Goal: Transaction & Acquisition: Purchase product/service

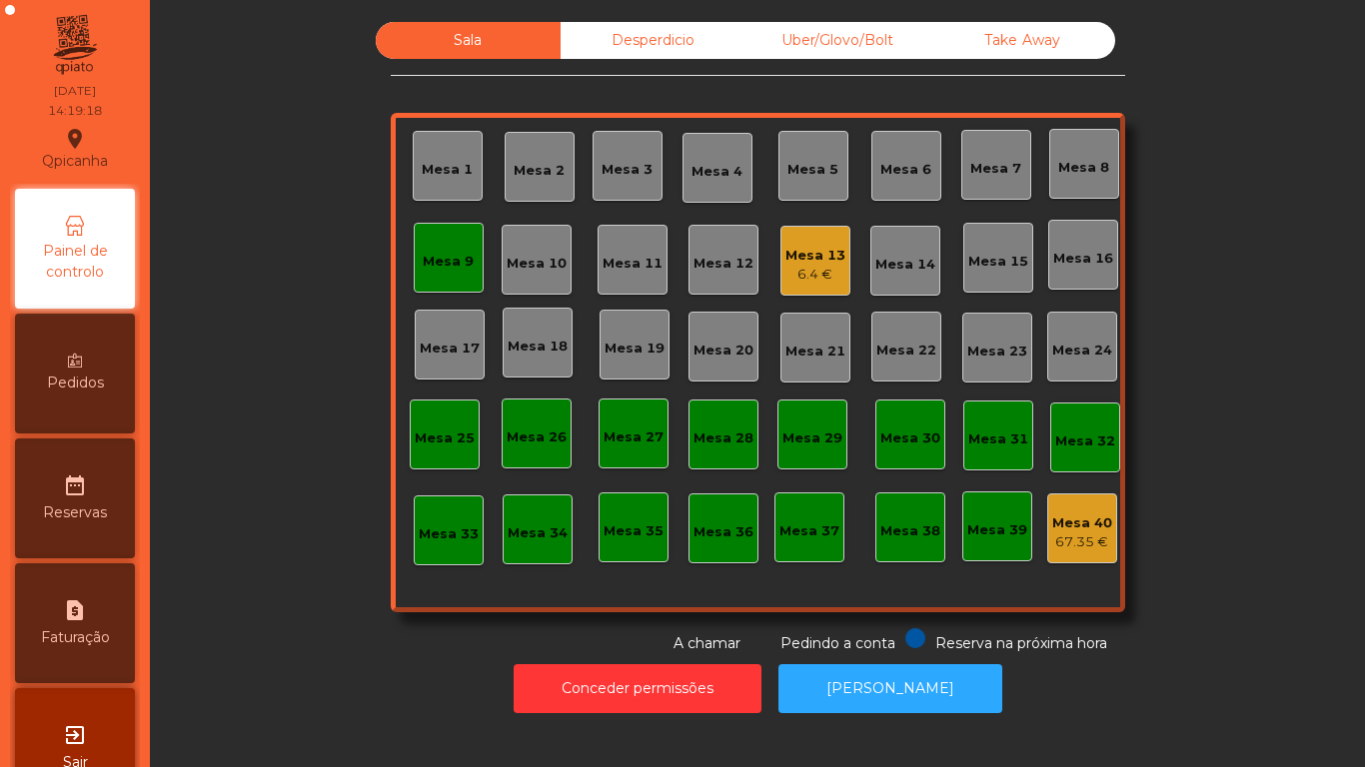
click at [788, 277] on div "6.4 €" at bounding box center [815, 275] width 60 height 20
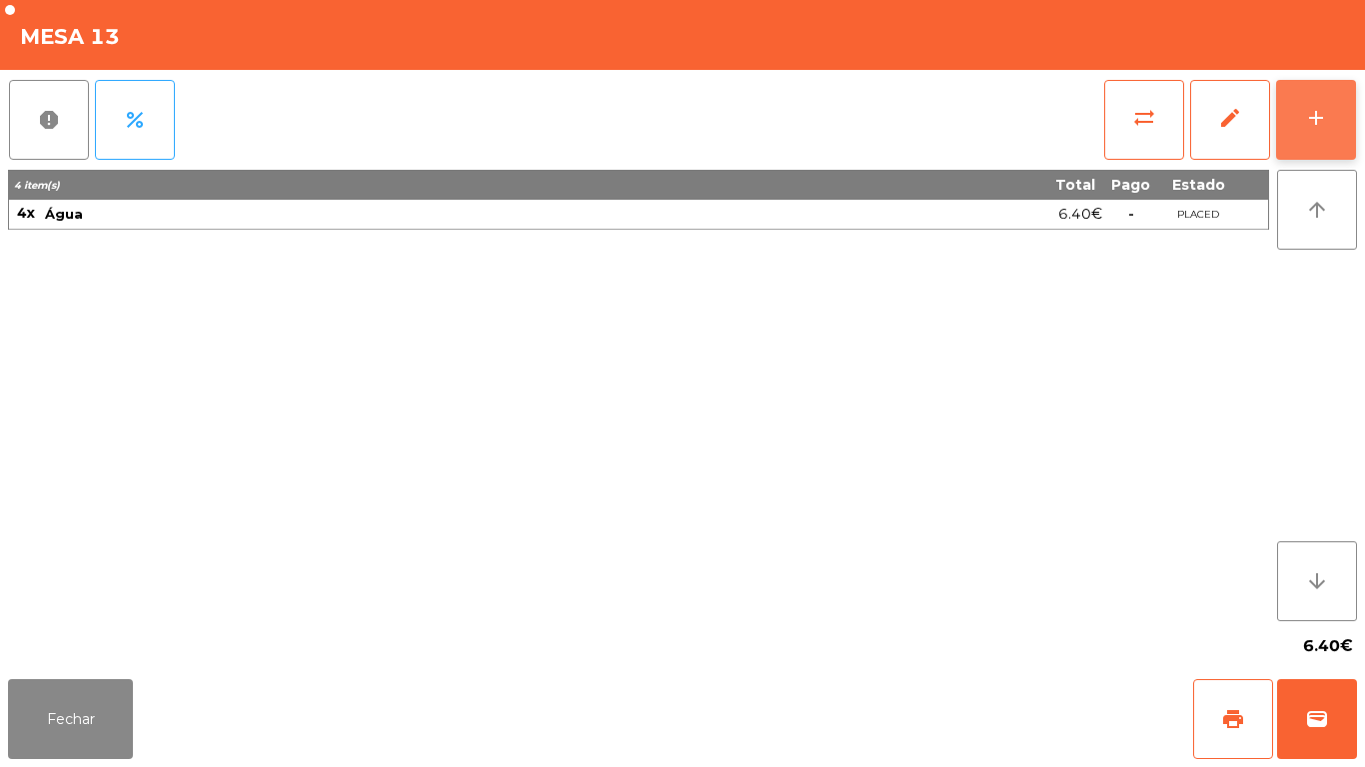
click at [1300, 116] on button "add" at bounding box center [1316, 120] width 80 height 80
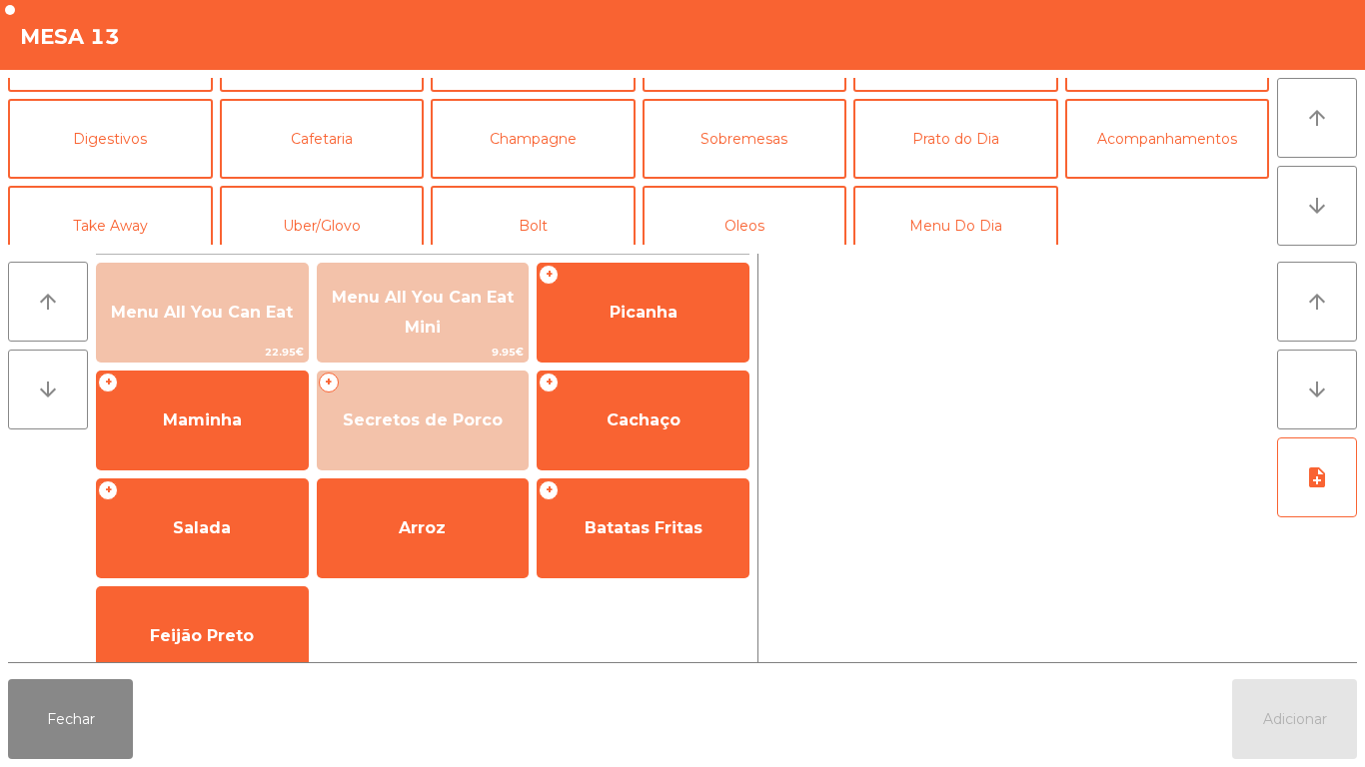
scroll to position [154, 0]
click at [939, 157] on button "Prato do Dia" at bounding box center [955, 138] width 205 height 80
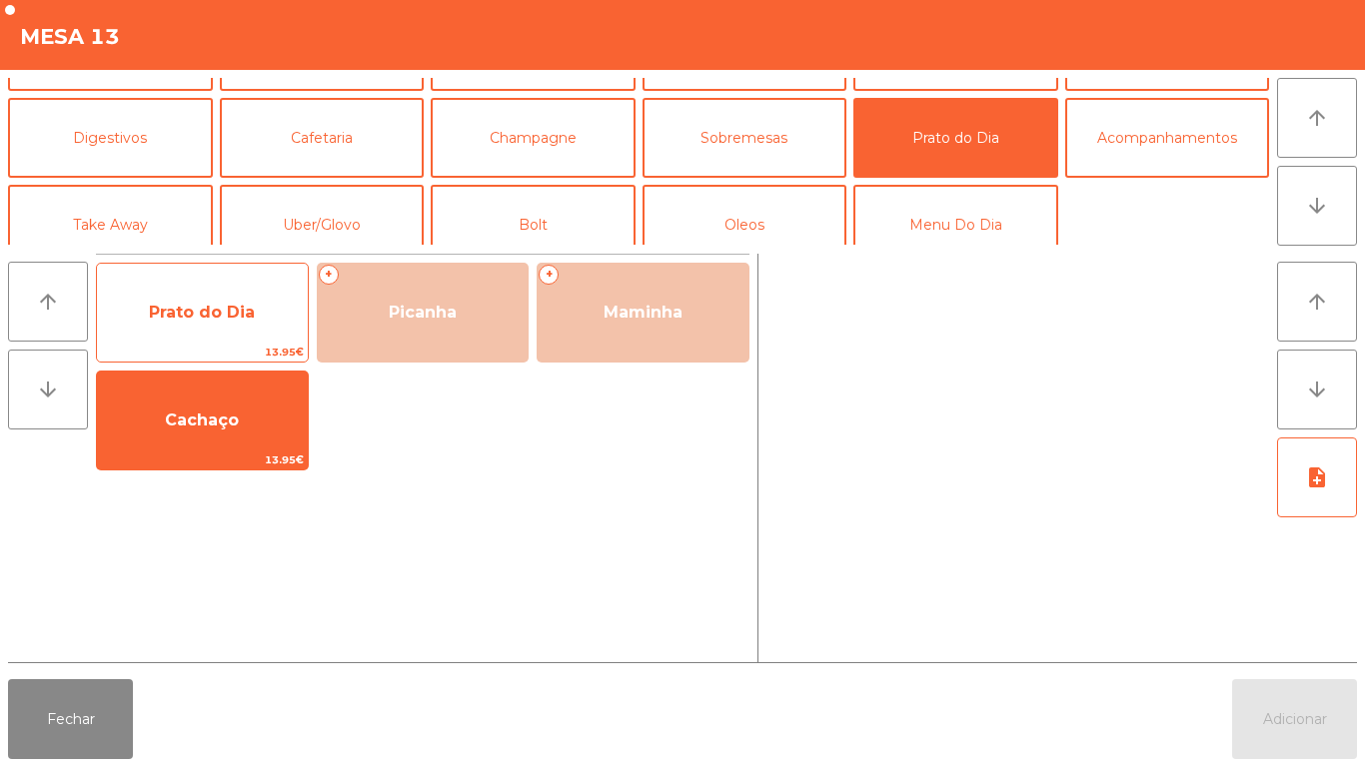
click at [205, 321] on span "Prato do Dia" at bounding box center [202, 312] width 106 height 19
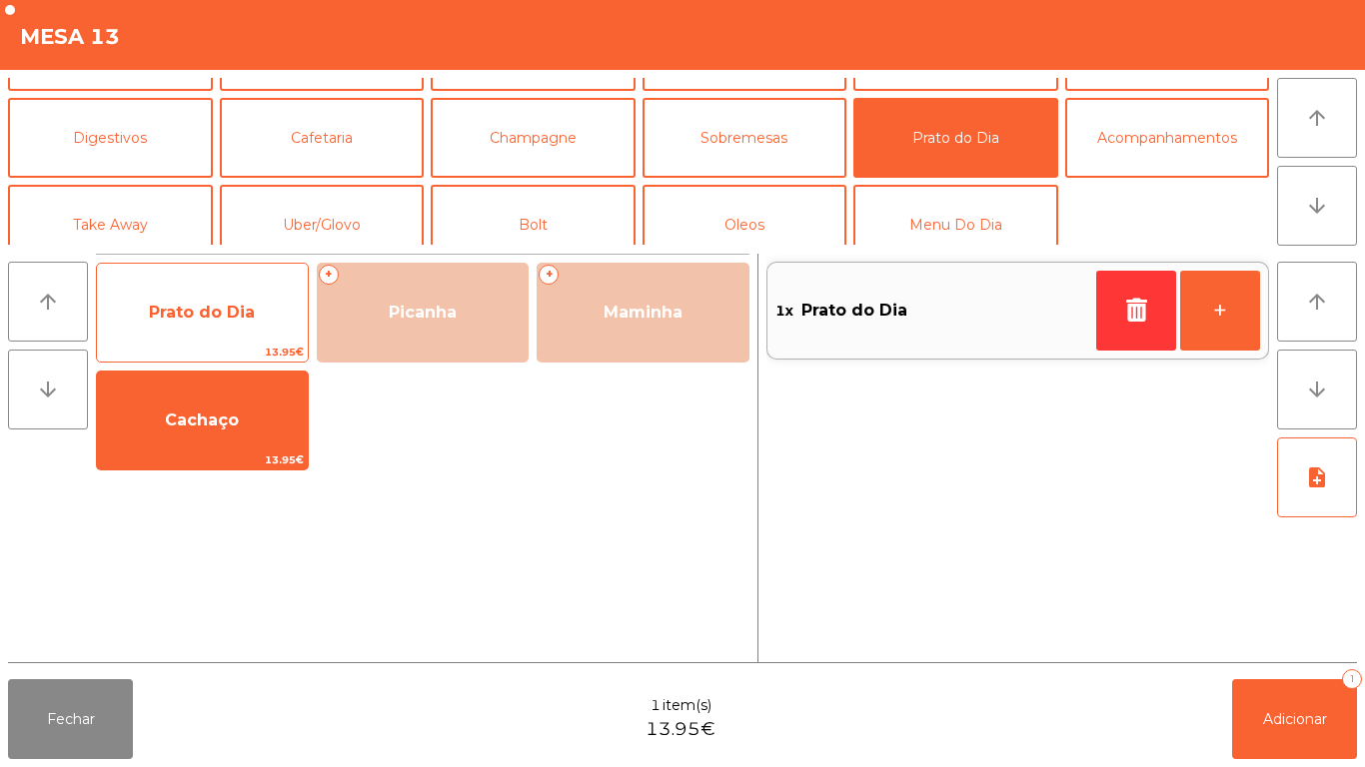
click at [207, 320] on span "Prato do Dia" at bounding box center [202, 312] width 106 height 19
click at [209, 319] on span "Prato do Dia" at bounding box center [202, 312] width 106 height 19
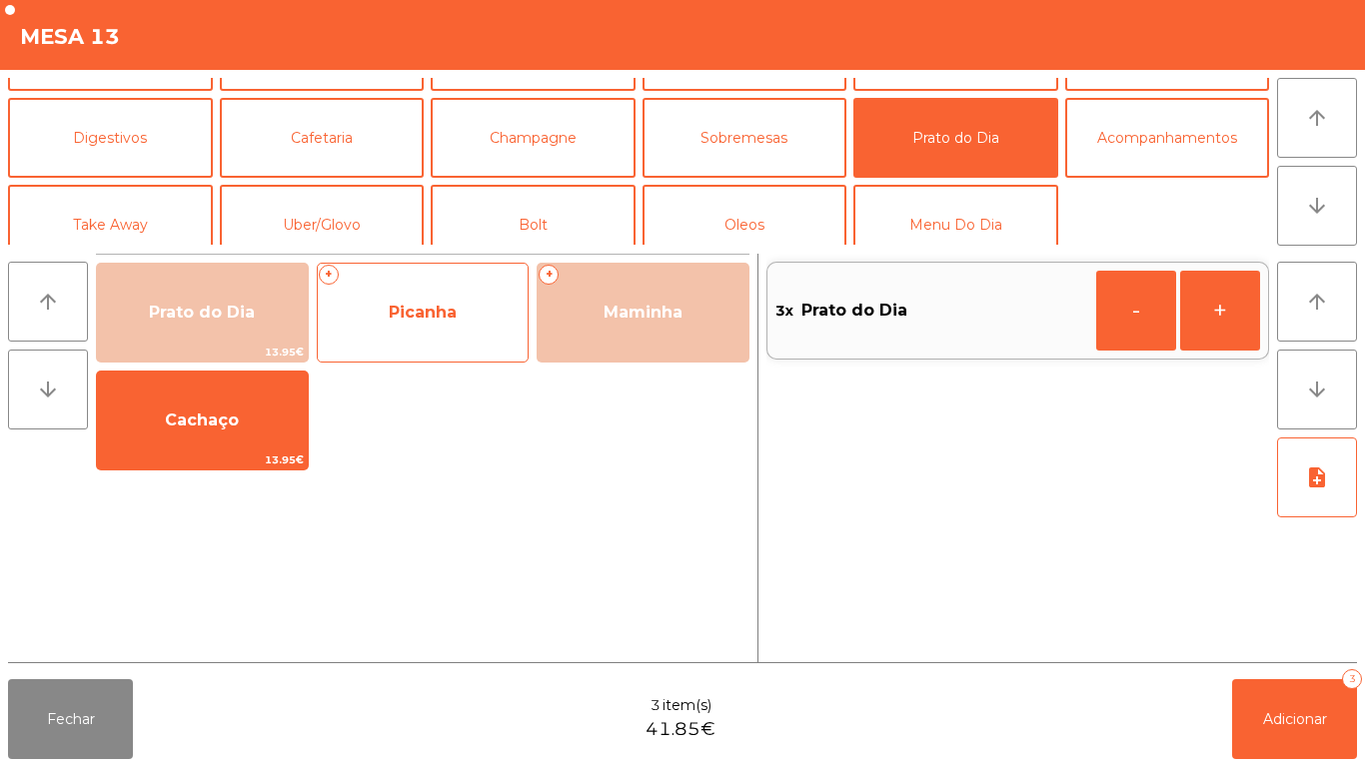
click at [436, 331] on span "Picanha" at bounding box center [423, 313] width 211 height 54
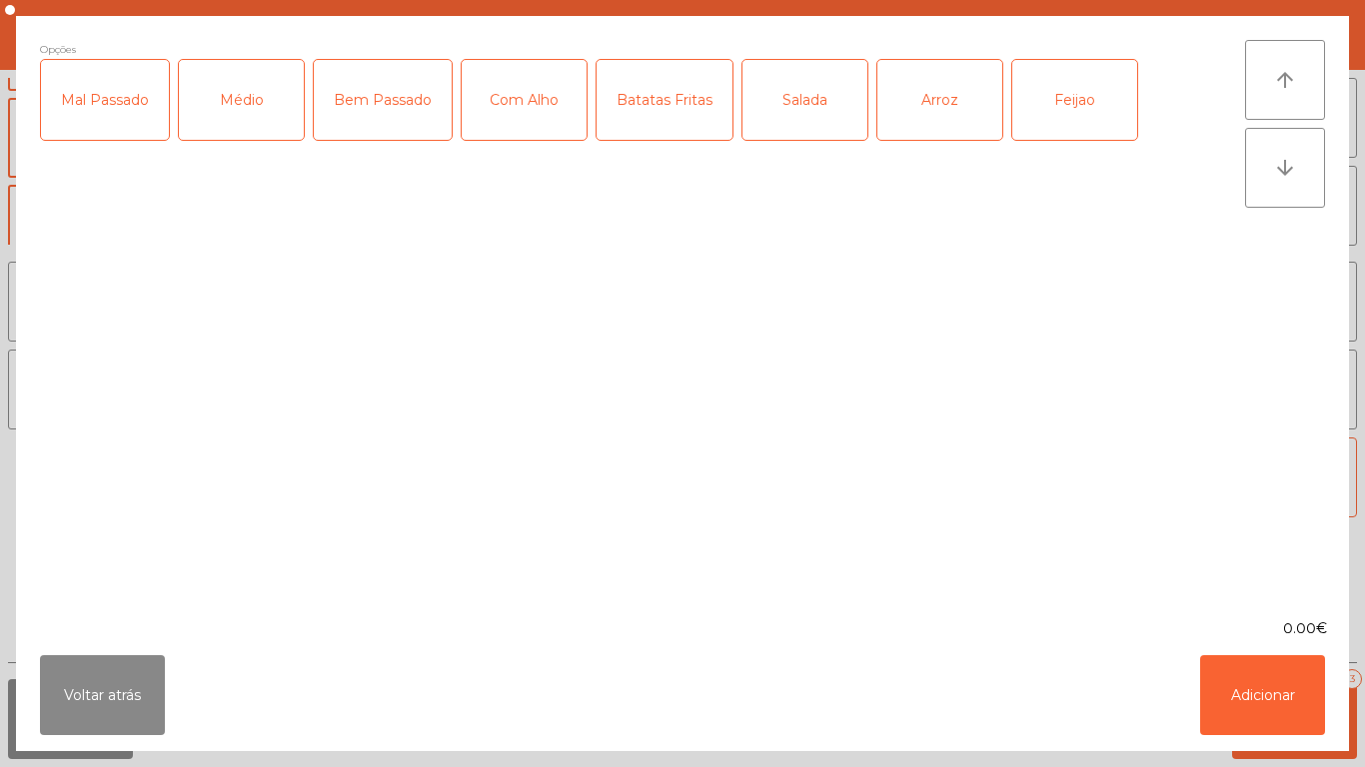
click at [228, 118] on div "Médio" at bounding box center [241, 100] width 125 height 80
click at [666, 109] on div "Batatas Fritas" at bounding box center [664, 100] width 136 height 80
click at [808, 115] on div "Salada" at bounding box center [804, 100] width 125 height 80
click at [910, 120] on div "Arroz" at bounding box center [939, 100] width 125 height 80
click at [1224, 688] on button "Adicionar" at bounding box center [1262, 695] width 125 height 80
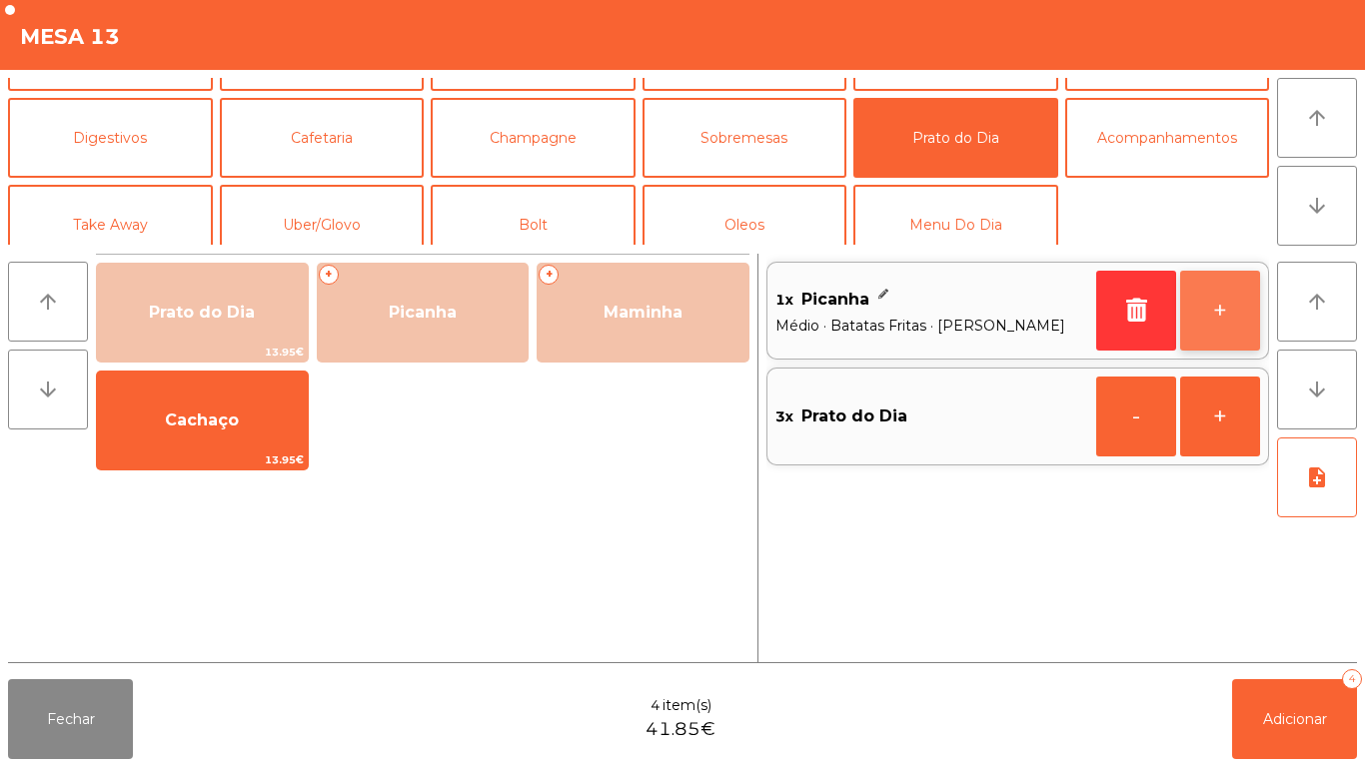
click at [1200, 308] on button "+" at bounding box center [1220, 311] width 80 height 80
click at [1196, 316] on button "+" at bounding box center [1220, 311] width 80 height 80
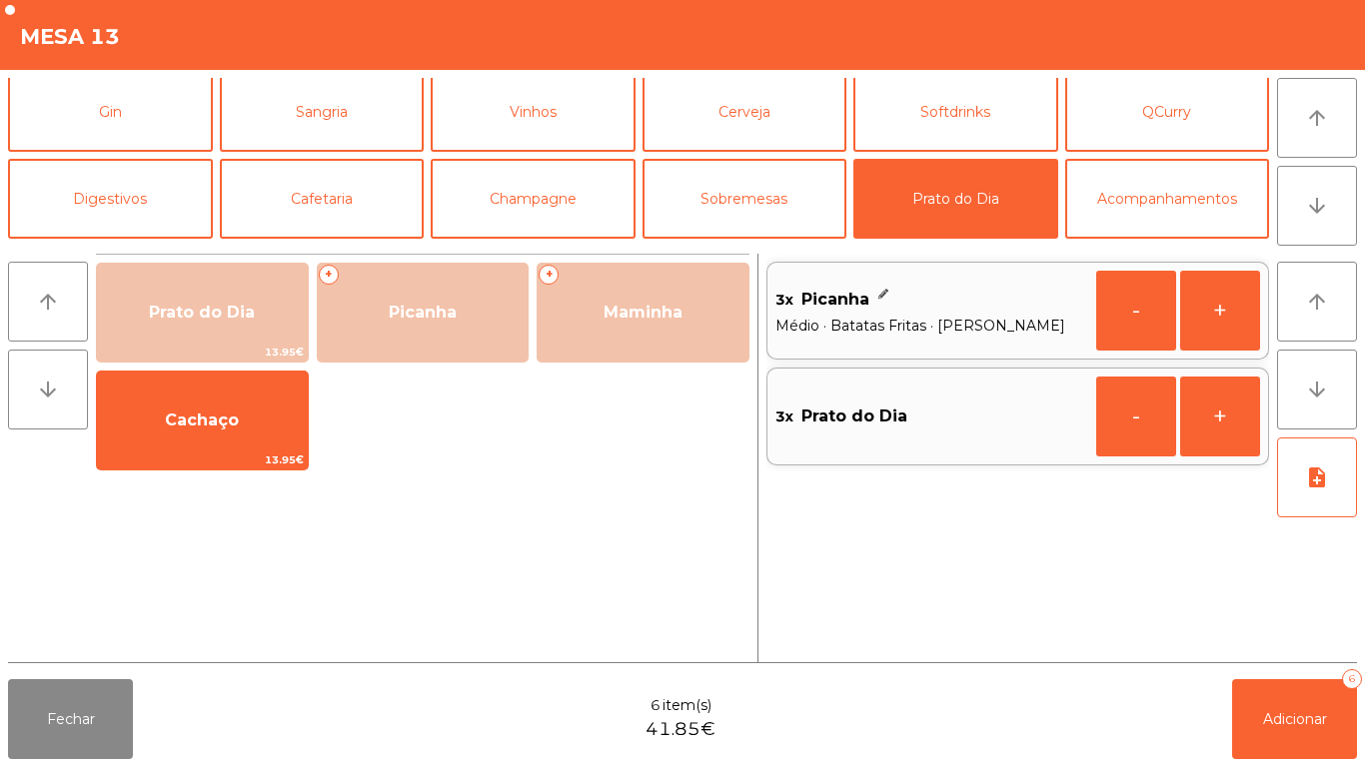
scroll to position [94, 0]
click at [943, 121] on button "Softdrinks" at bounding box center [955, 111] width 205 height 80
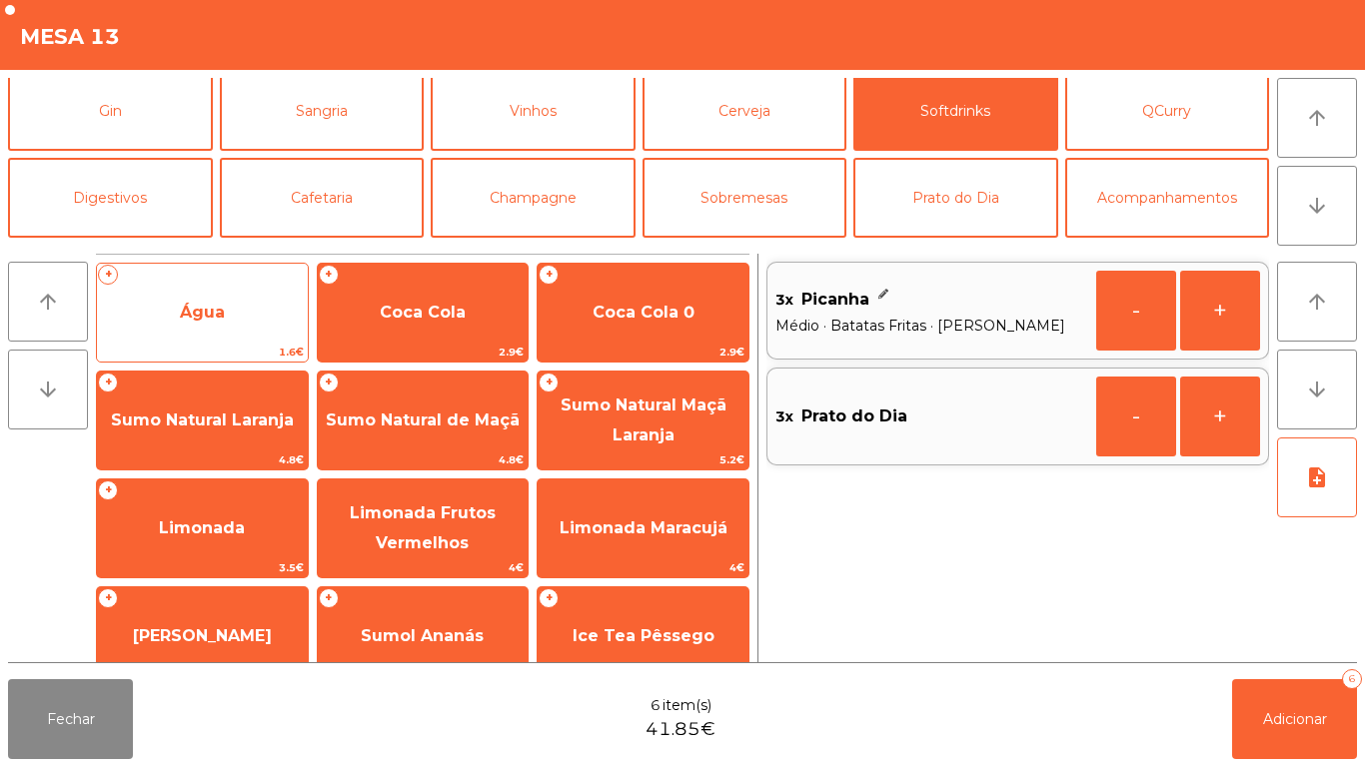
click at [198, 300] on span "Água" at bounding box center [202, 313] width 211 height 54
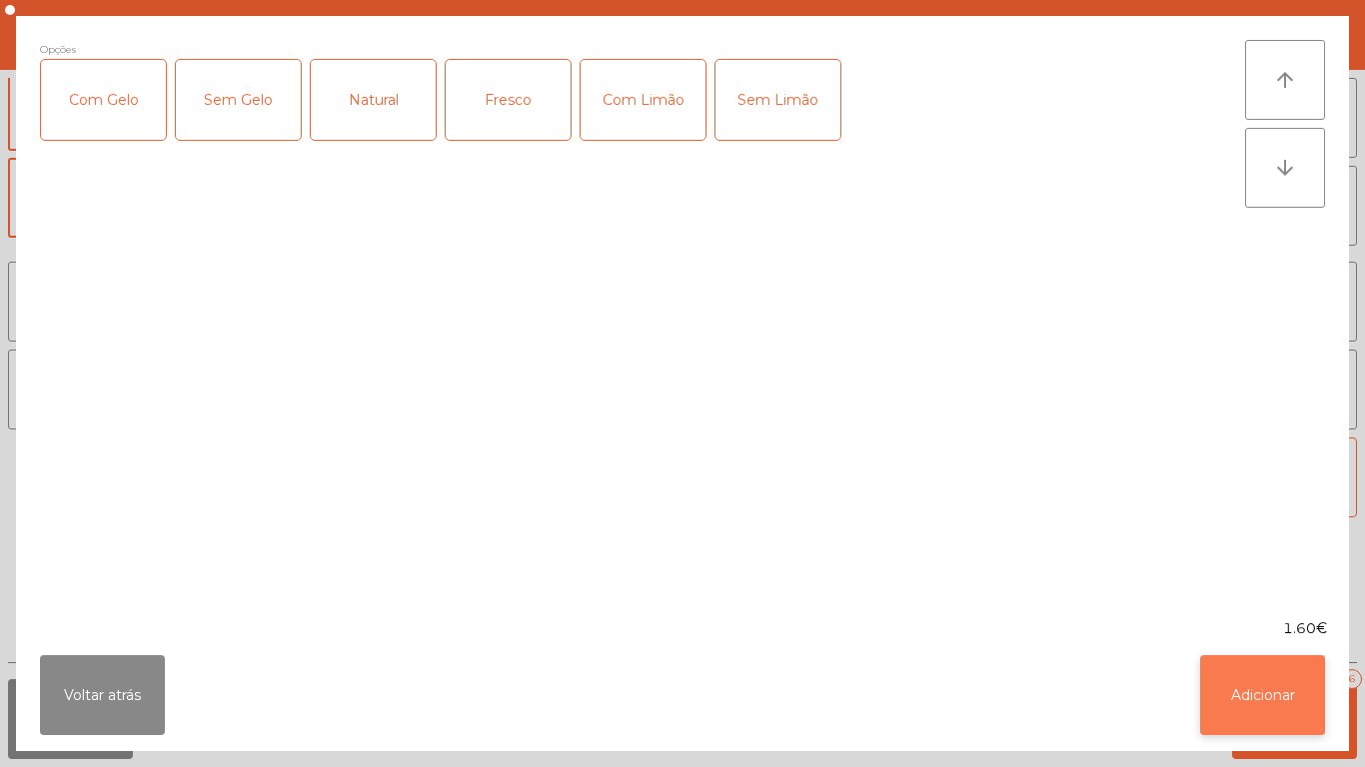
click at [1253, 698] on button "Adicionar" at bounding box center [1262, 695] width 125 height 80
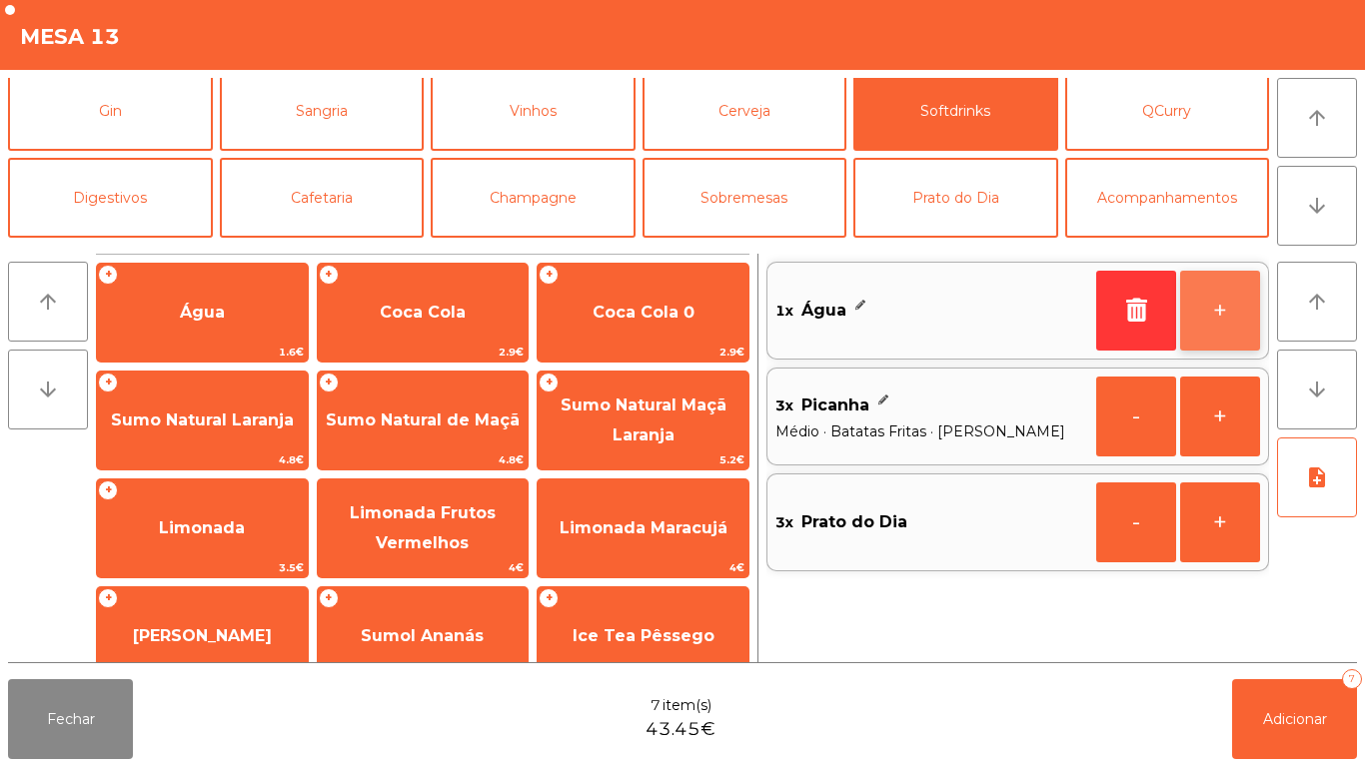
click at [1198, 322] on button "+" at bounding box center [1220, 311] width 80 height 80
click at [1200, 316] on button "+" at bounding box center [1220, 311] width 80 height 80
click at [1202, 312] on button "+" at bounding box center [1220, 311] width 80 height 80
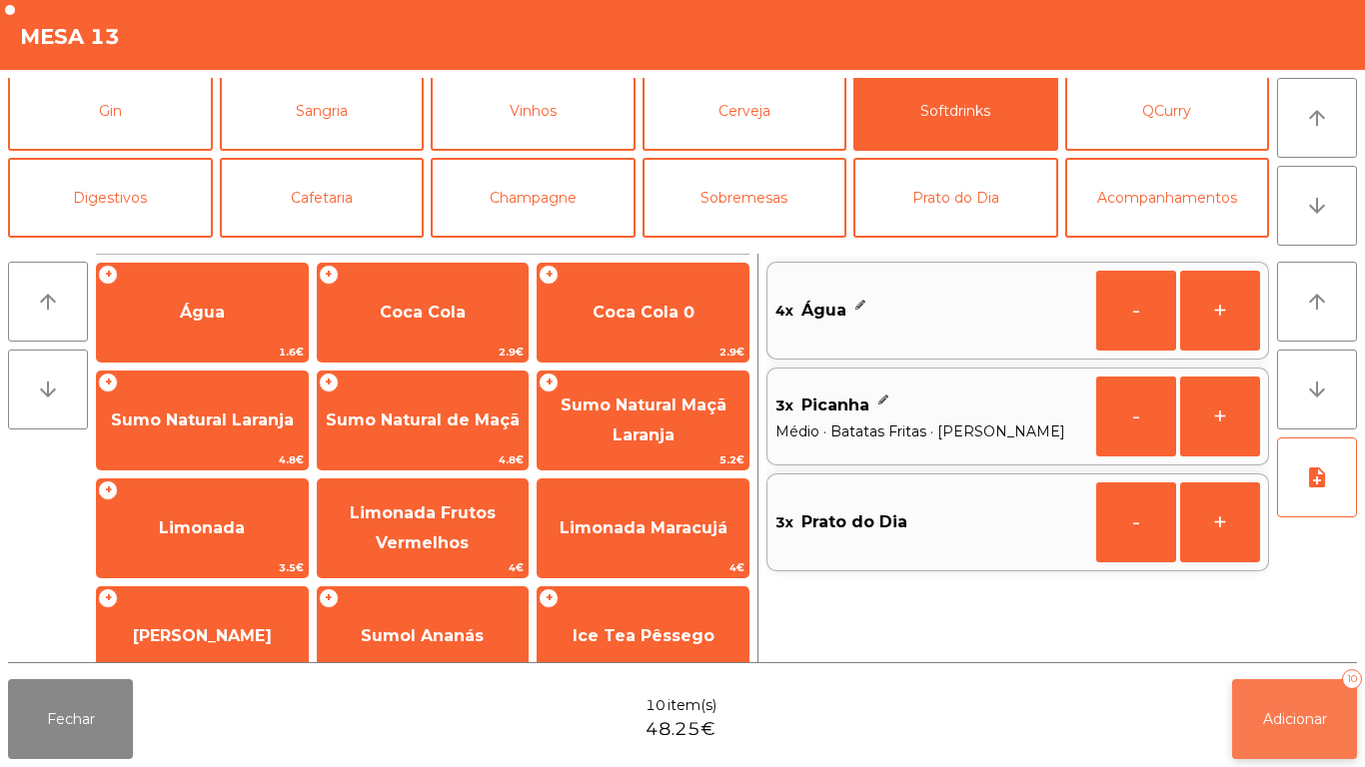
click at [1288, 705] on button "Adicionar 10" at bounding box center [1294, 719] width 125 height 80
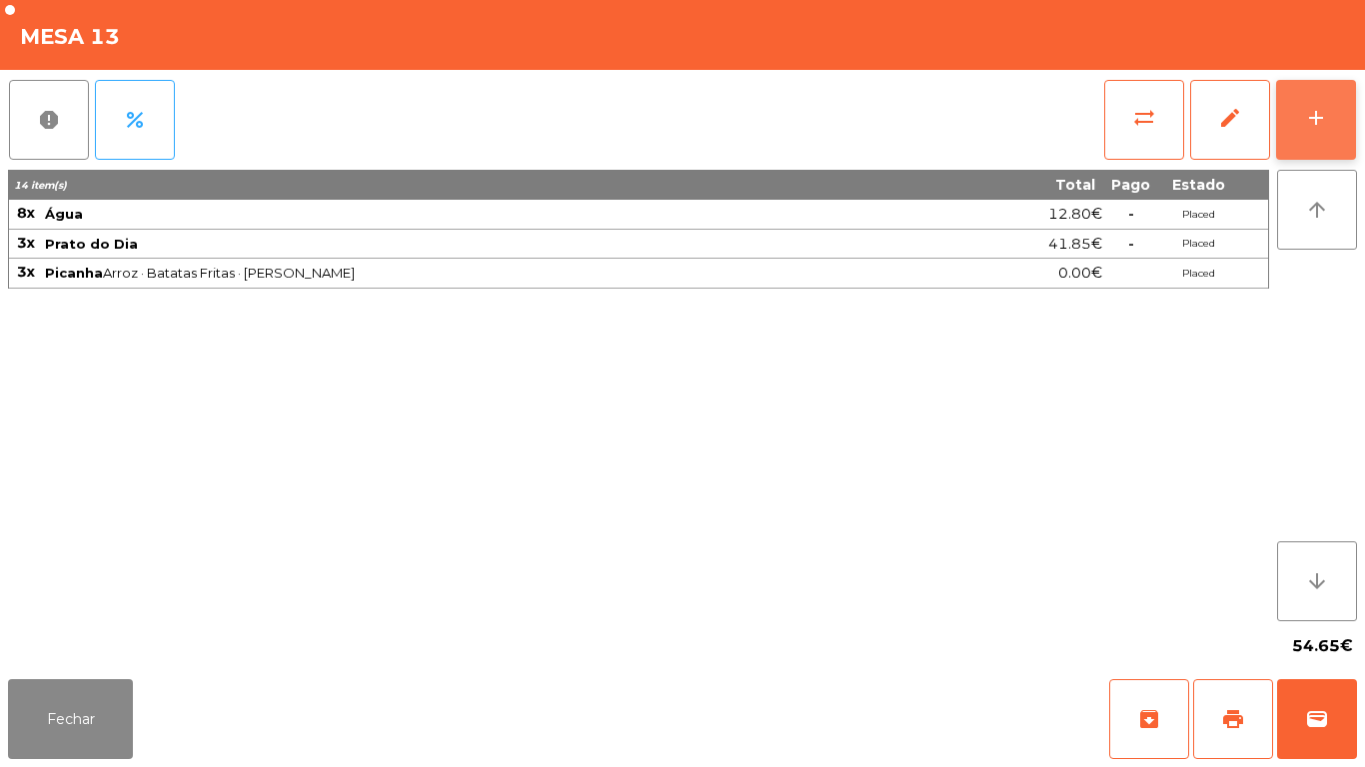
click at [1281, 129] on button "add" at bounding box center [1316, 120] width 80 height 80
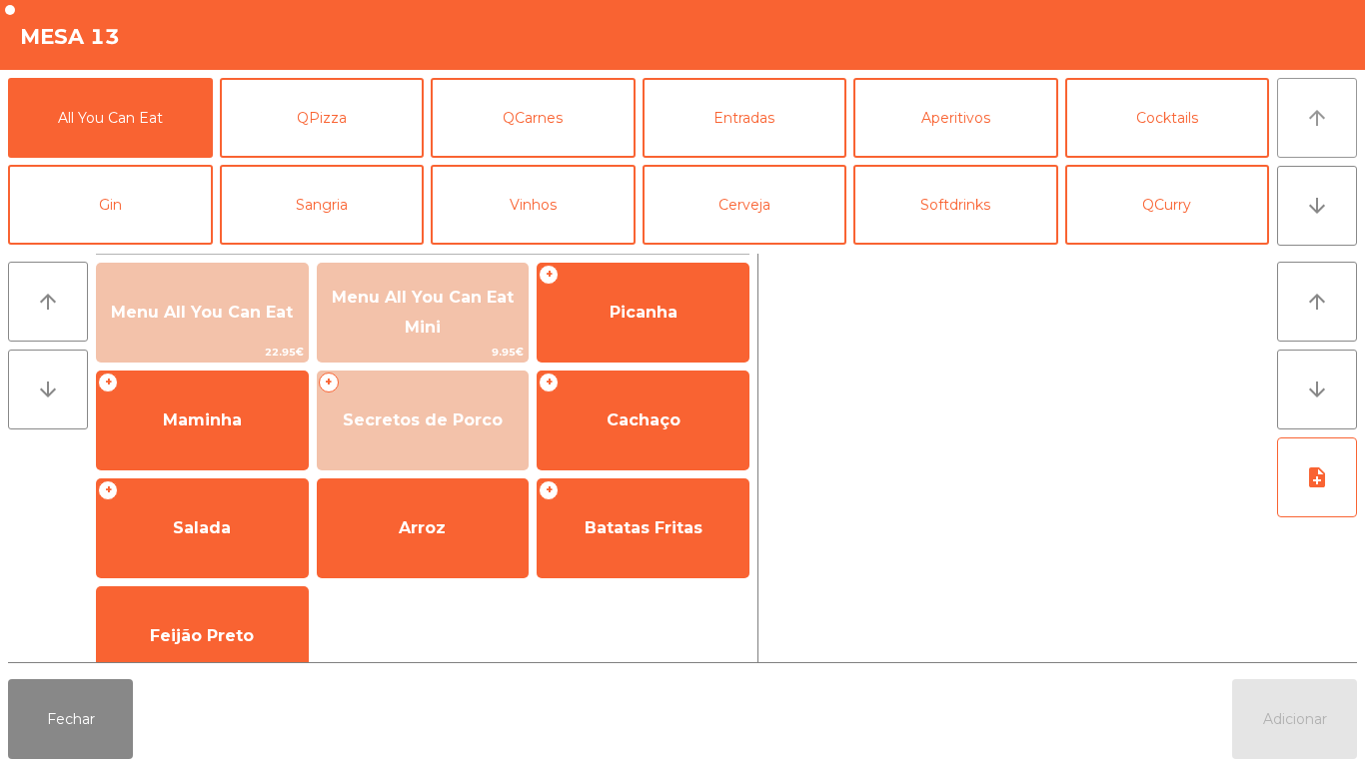
click at [1313, 117] on icon "arrow_upward" at bounding box center [1317, 118] width 24 height 24
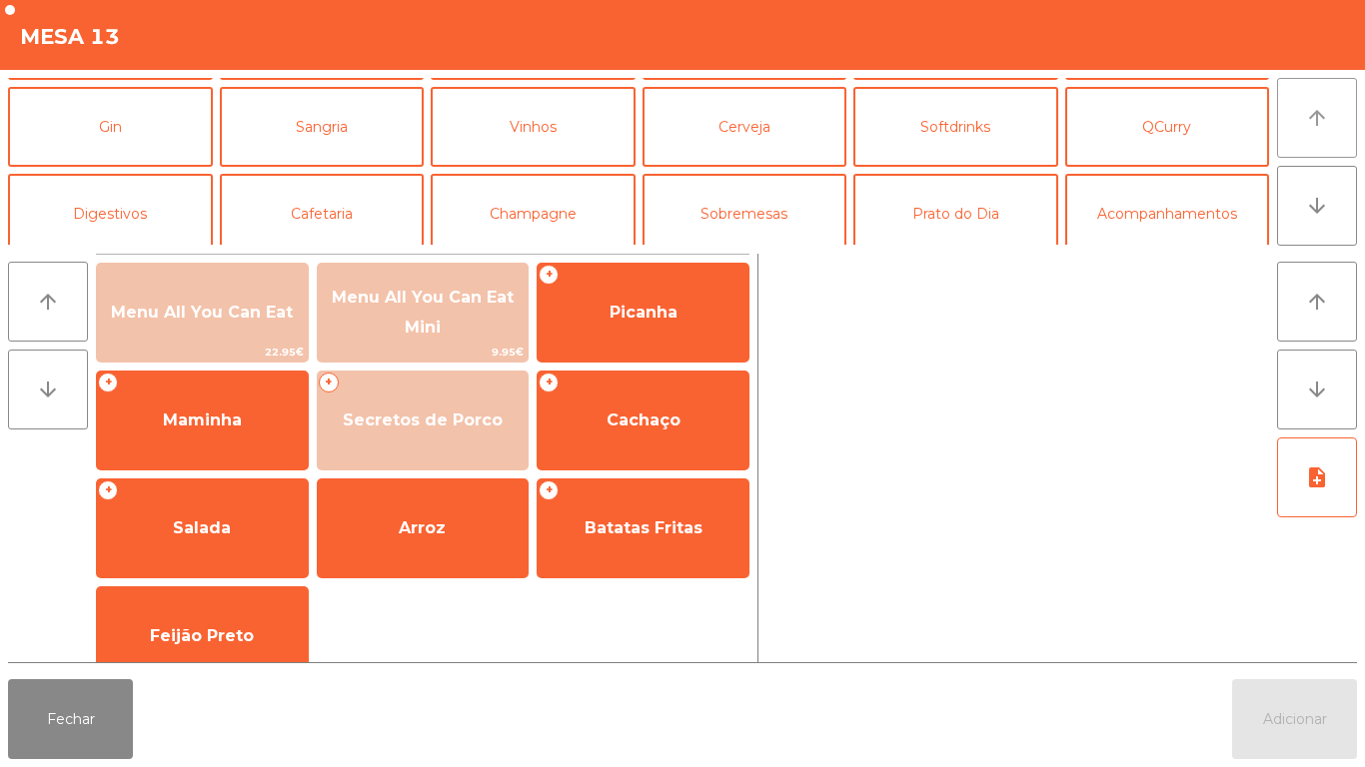
scroll to position [88, 0]
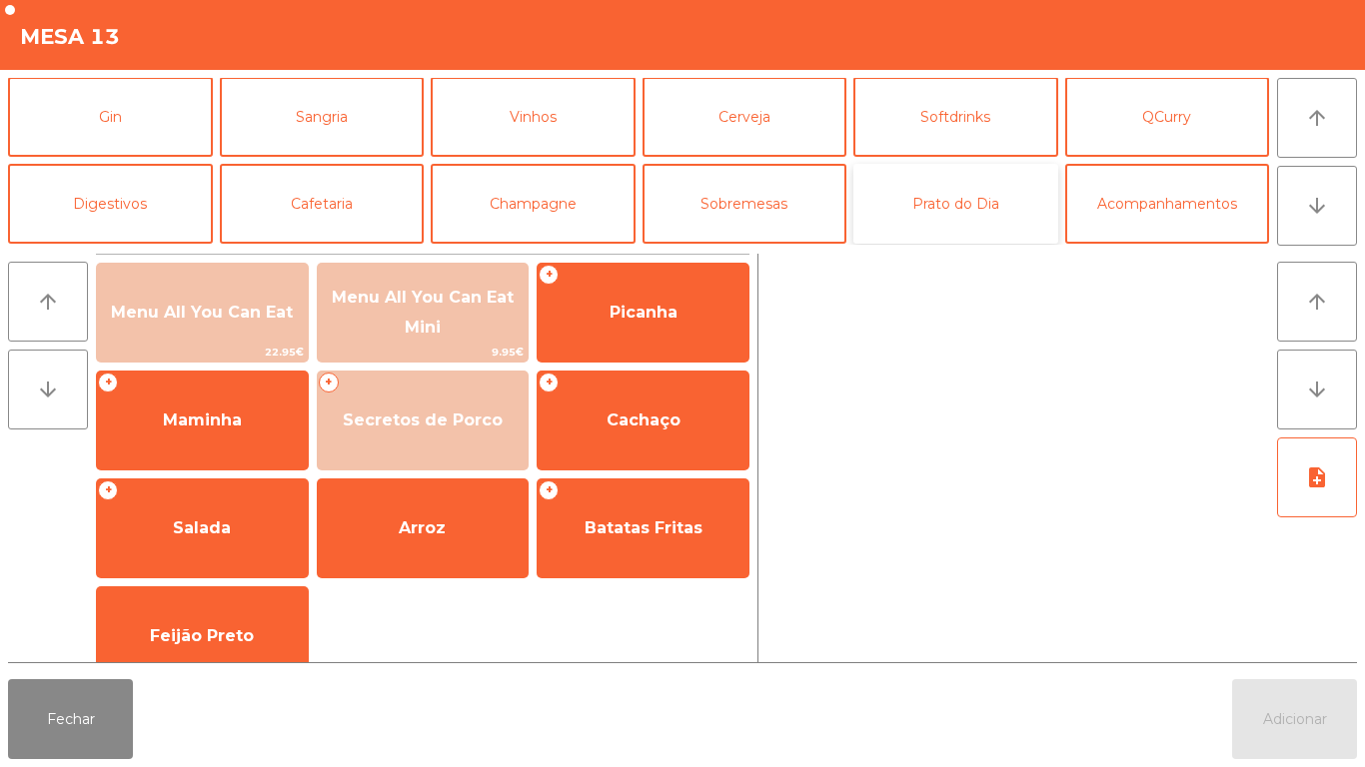
click at [954, 223] on button "Prato do Dia" at bounding box center [955, 204] width 205 height 80
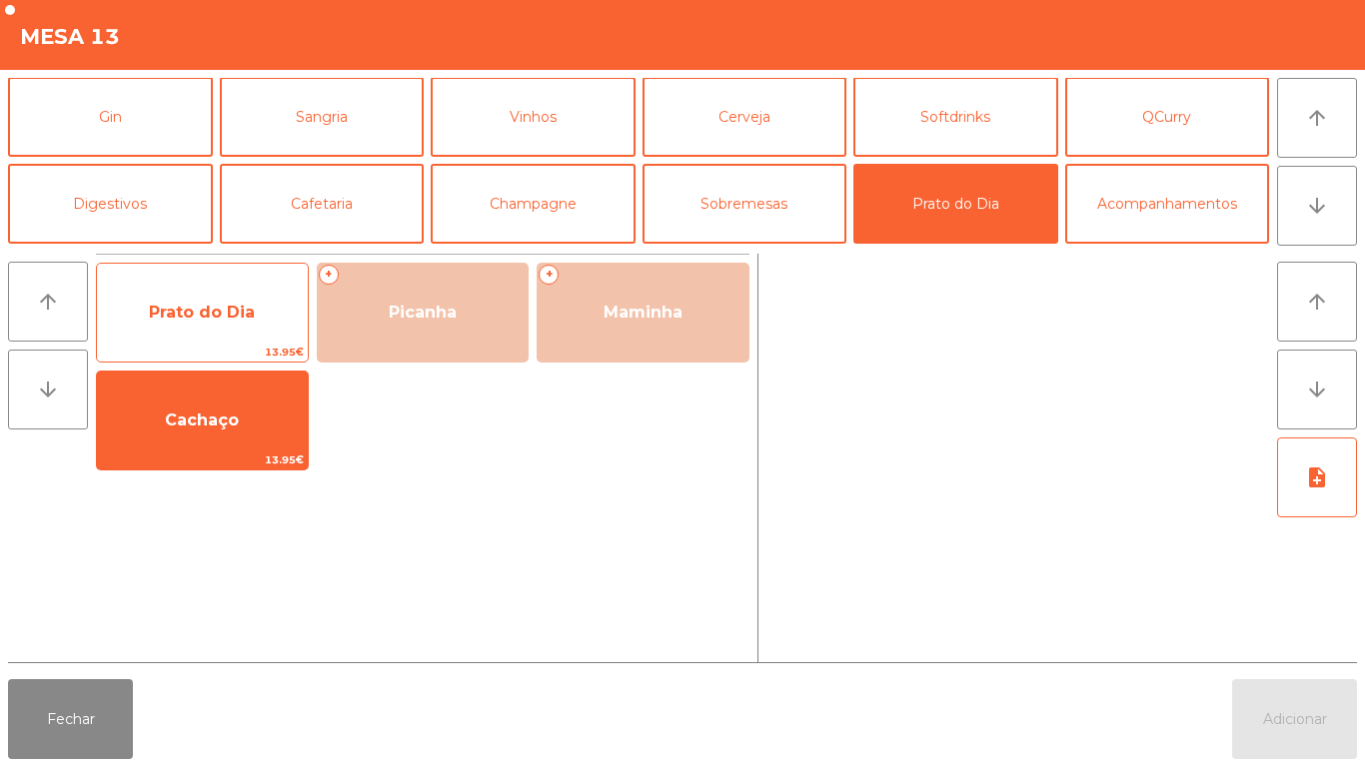
click at [224, 332] on span "Prato do Dia" at bounding box center [202, 313] width 211 height 54
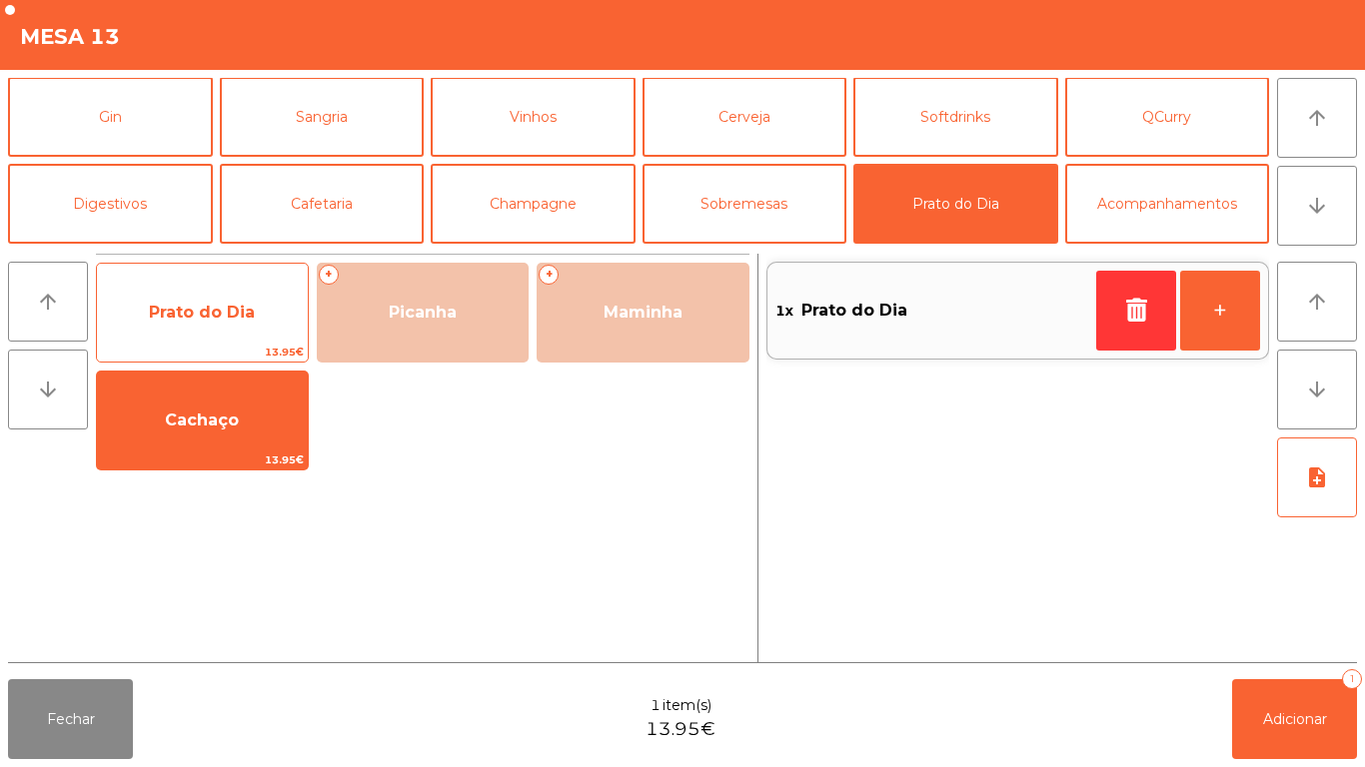
click at [222, 347] on span "13.95€" at bounding box center [202, 352] width 211 height 19
click at [224, 331] on span "Prato do Dia" at bounding box center [202, 313] width 211 height 54
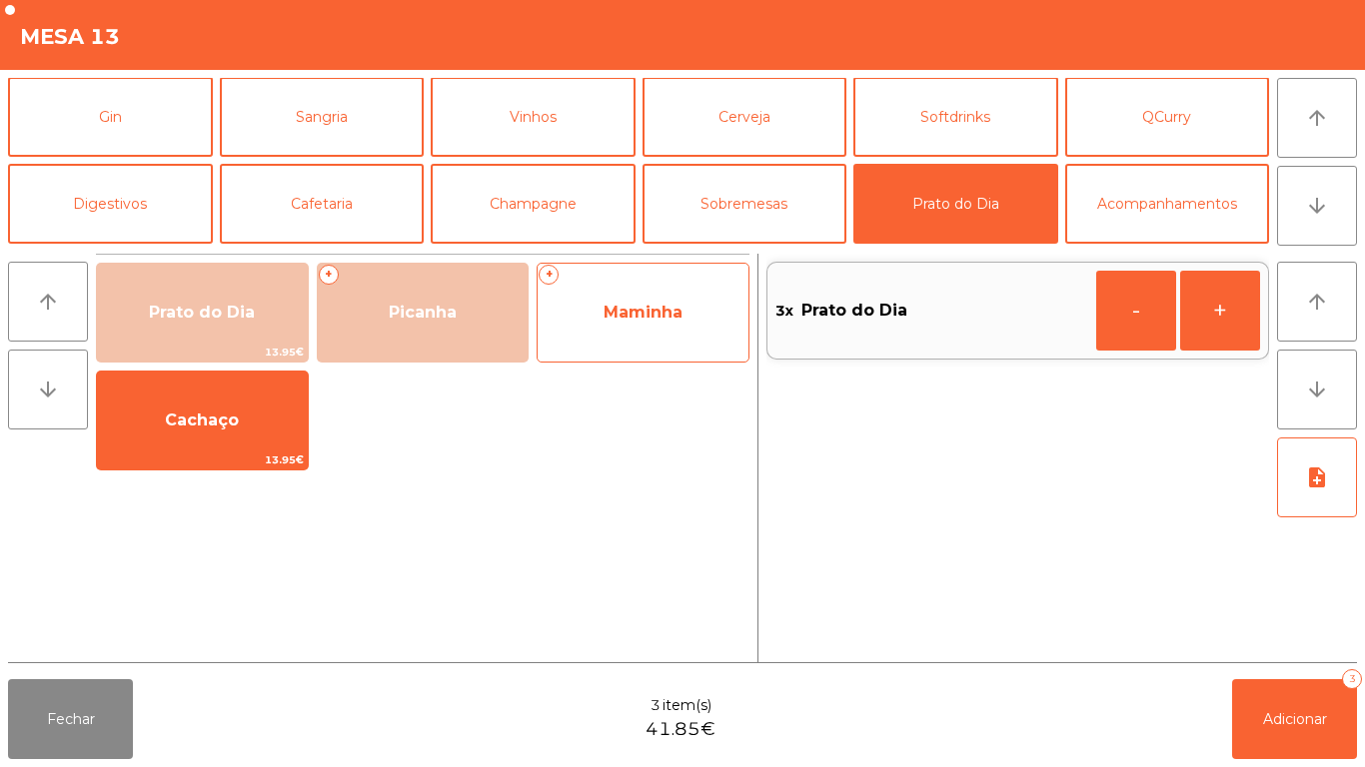
click at [638, 328] on span "Maminha" at bounding box center [642, 313] width 211 height 54
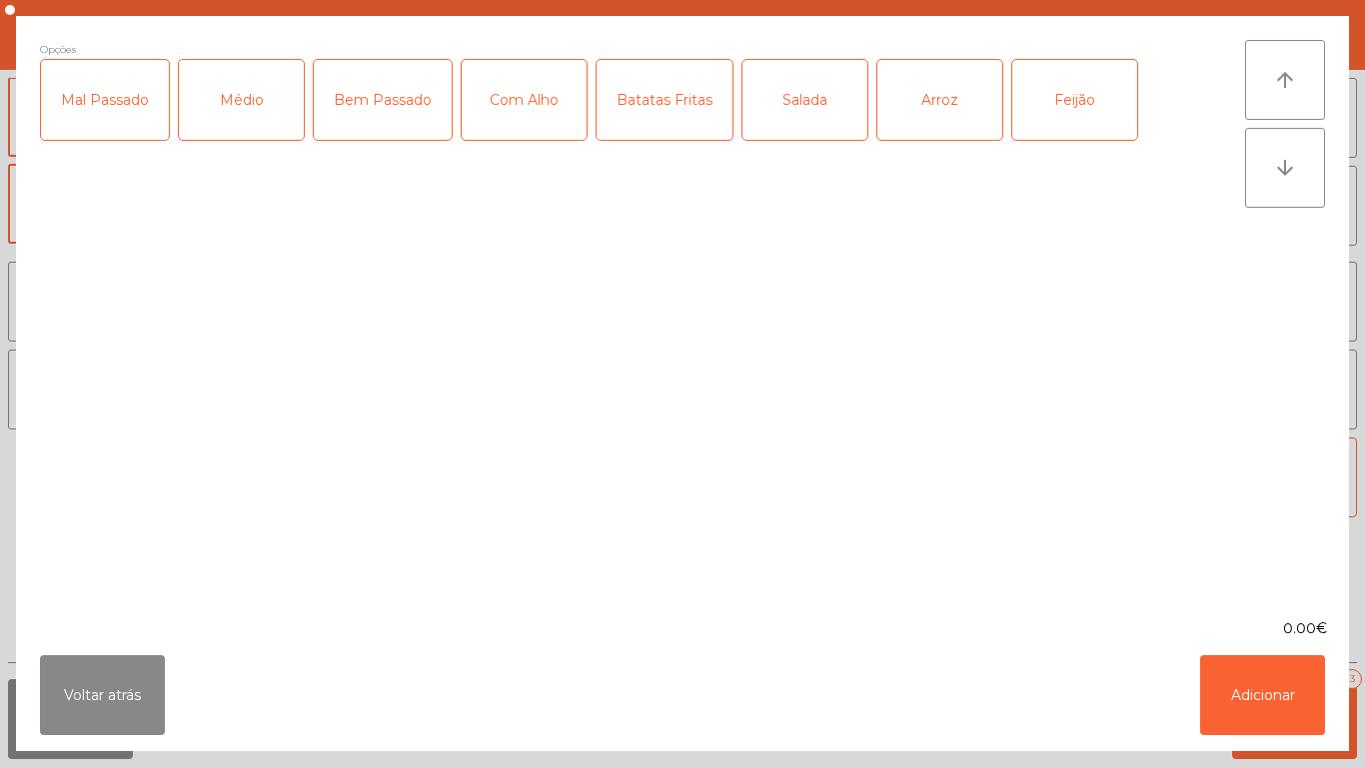
click at [244, 129] on div "Médio" at bounding box center [241, 100] width 125 height 80
click at [529, 134] on div "Com Alho" at bounding box center [524, 100] width 125 height 80
click at [679, 118] on div "Batatas Fritas" at bounding box center [664, 100] width 136 height 80
click at [802, 131] on div "Salada" at bounding box center [804, 100] width 125 height 80
click at [918, 124] on div "Arroz" at bounding box center [939, 100] width 125 height 80
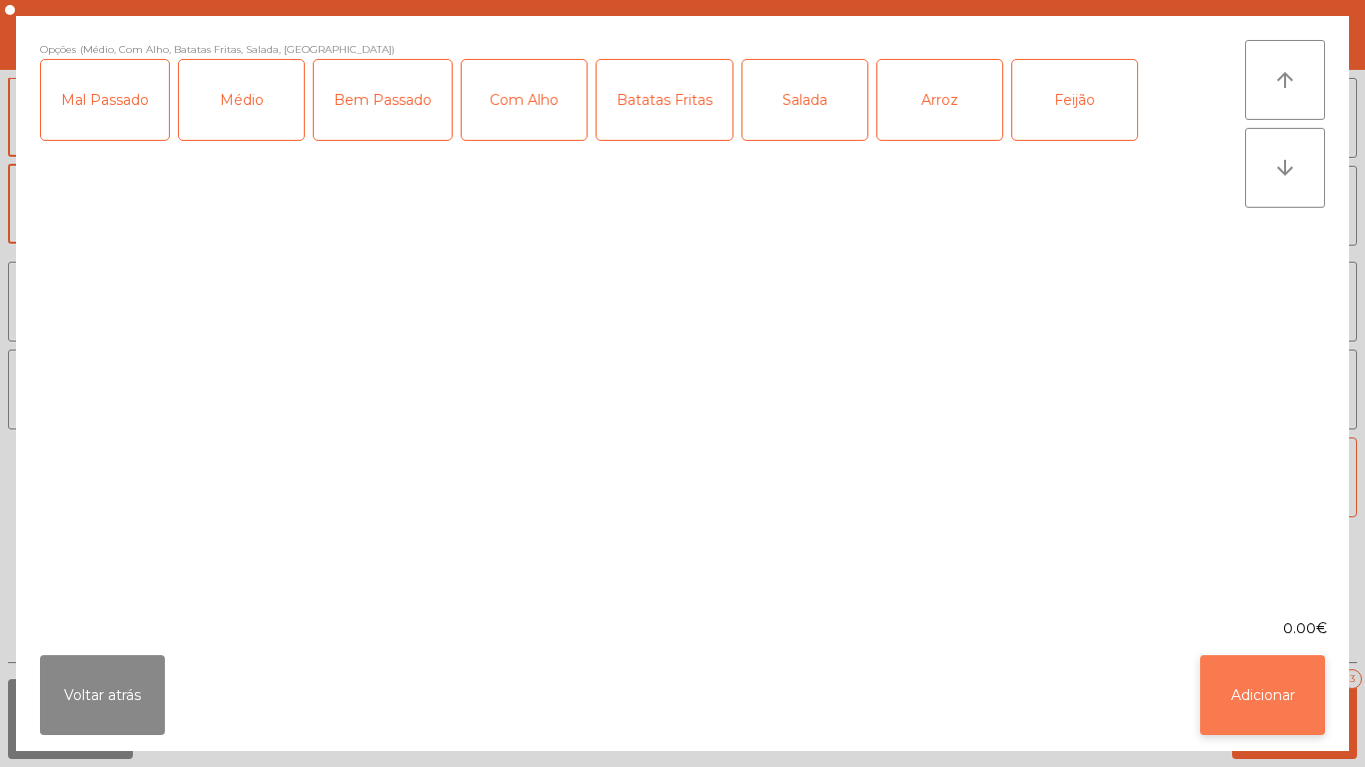
click at [1254, 704] on button "Adicionar" at bounding box center [1262, 695] width 125 height 80
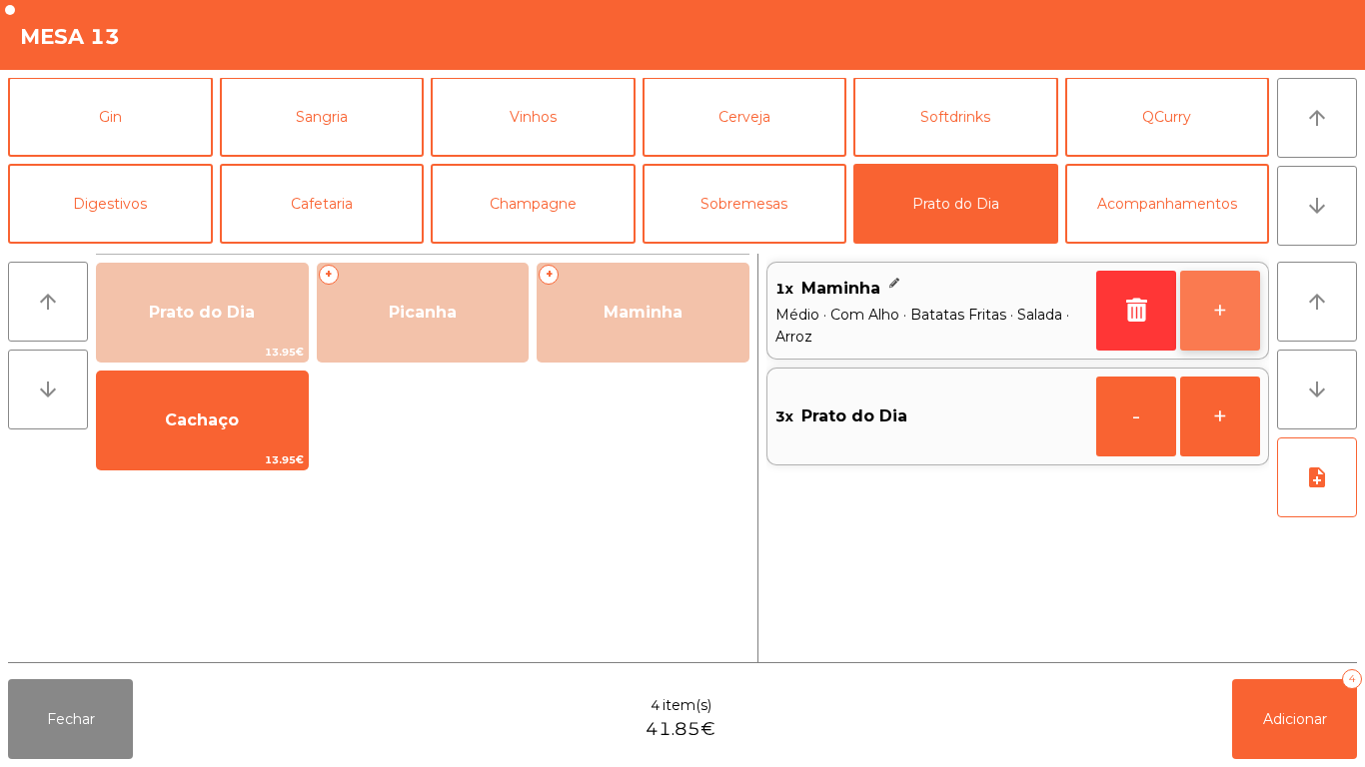
click at [1193, 319] on button "+" at bounding box center [1220, 311] width 80 height 80
click at [1192, 315] on button "+" at bounding box center [1220, 311] width 80 height 80
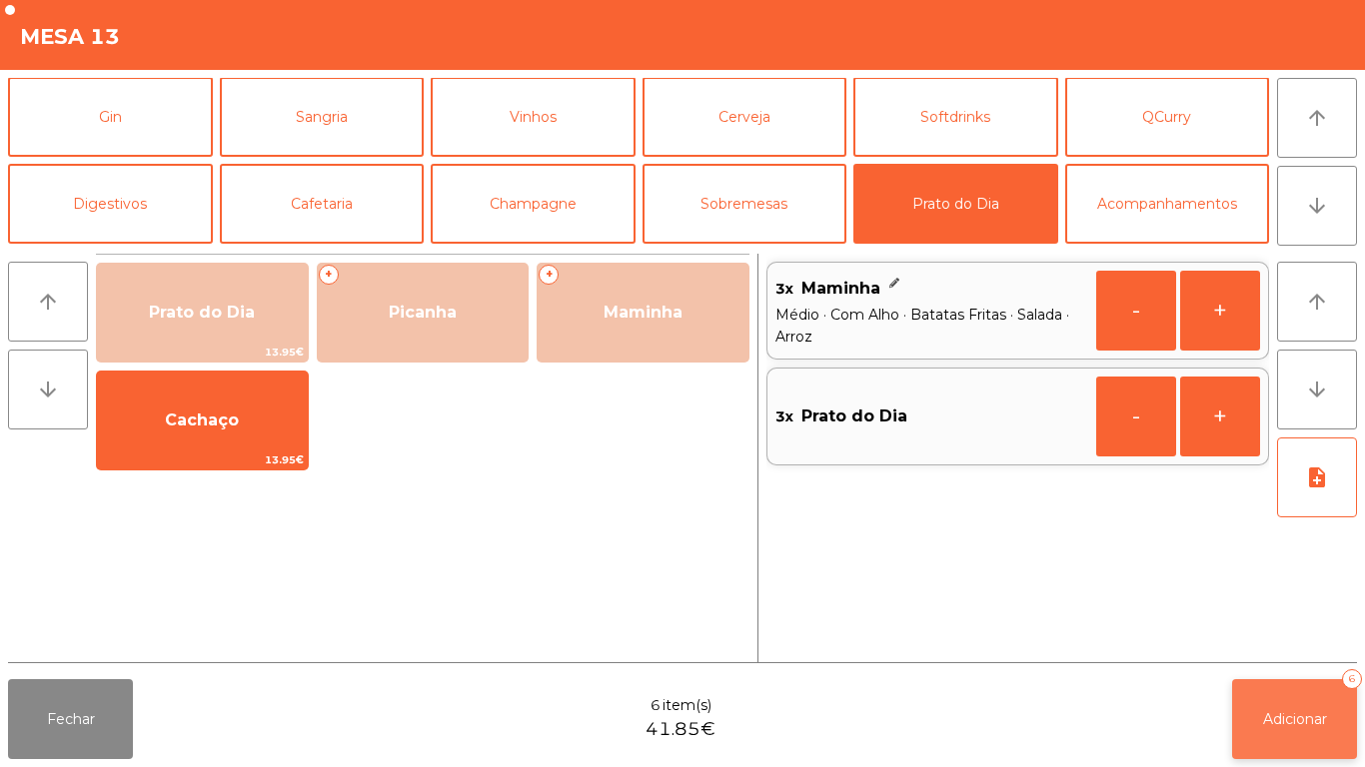
click at [1291, 718] on span "Adicionar" at bounding box center [1295, 719] width 64 height 18
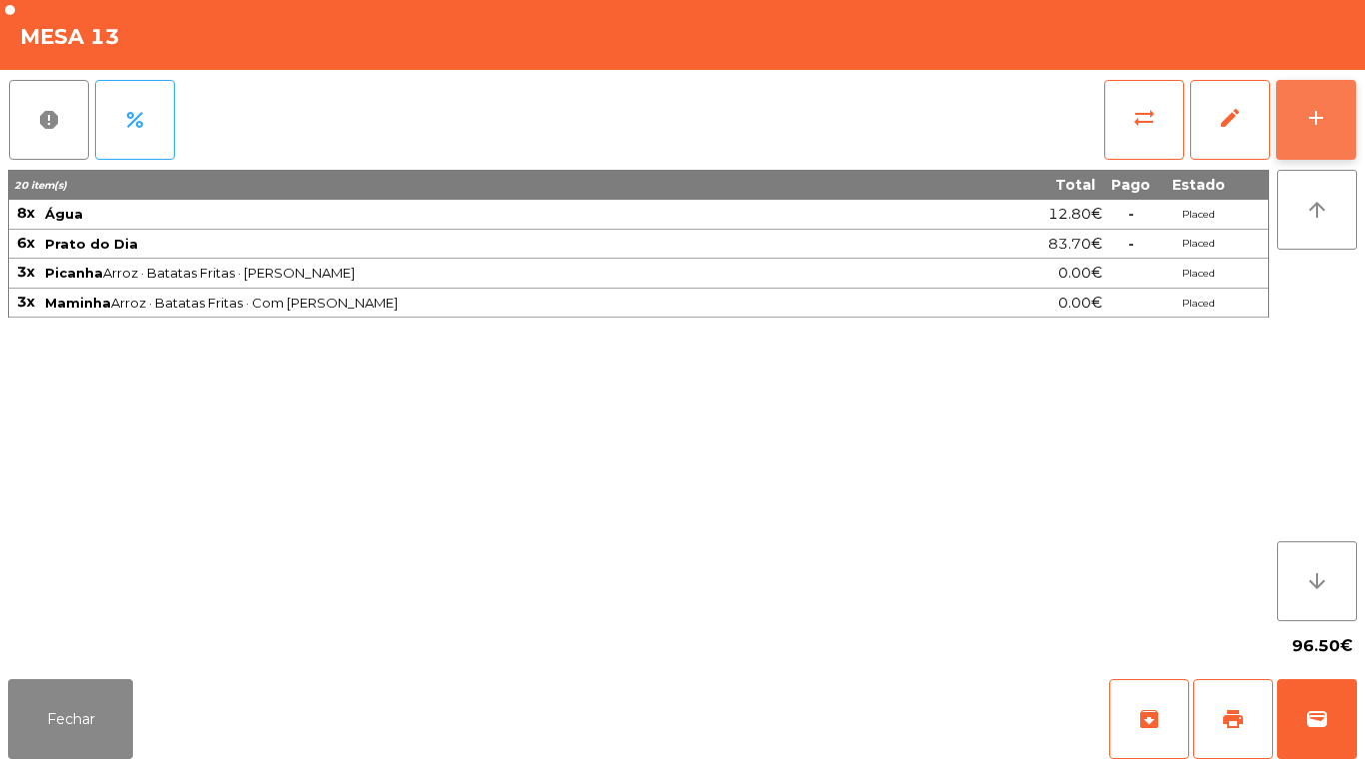
click at [1301, 119] on button "add" at bounding box center [1316, 120] width 80 height 80
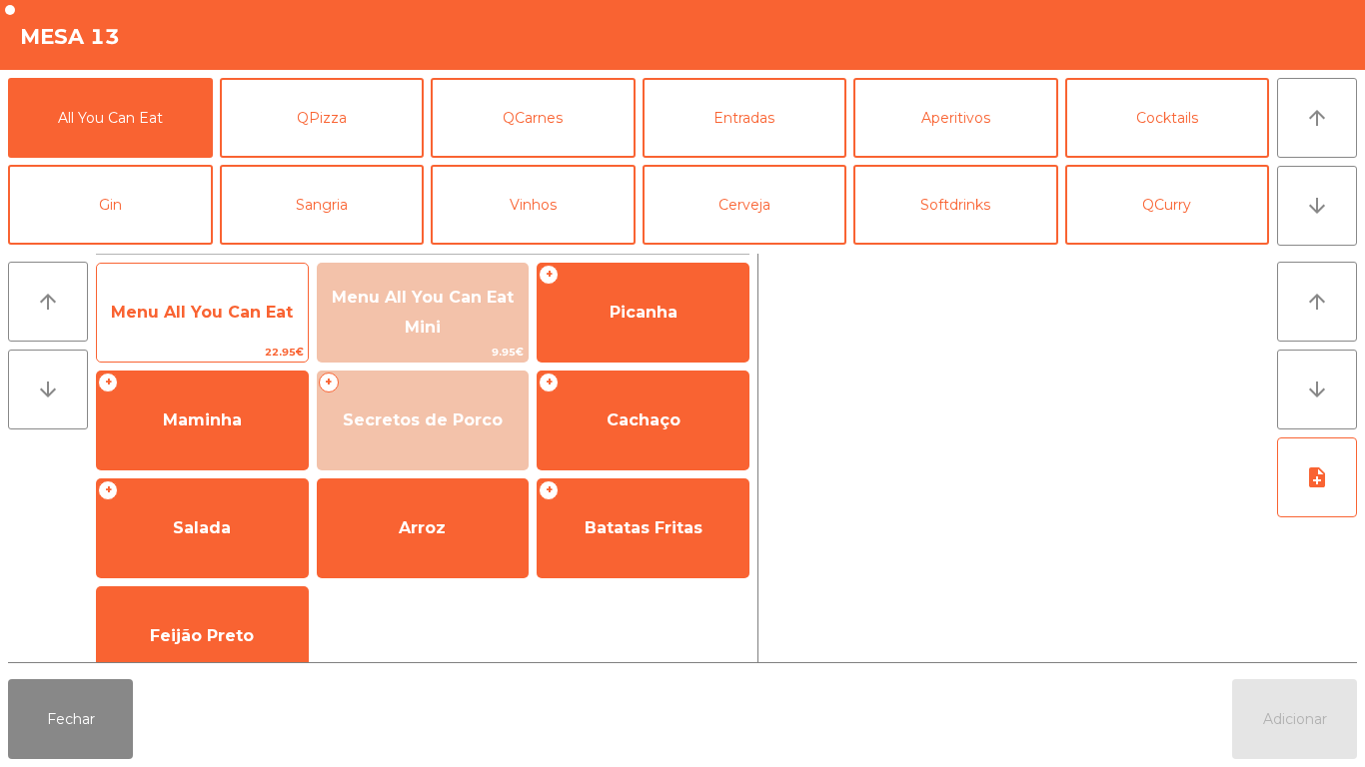
click at [222, 318] on span "Menu All You Can Eat" at bounding box center [202, 312] width 182 height 19
click at [195, 317] on span "Menu All You Can Eat" at bounding box center [202, 312] width 182 height 19
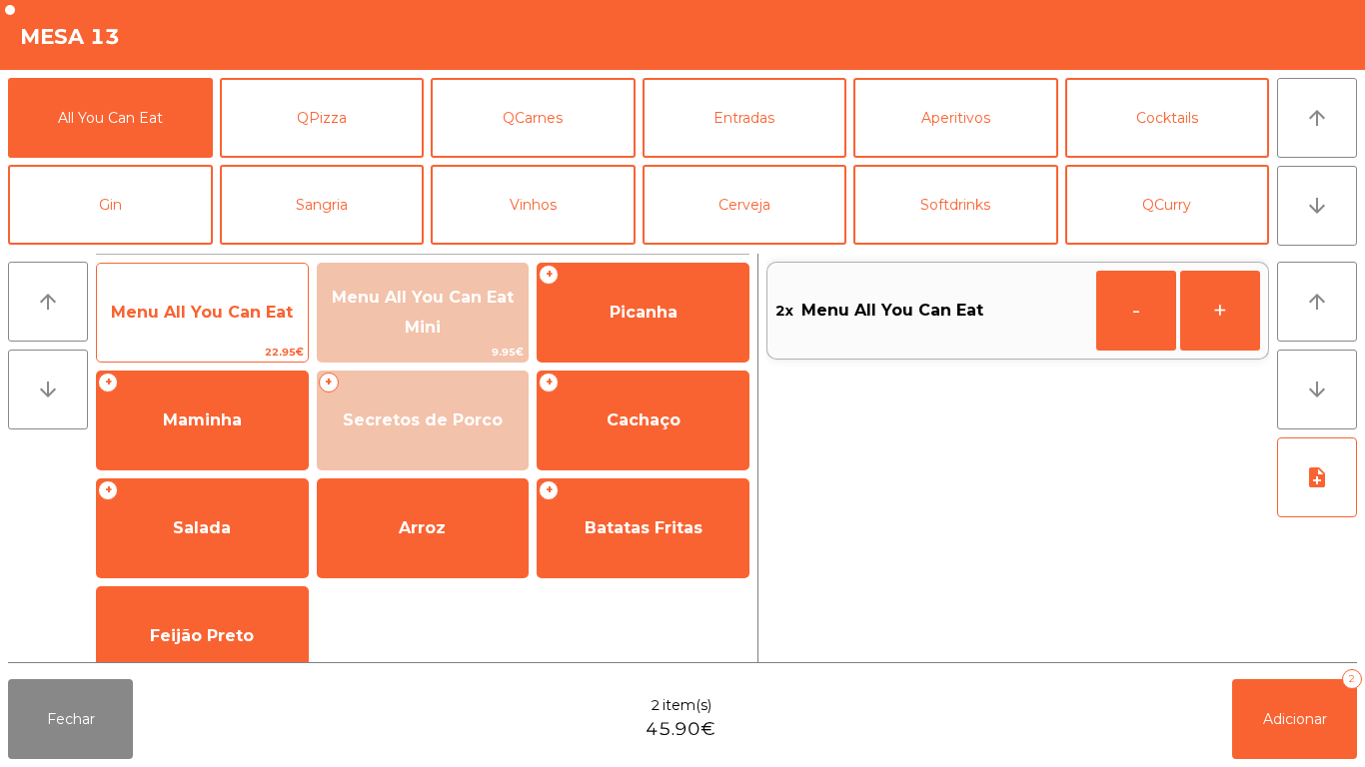
click at [171, 318] on span "Menu All You Can Eat" at bounding box center [202, 312] width 182 height 19
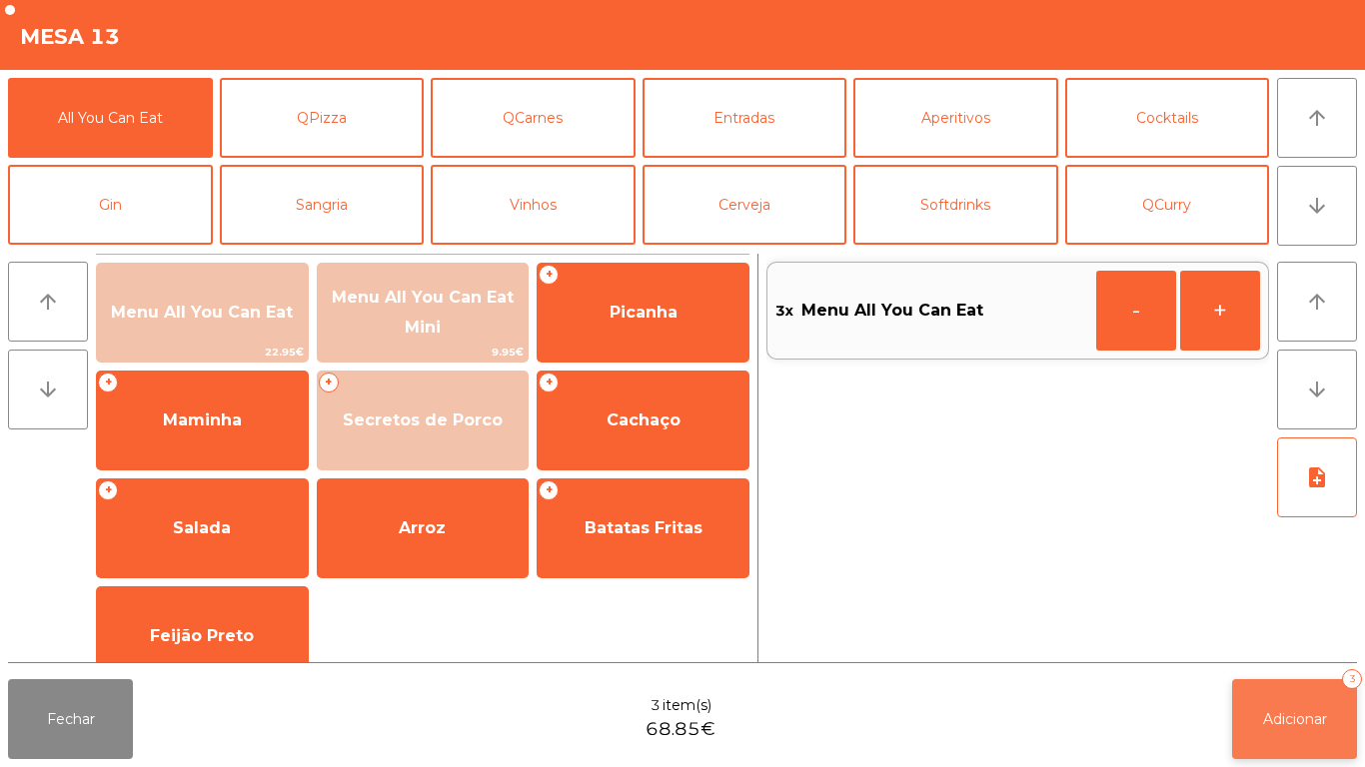
click at [1295, 714] on span "Adicionar" at bounding box center [1295, 719] width 64 height 18
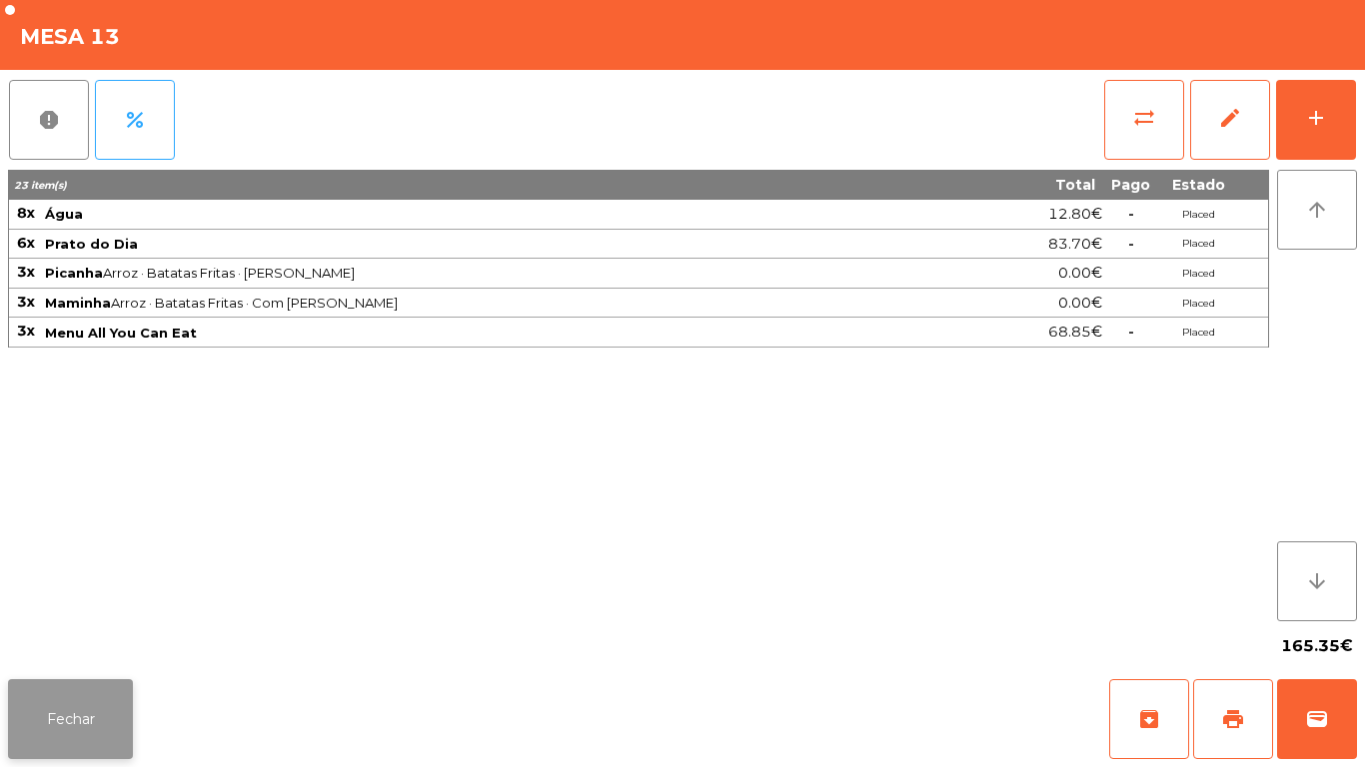
click at [74, 700] on button "Fechar" at bounding box center [70, 719] width 125 height 80
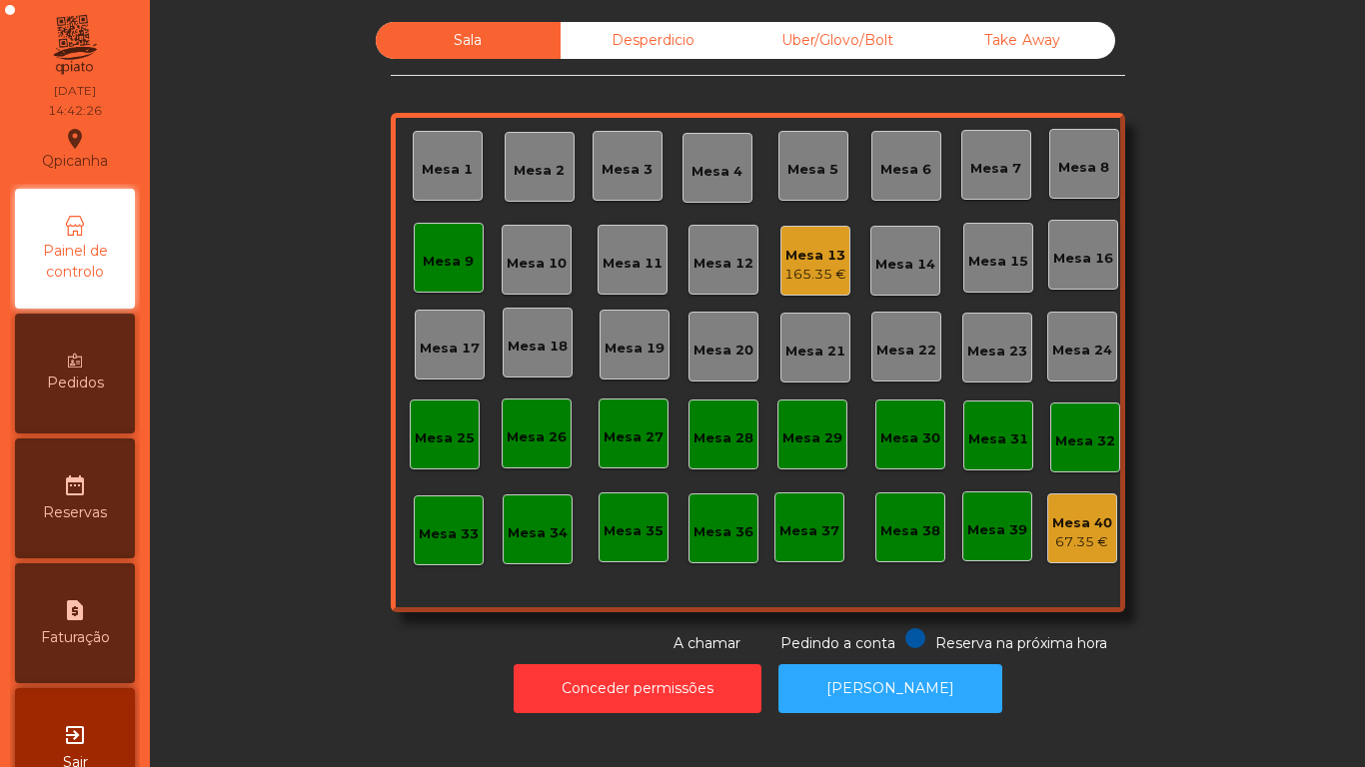
click at [820, 287] on div "Mesa 13 165.35 €" at bounding box center [815, 261] width 70 height 70
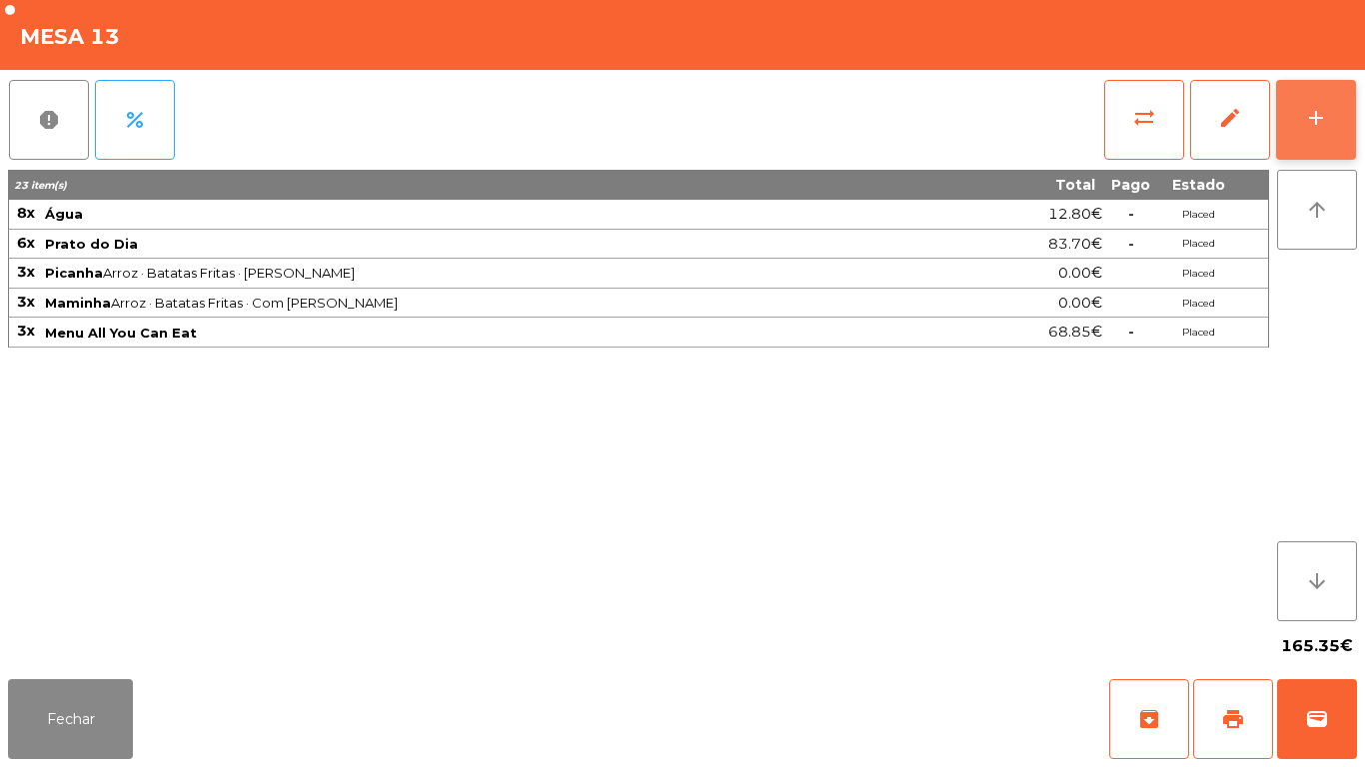
click at [1313, 101] on button "add" at bounding box center [1316, 120] width 80 height 80
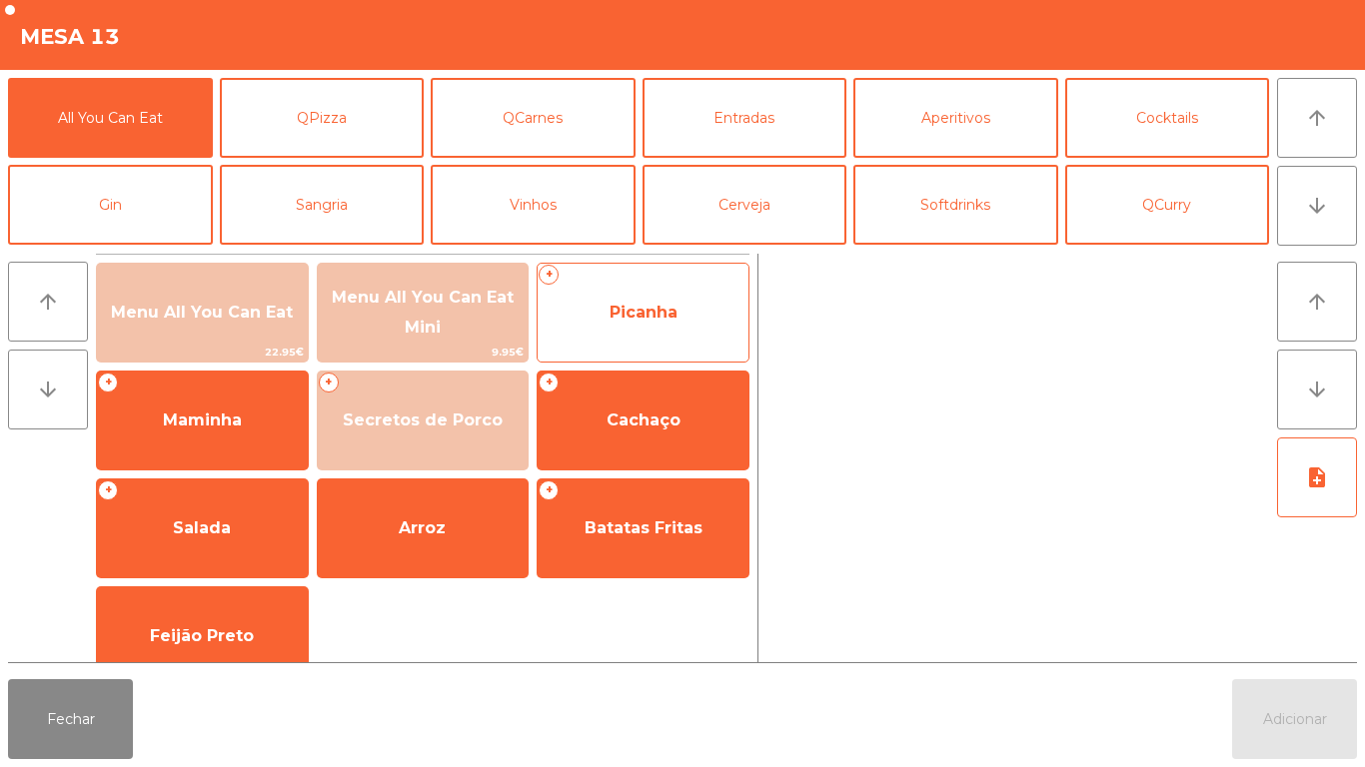
click at [644, 317] on span "Picanha" at bounding box center [643, 312] width 68 height 19
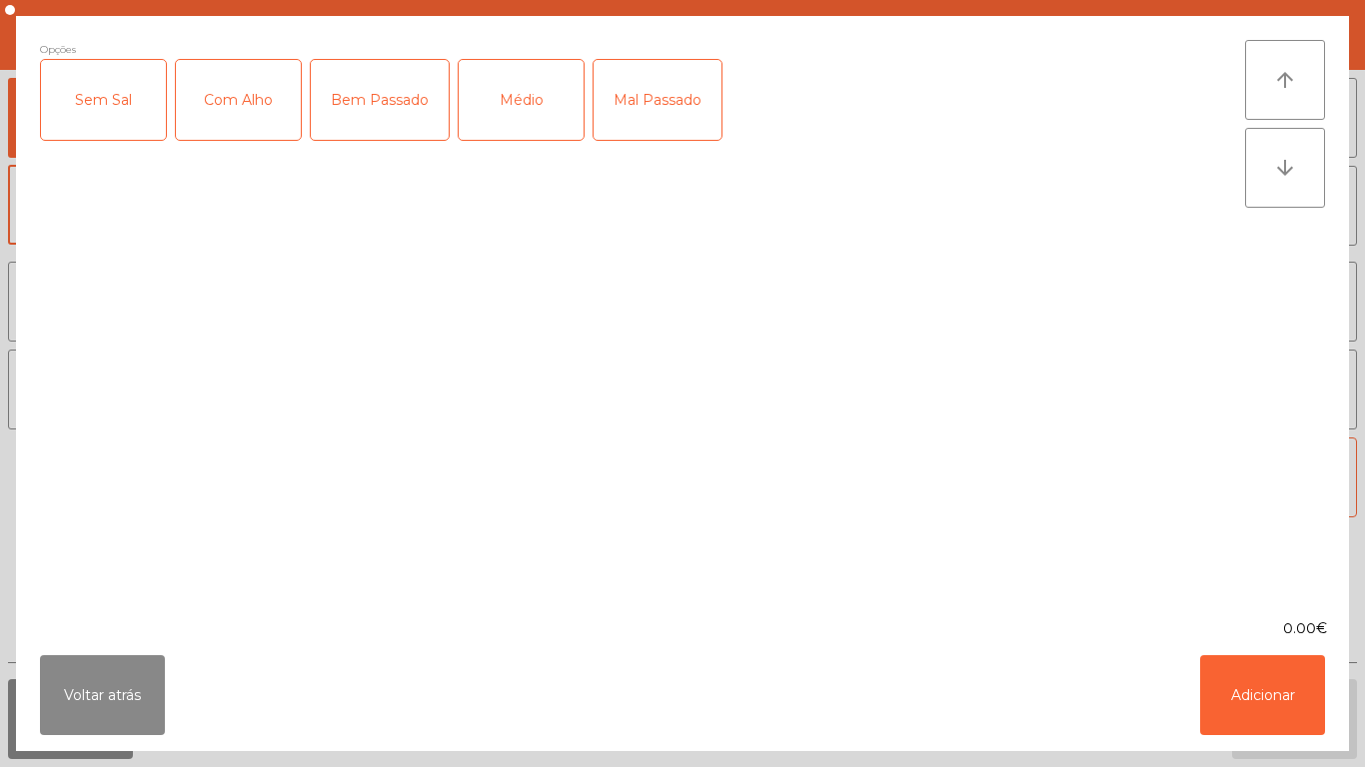
click at [243, 117] on div "Com Alho" at bounding box center [238, 100] width 125 height 80
click at [545, 115] on div "Médio" at bounding box center [521, 100] width 125 height 80
click at [660, 103] on div "Mal Passado" at bounding box center [657, 100] width 128 height 80
click at [1244, 693] on button "Adicionar" at bounding box center [1262, 695] width 125 height 80
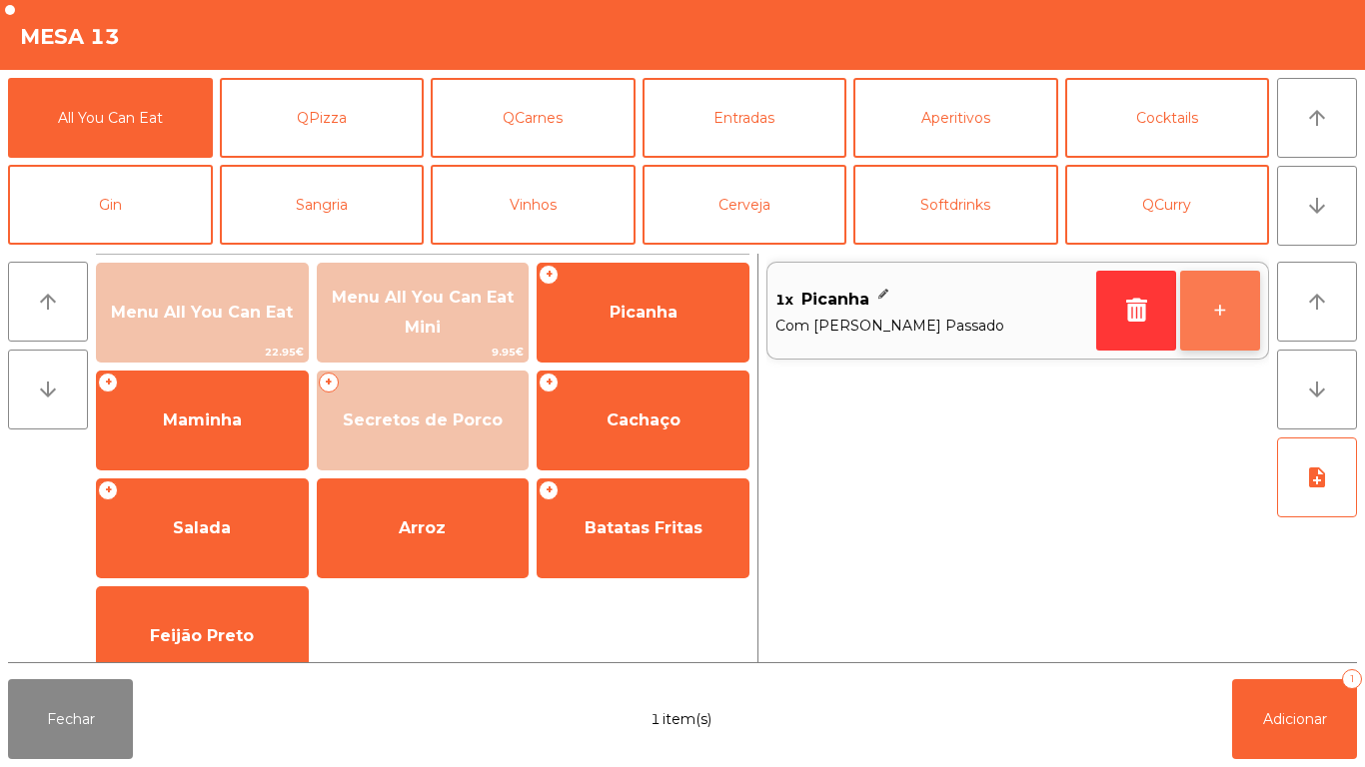
click at [1214, 308] on button "+" at bounding box center [1220, 311] width 80 height 80
click at [1214, 305] on button "+" at bounding box center [1220, 311] width 80 height 80
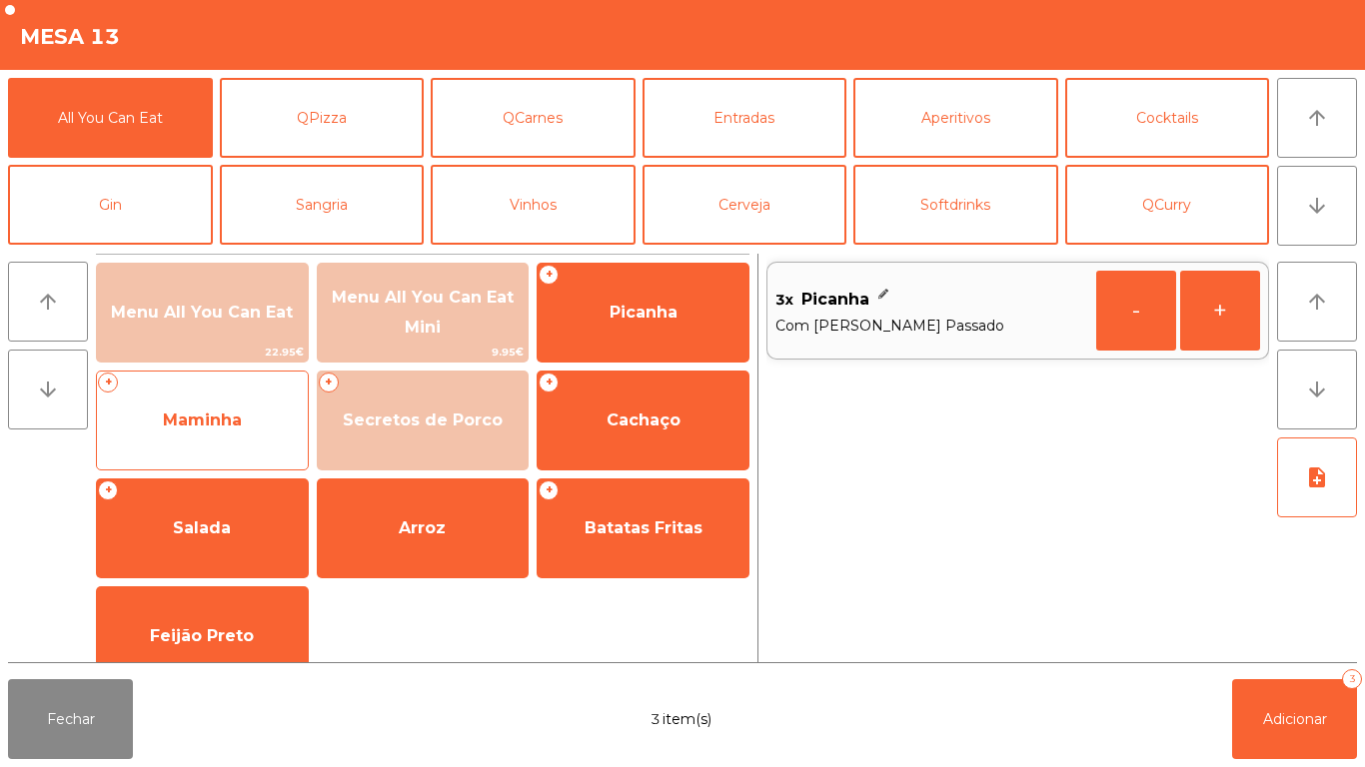
click at [221, 427] on span "Maminha" at bounding box center [202, 420] width 79 height 19
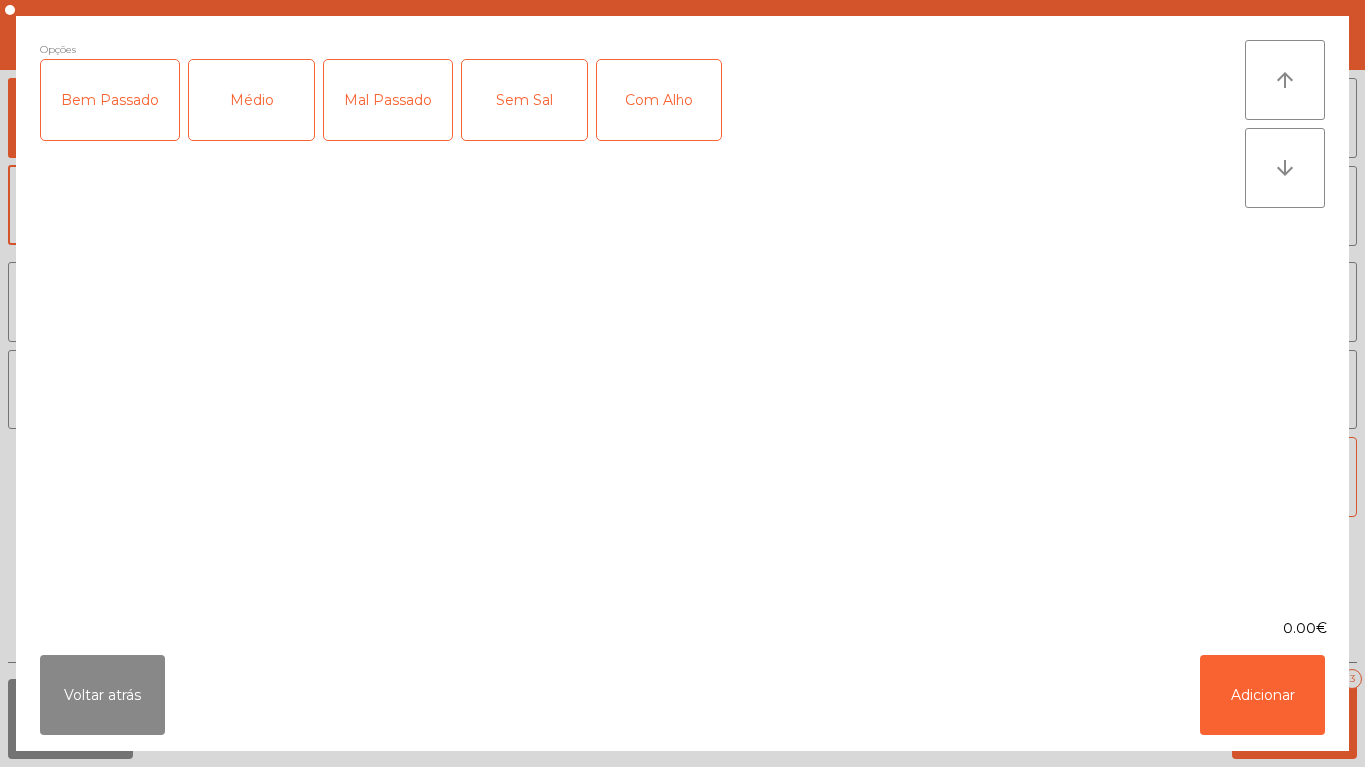
click at [253, 120] on div "Médio" at bounding box center [251, 100] width 125 height 80
click at [388, 124] on div "Mal Passado" at bounding box center [388, 100] width 128 height 80
click at [664, 132] on div "Com Alho" at bounding box center [658, 100] width 125 height 80
click at [1241, 733] on button "Adicionar" at bounding box center [1262, 695] width 125 height 80
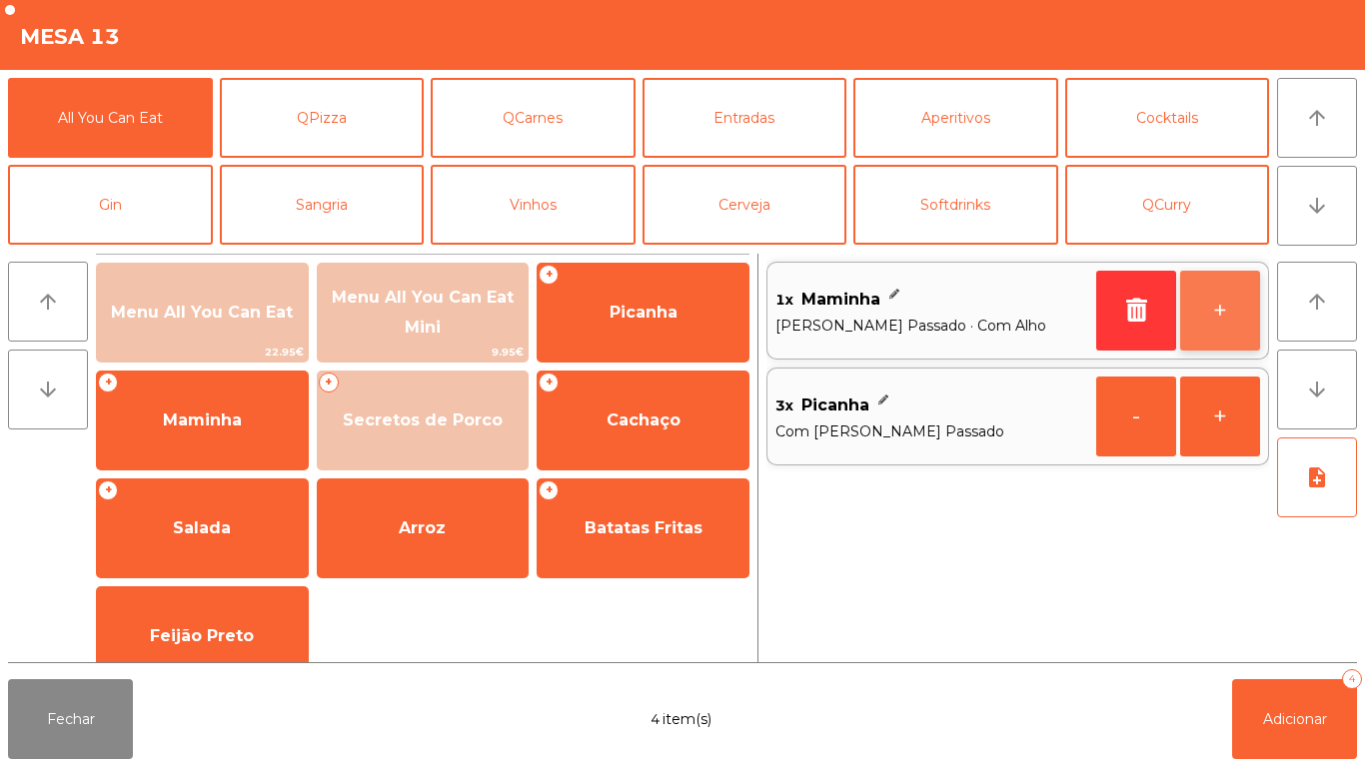
click at [1213, 331] on button "+" at bounding box center [1220, 311] width 80 height 80
click at [1202, 317] on button "+" at bounding box center [1220, 311] width 80 height 80
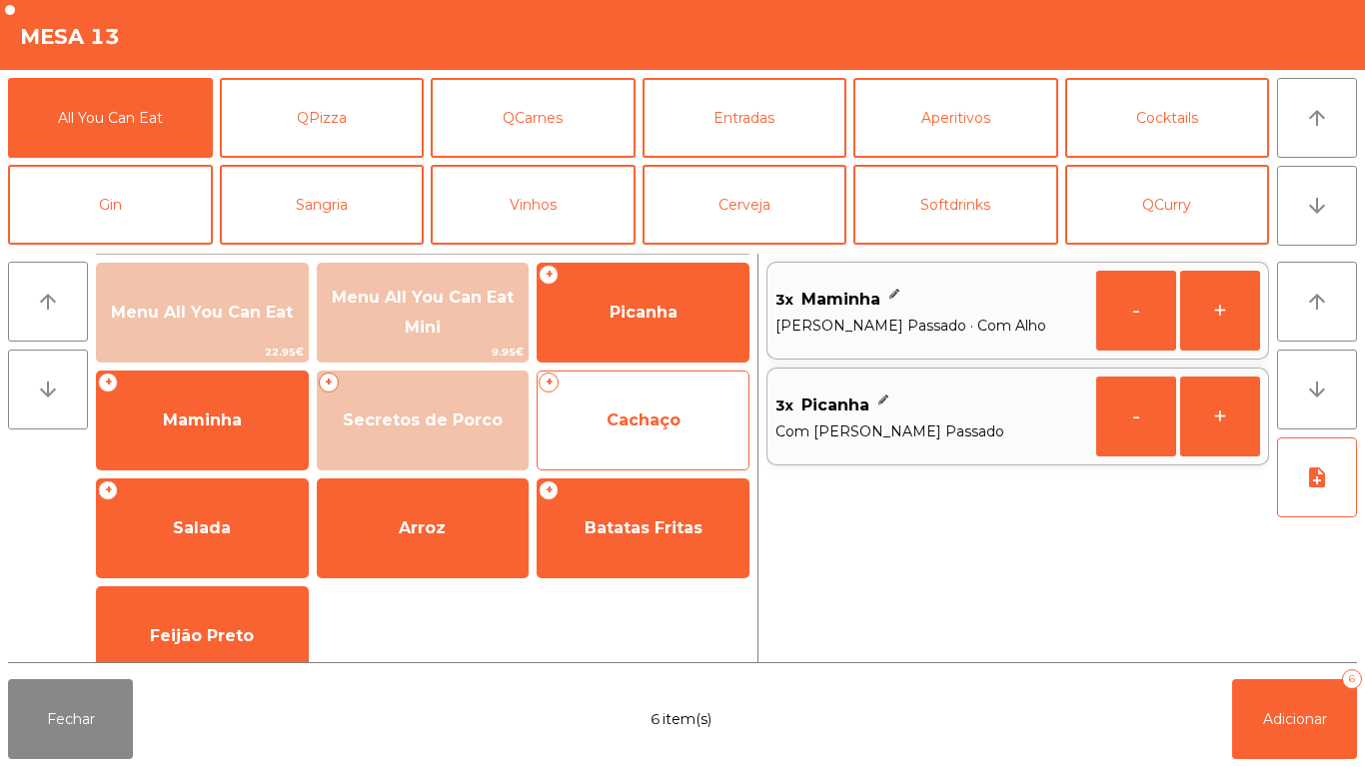
click at [629, 439] on span "Cachaço" at bounding box center [642, 421] width 211 height 54
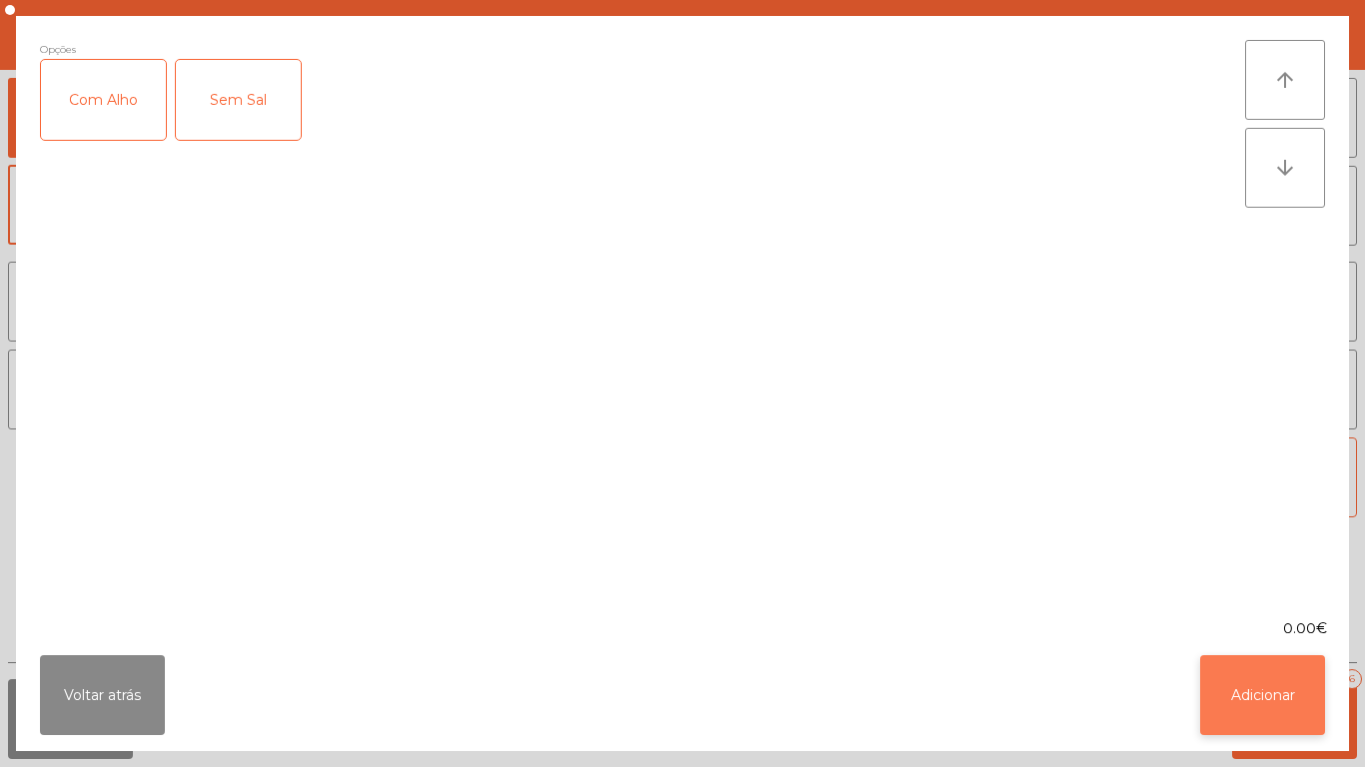
click at [1217, 704] on button "Adicionar" at bounding box center [1262, 695] width 125 height 80
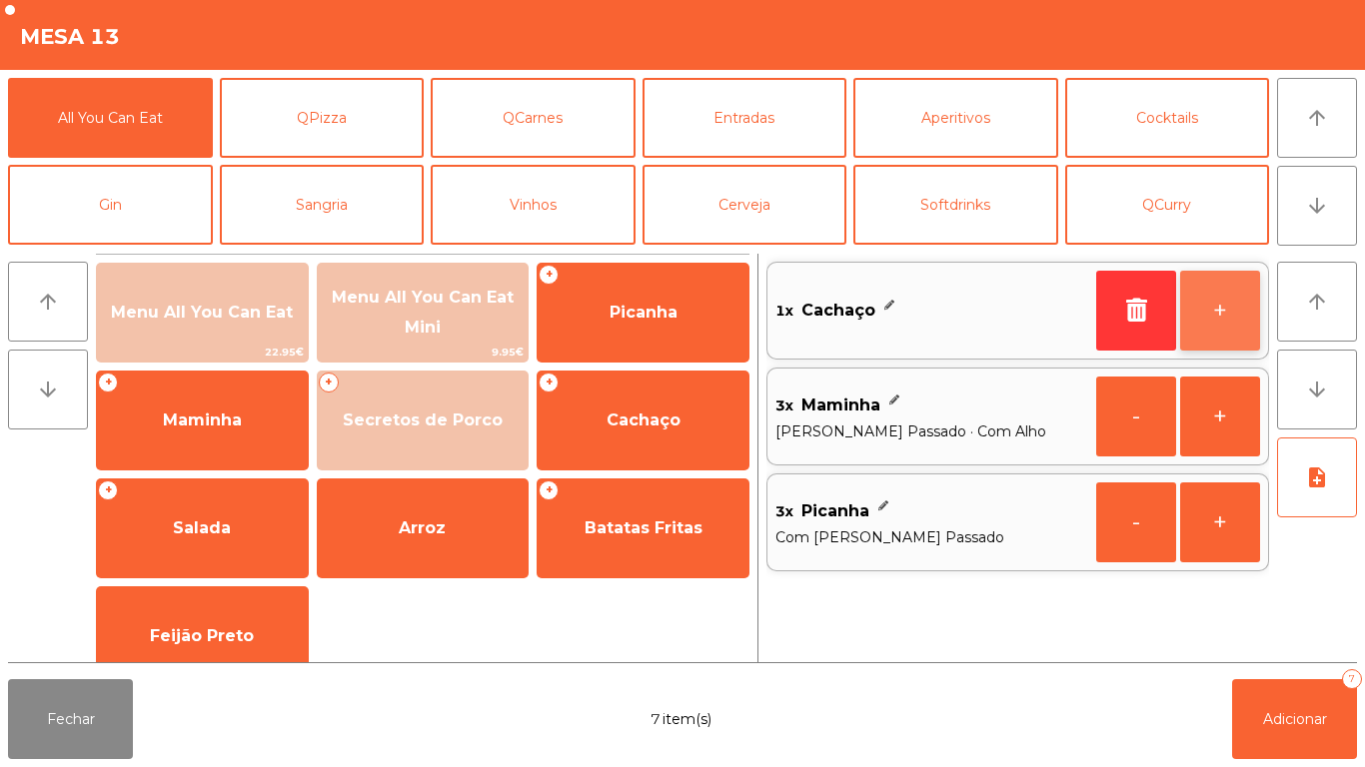
click at [1214, 326] on button "+" at bounding box center [1220, 311] width 80 height 80
click at [1210, 311] on button "+" at bounding box center [1220, 311] width 80 height 80
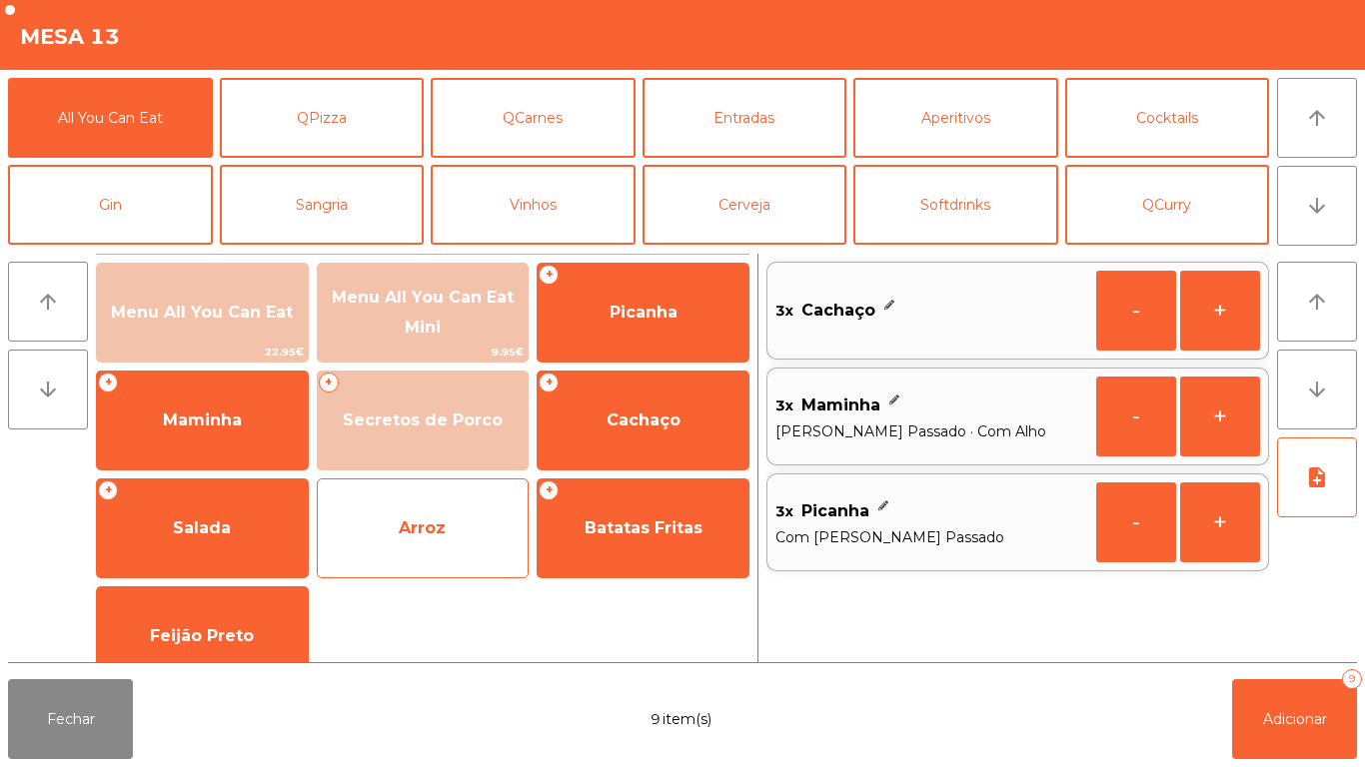
click at [395, 540] on span "Arroz" at bounding box center [423, 528] width 211 height 54
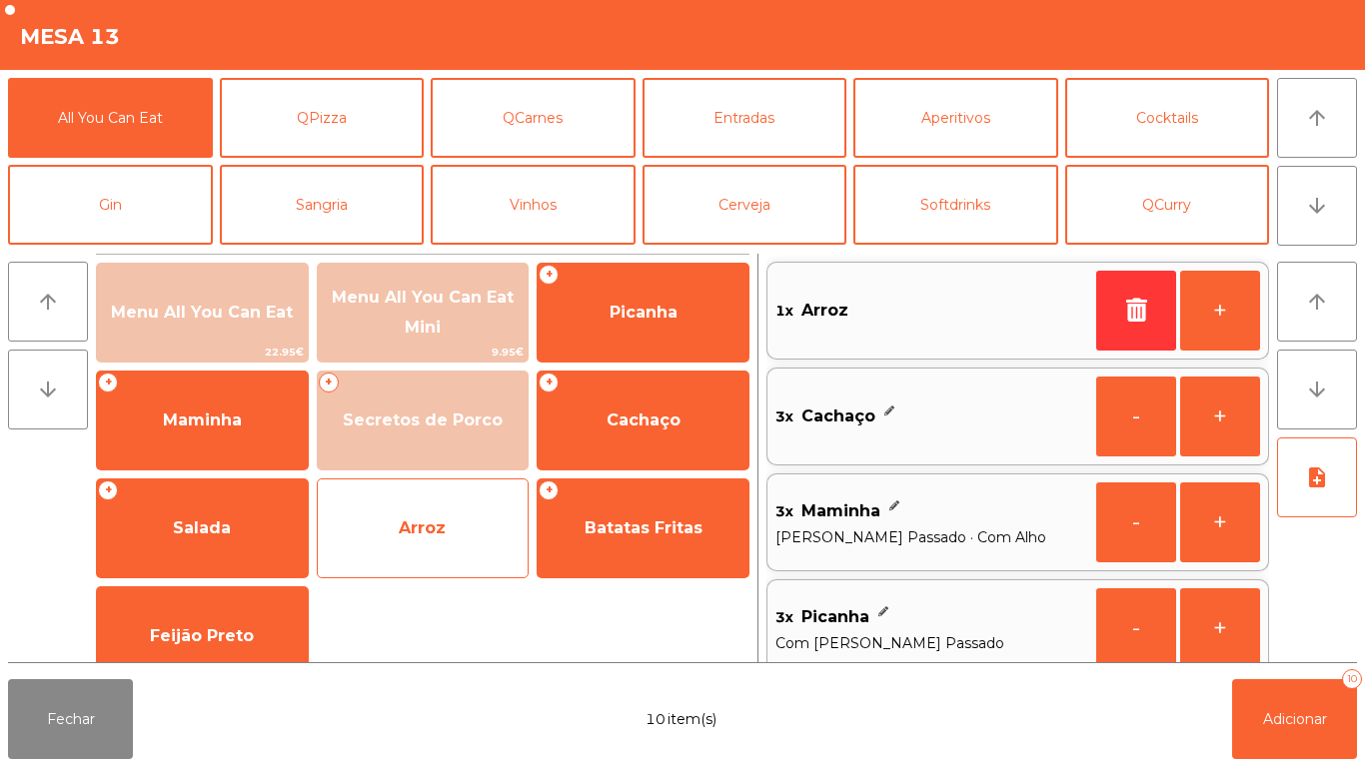
click at [421, 529] on span "Arroz" at bounding box center [422, 527] width 47 height 19
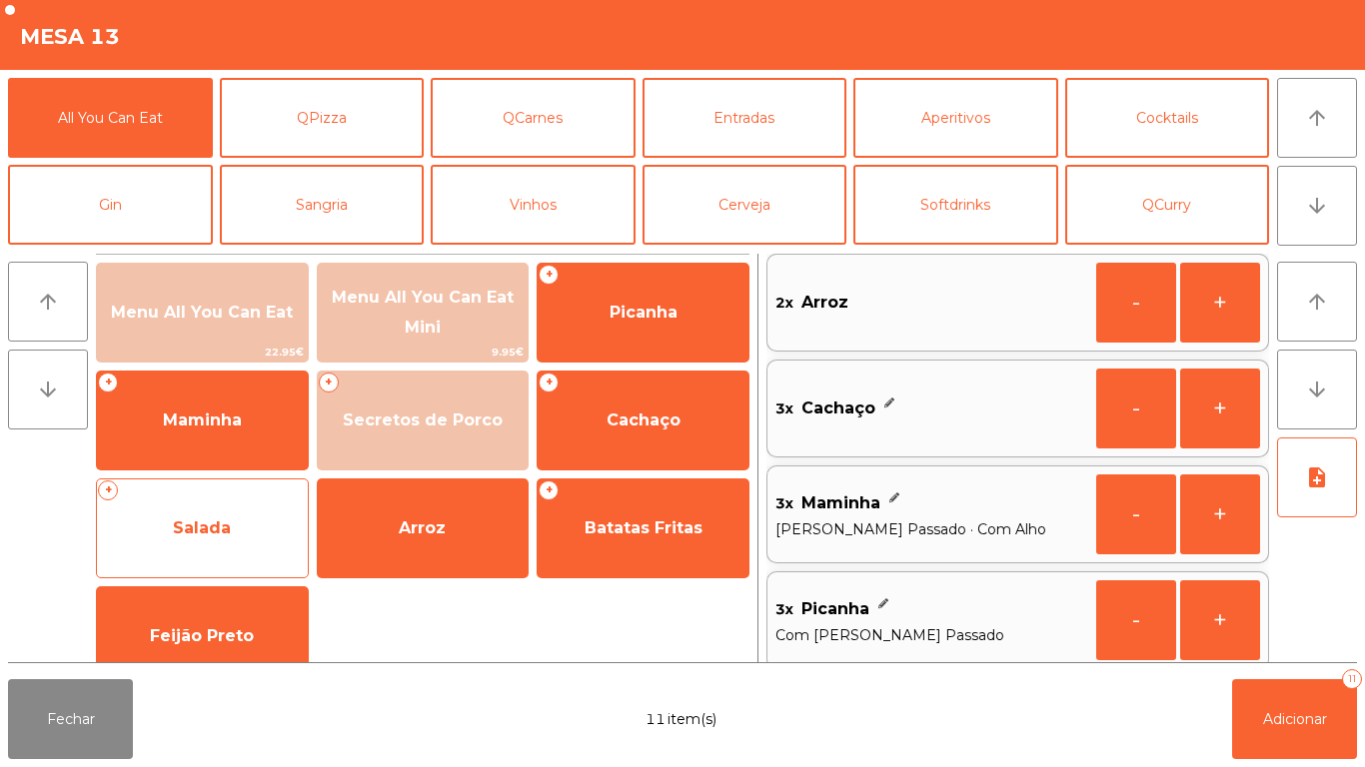
click at [238, 528] on span "Salada" at bounding box center [202, 528] width 211 height 54
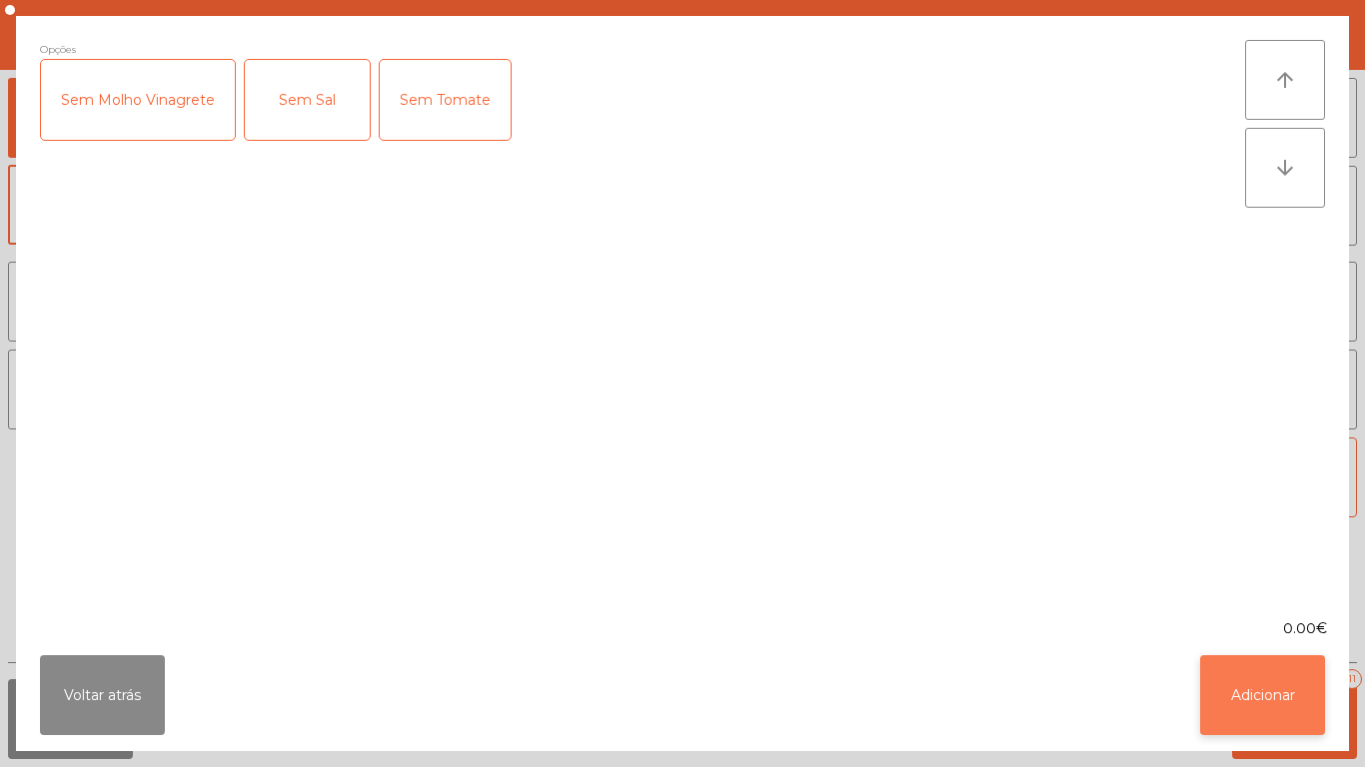
click at [1256, 686] on button "Adicionar" at bounding box center [1262, 695] width 125 height 80
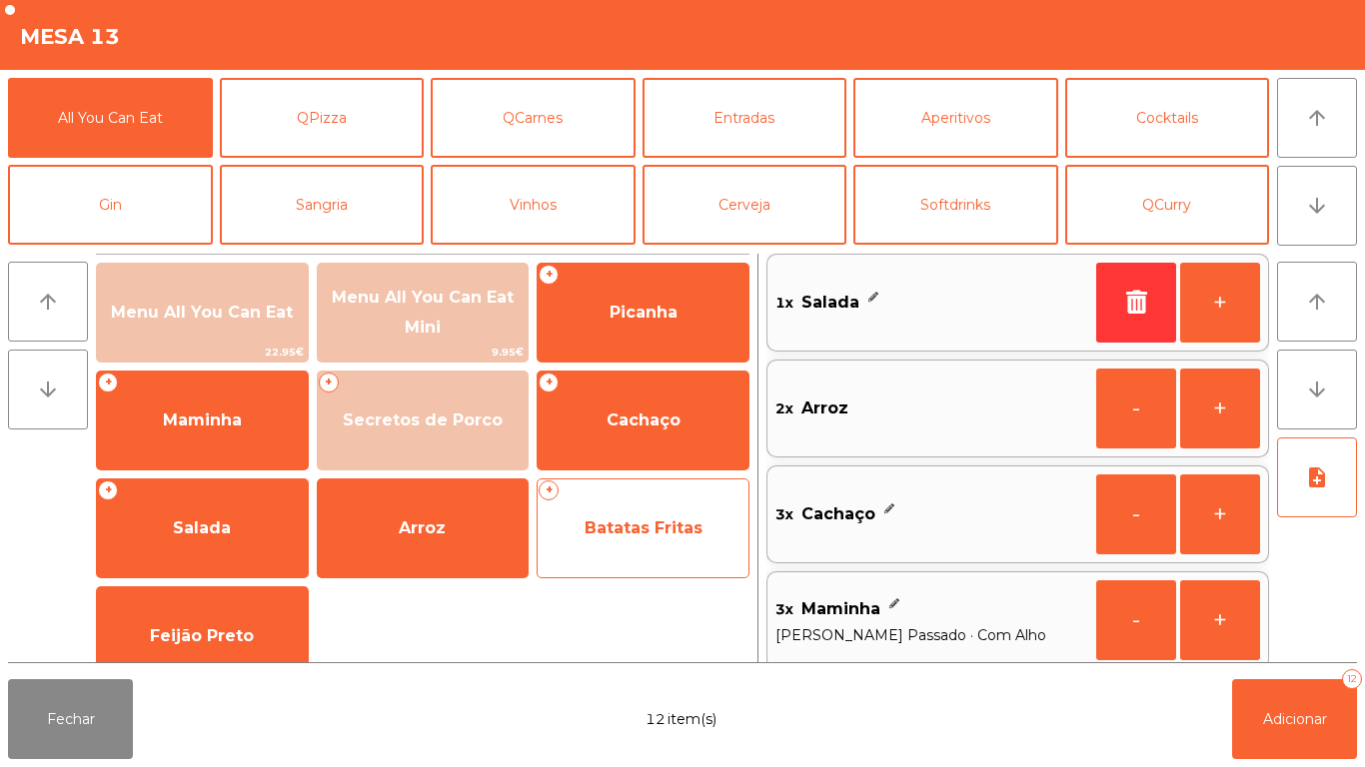
click at [638, 542] on span "Batatas Fritas" at bounding box center [642, 528] width 211 height 54
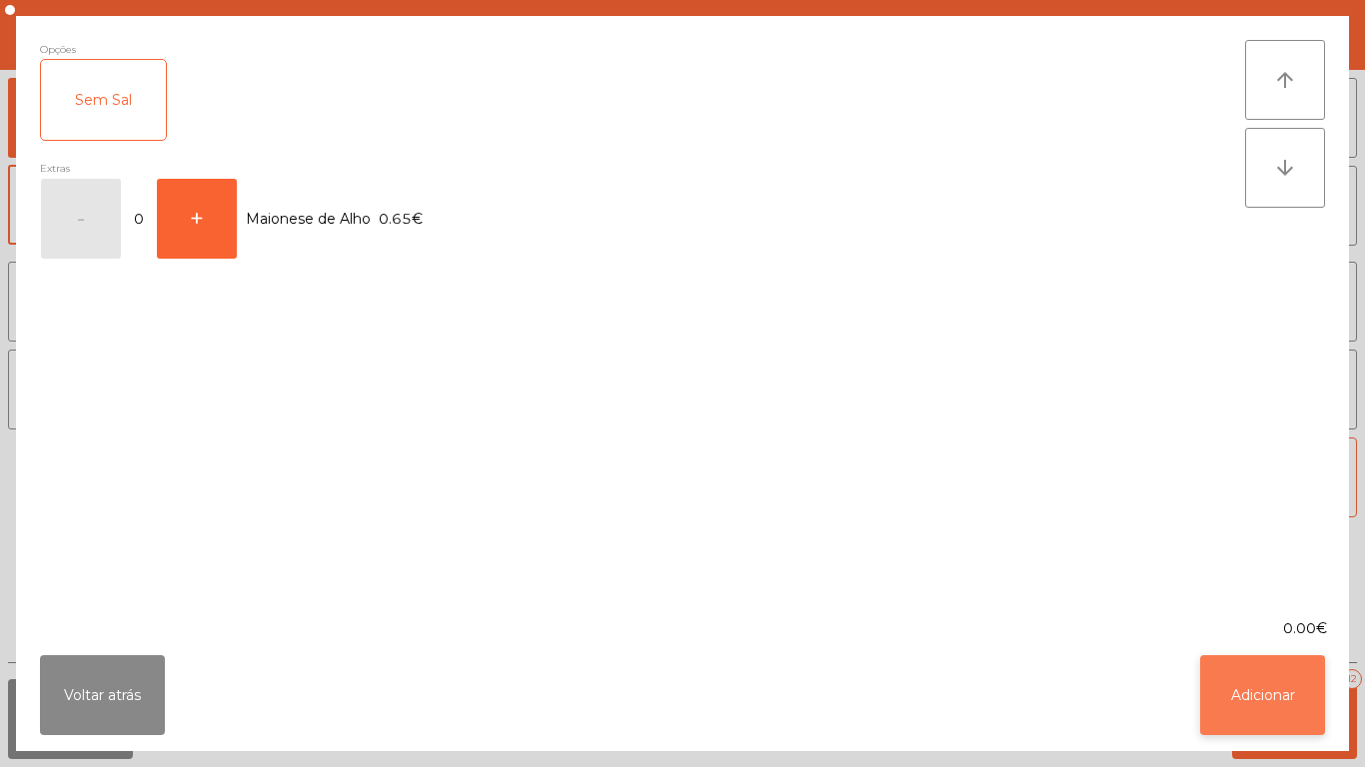
click at [1273, 699] on button "Adicionar" at bounding box center [1262, 695] width 125 height 80
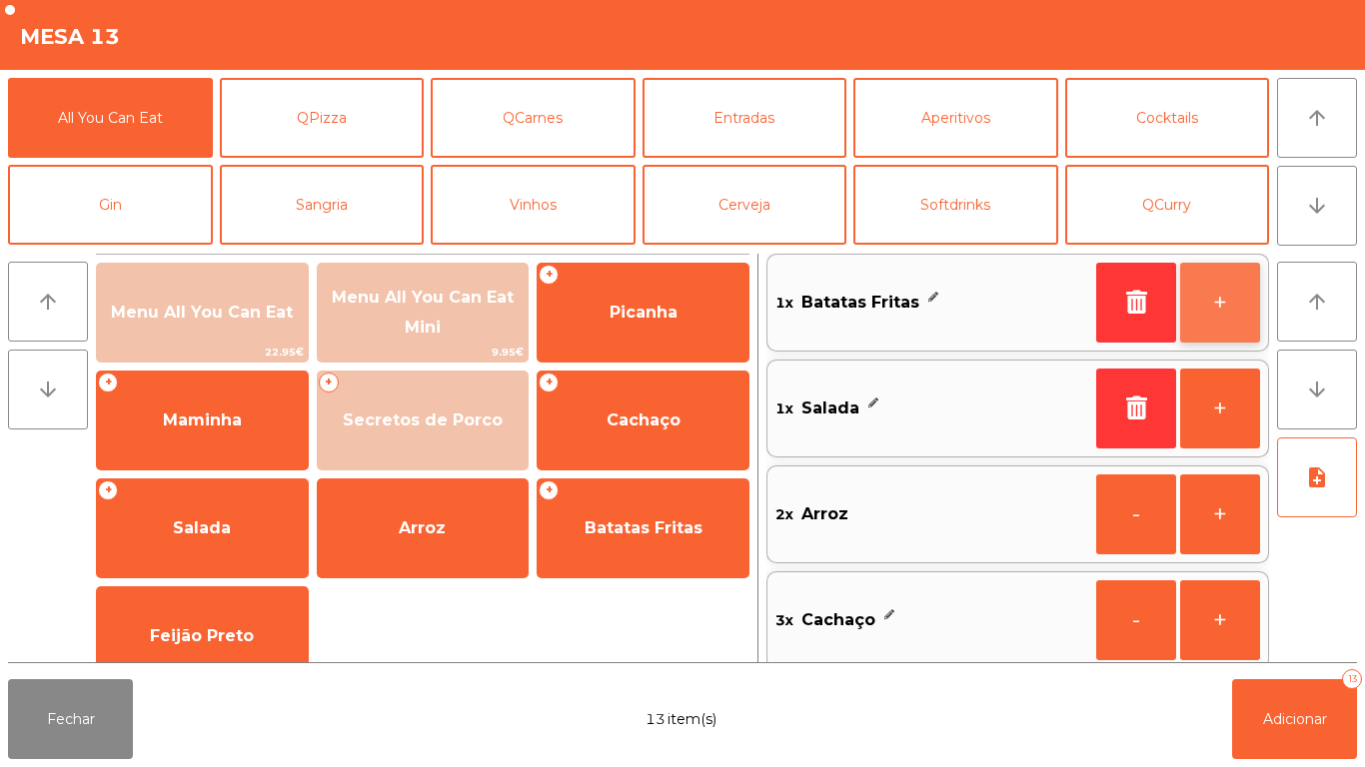
click at [1208, 316] on button "+" at bounding box center [1220, 303] width 80 height 80
click at [1224, 312] on button "+" at bounding box center [1220, 303] width 80 height 80
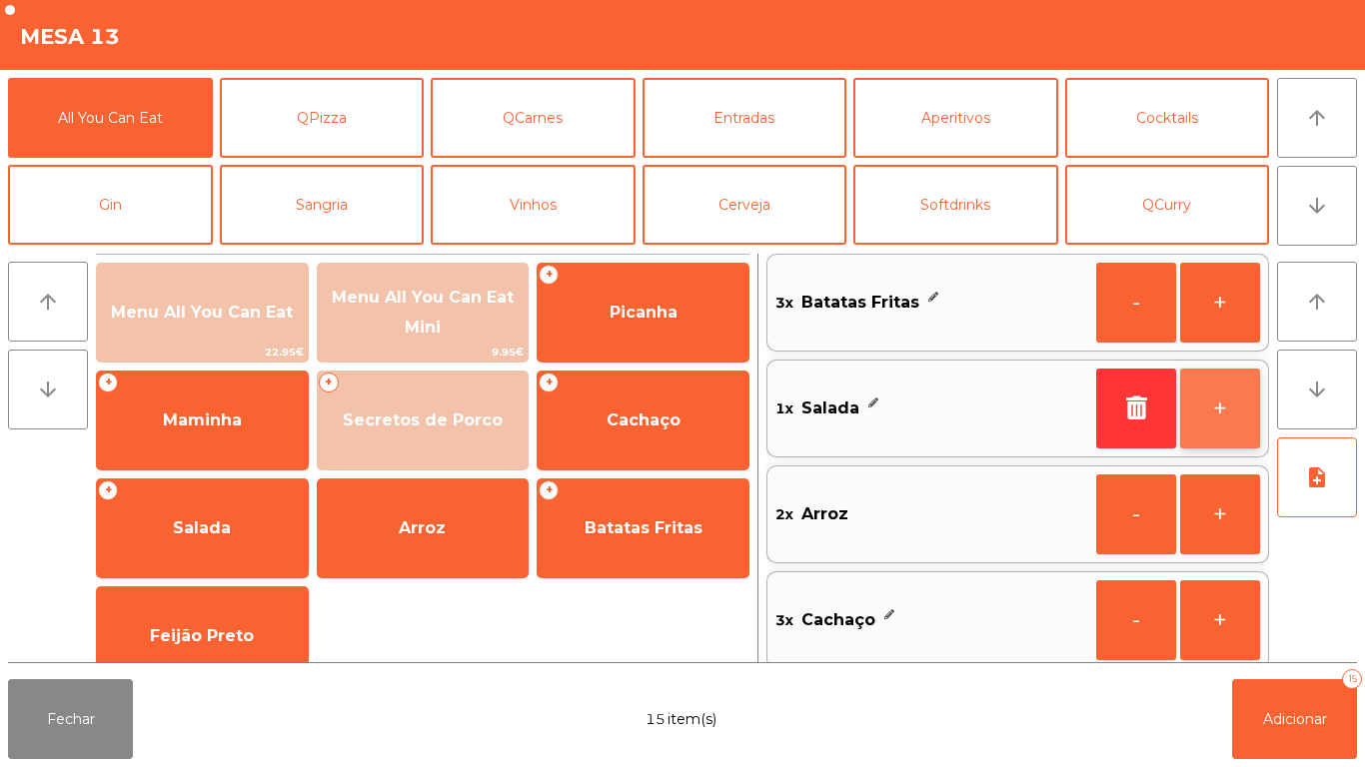
click at [1210, 431] on button "+" at bounding box center [1220, 409] width 80 height 80
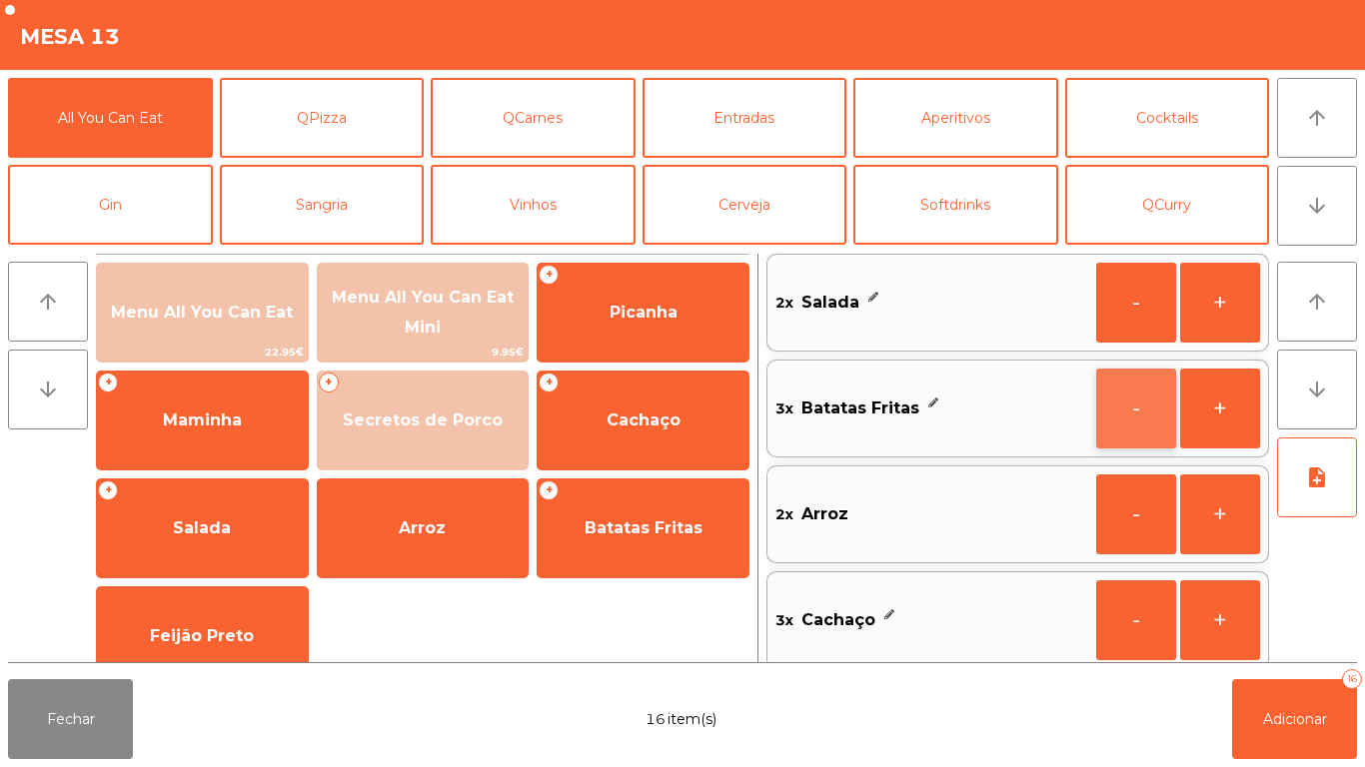
click at [1113, 407] on button "-" at bounding box center [1136, 409] width 80 height 80
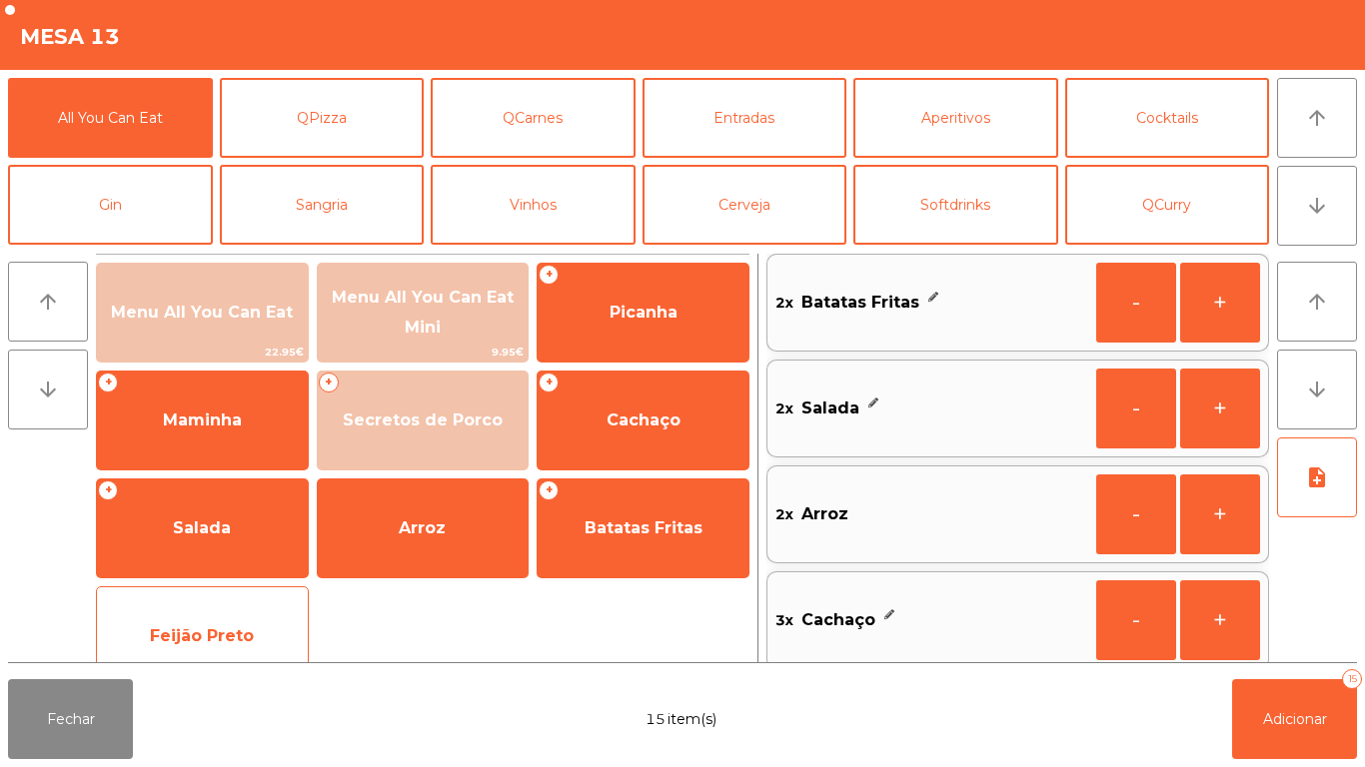
click at [230, 616] on span "Feijão Preto" at bounding box center [202, 636] width 211 height 54
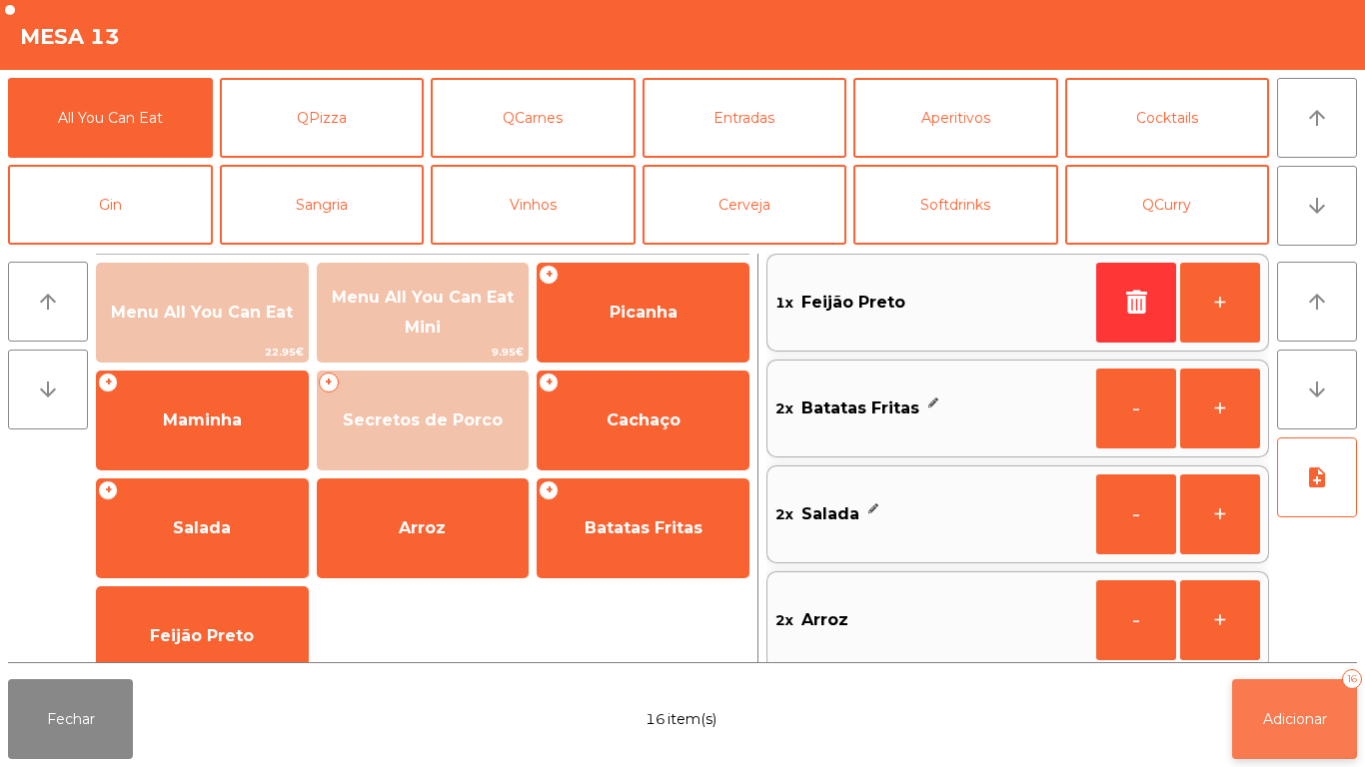
click at [1276, 732] on button "Adicionar 16" at bounding box center [1294, 719] width 125 height 80
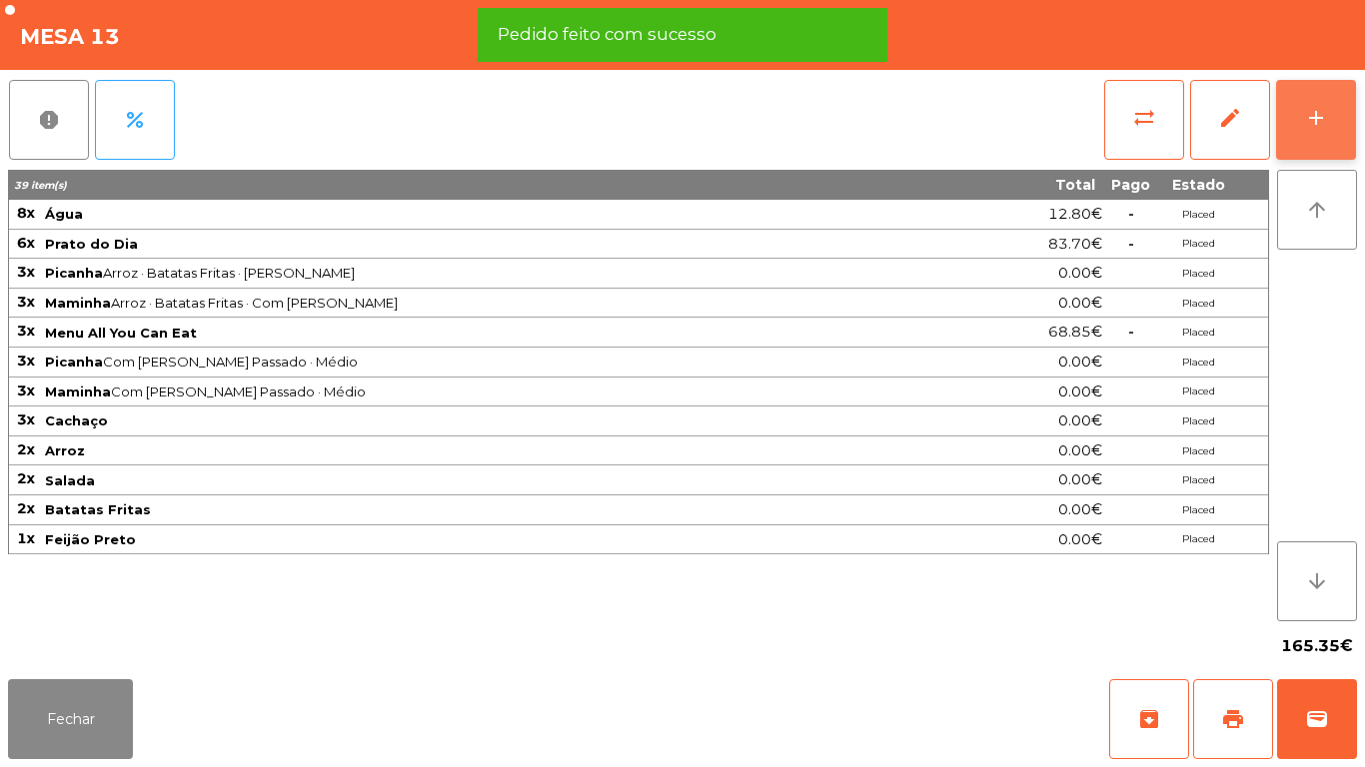
click at [1304, 130] on button "add" at bounding box center [1316, 120] width 80 height 80
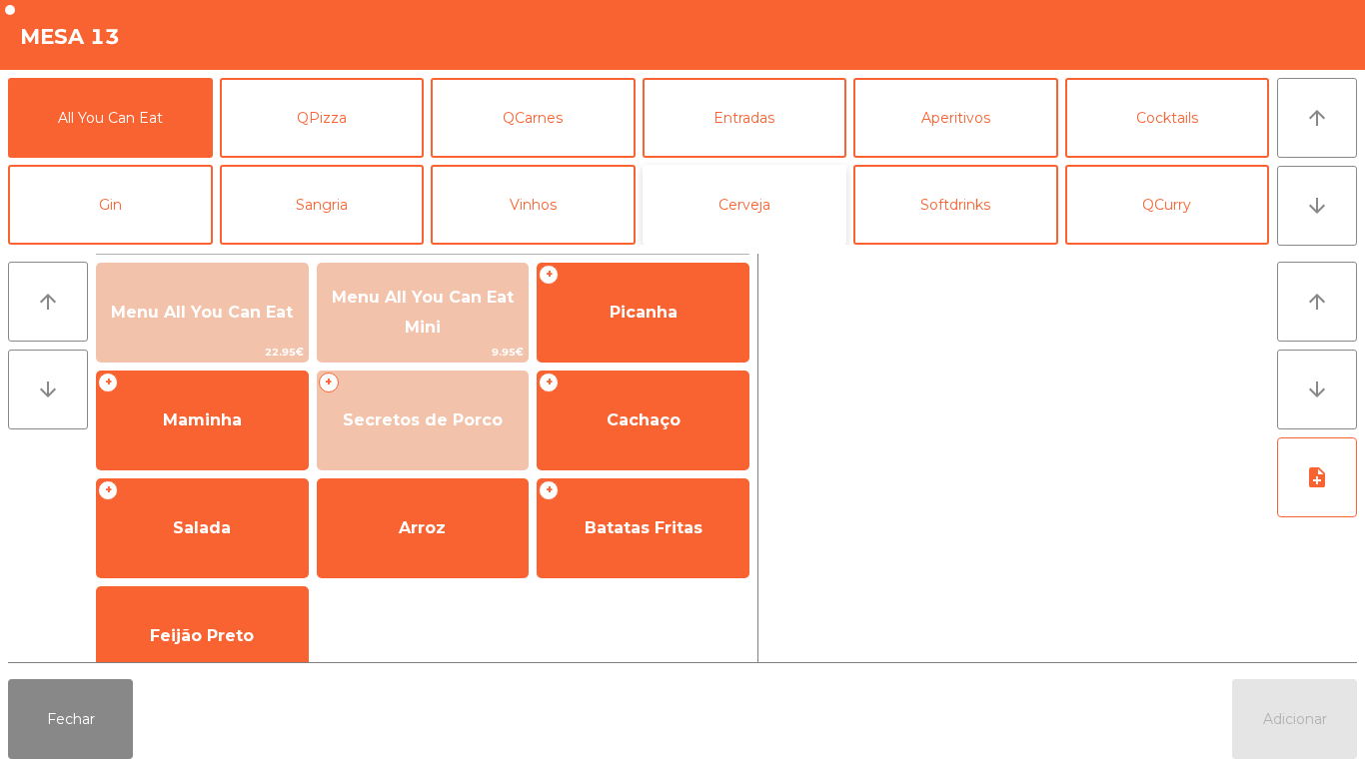
click at [743, 214] on button "Cerveja" at bounding box center [744, 205] width 205 height 80
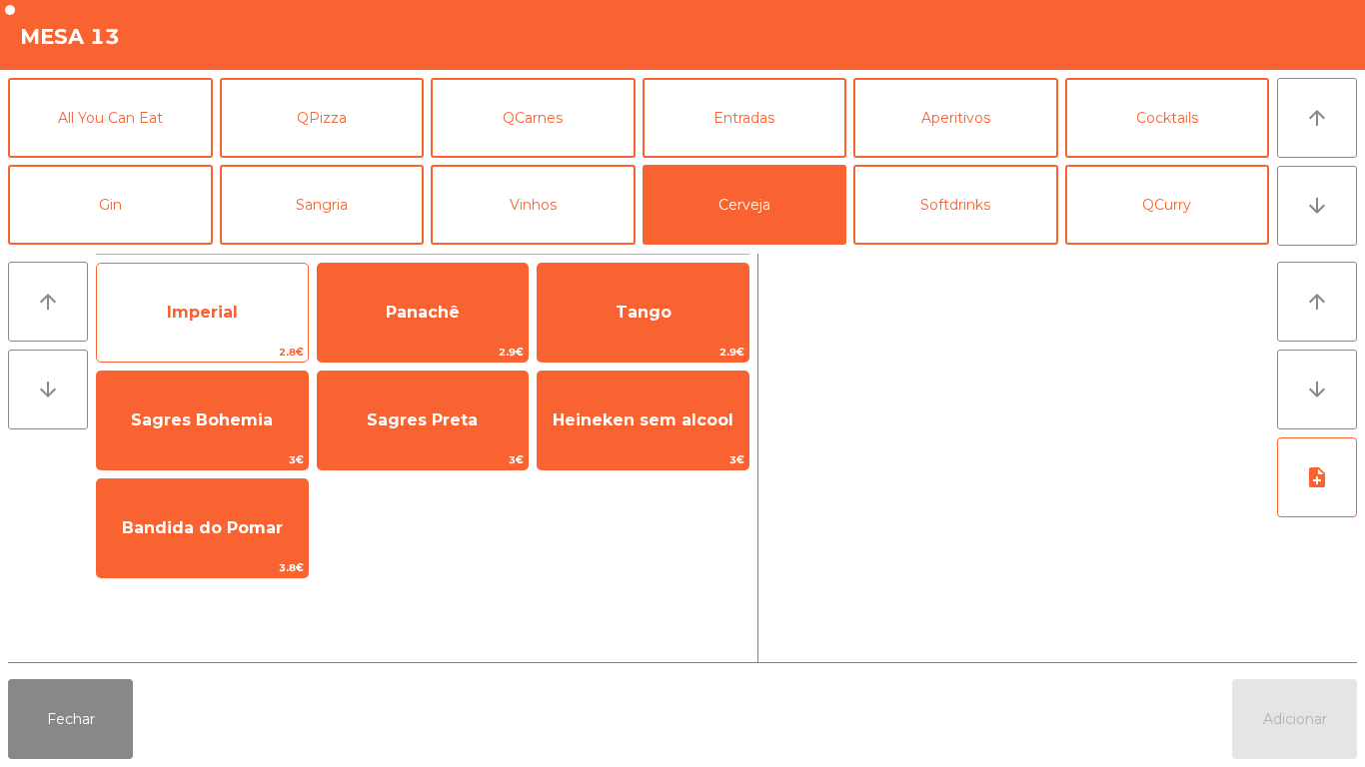
click at [210, 334] on span "Imperial" at bounding box center [202, 313] width 211 height 54
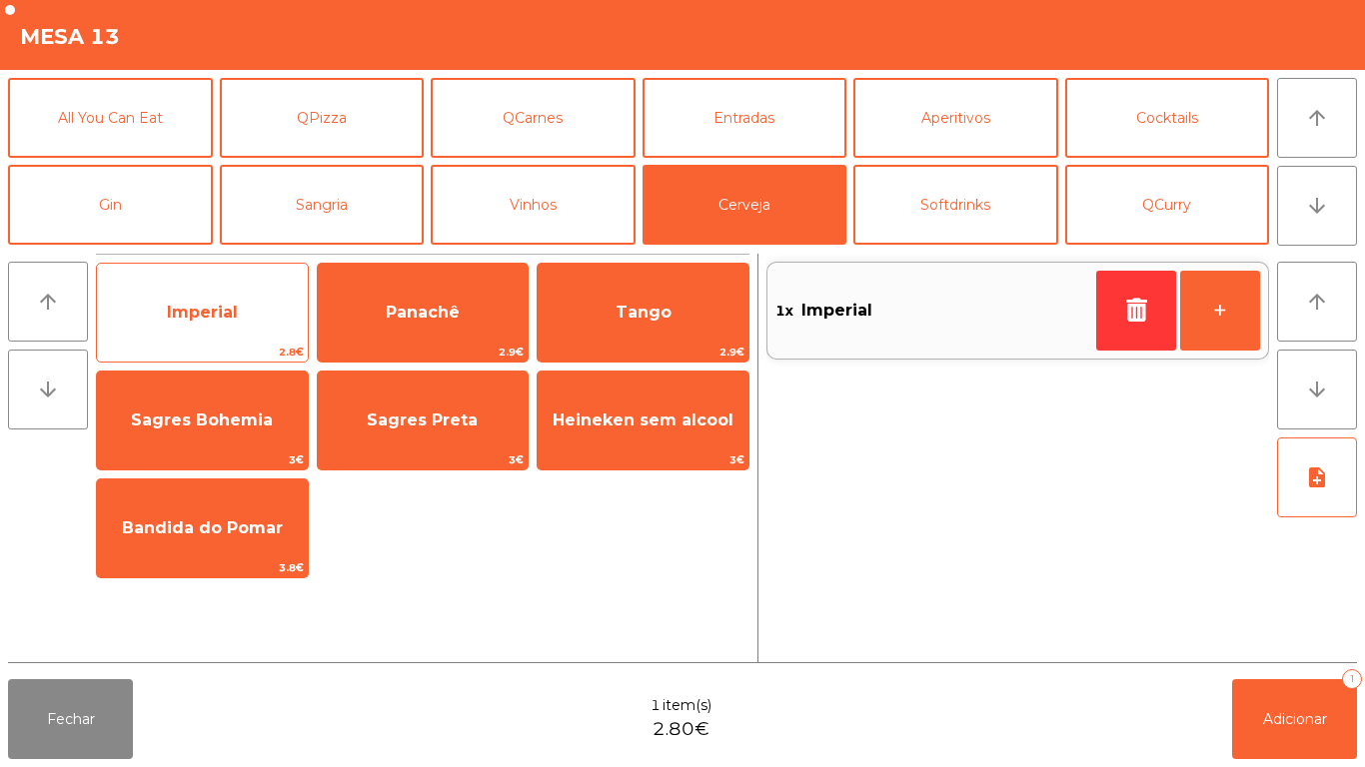
click at [215, 316] on span "Imperial" at bounding box center [202, 312] width 71 height 19
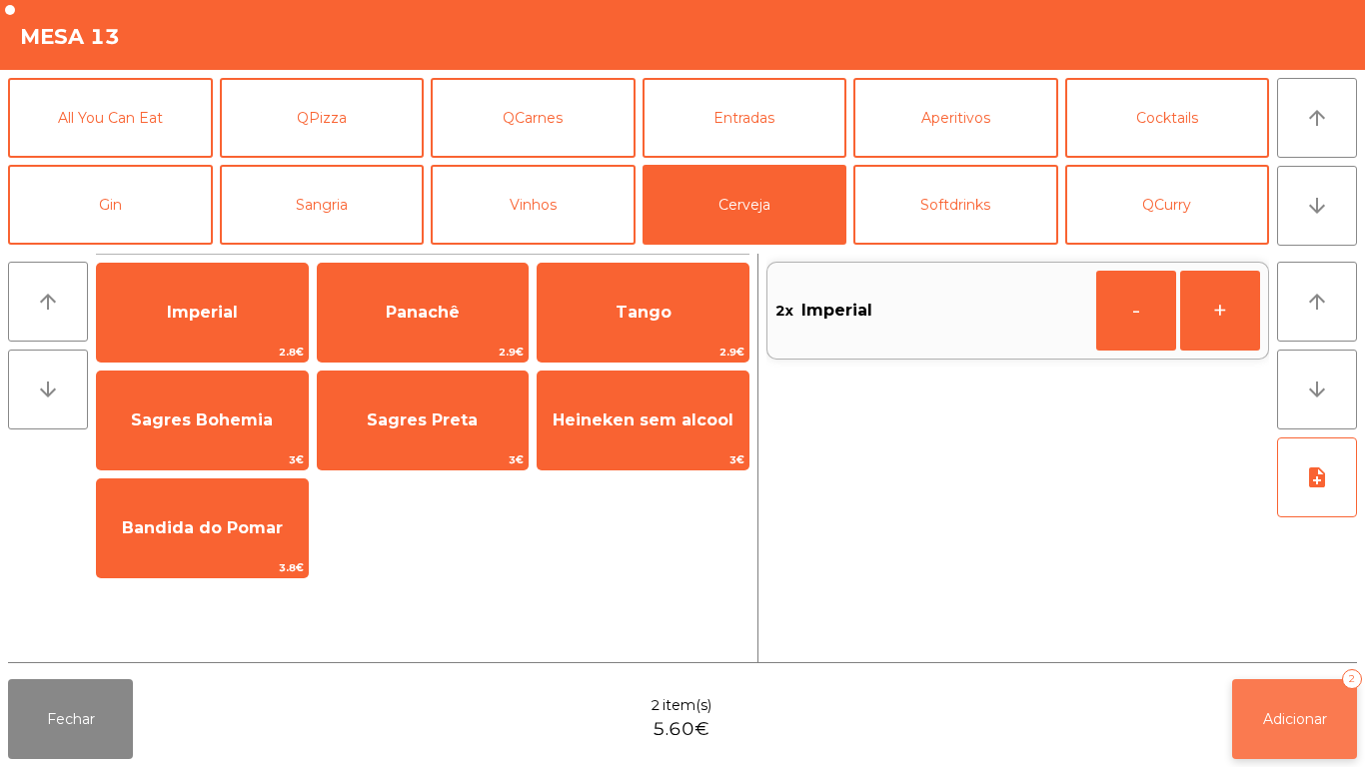
click at [1298, 697] on button "Adicionar 2" at bounding box center [1294, 719] width 125 height 80
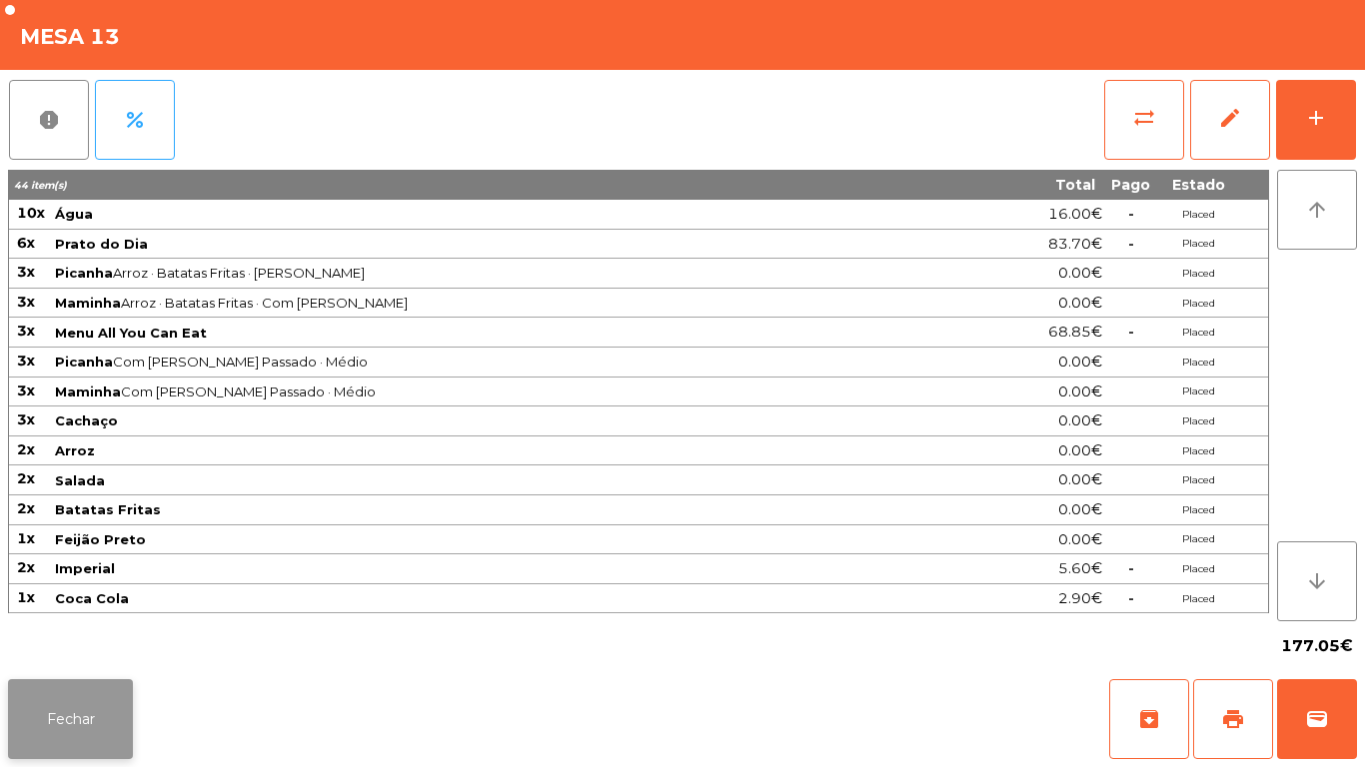
click at [86, 726] on button "Fechar" at bounding box center [70, 719] width 125 height 80
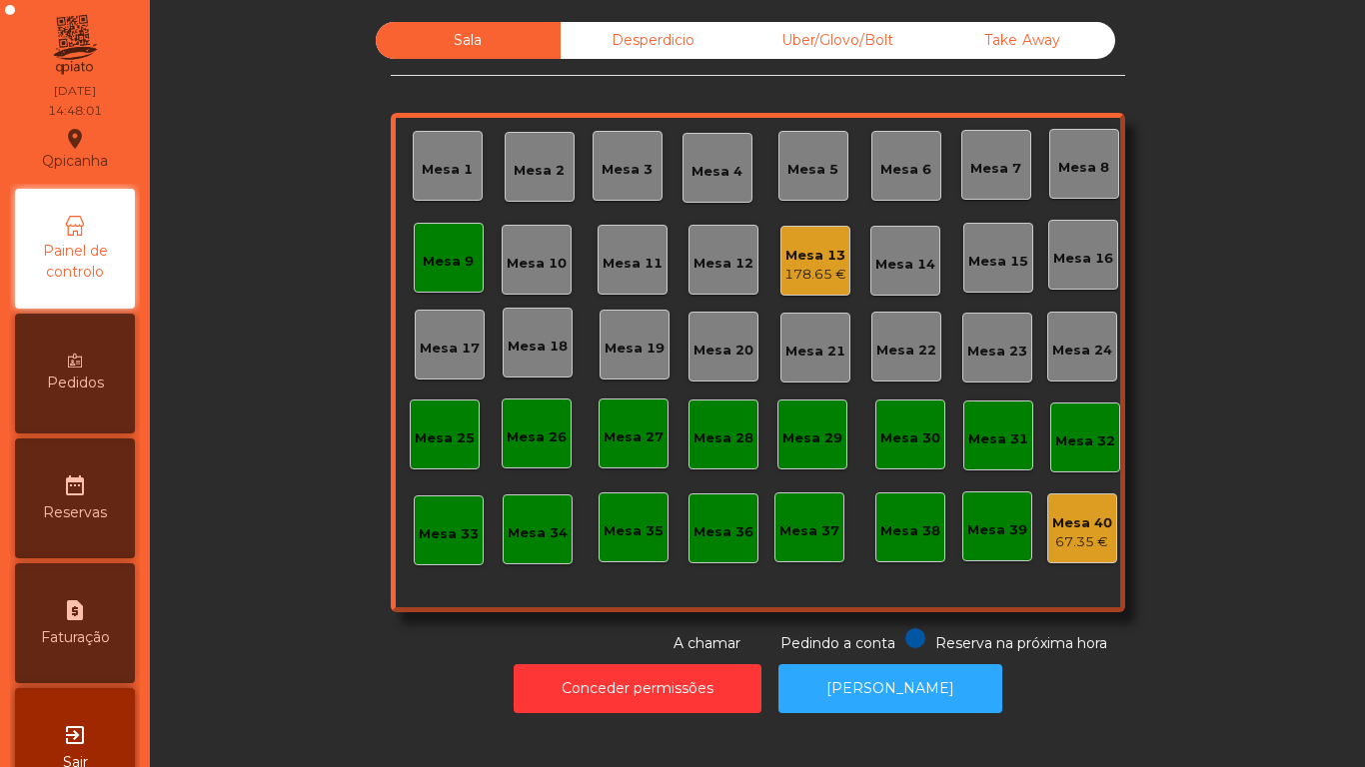
click at [802, 275] on div "178.65 €" at bounding box center [815, 275] width 62 height 20
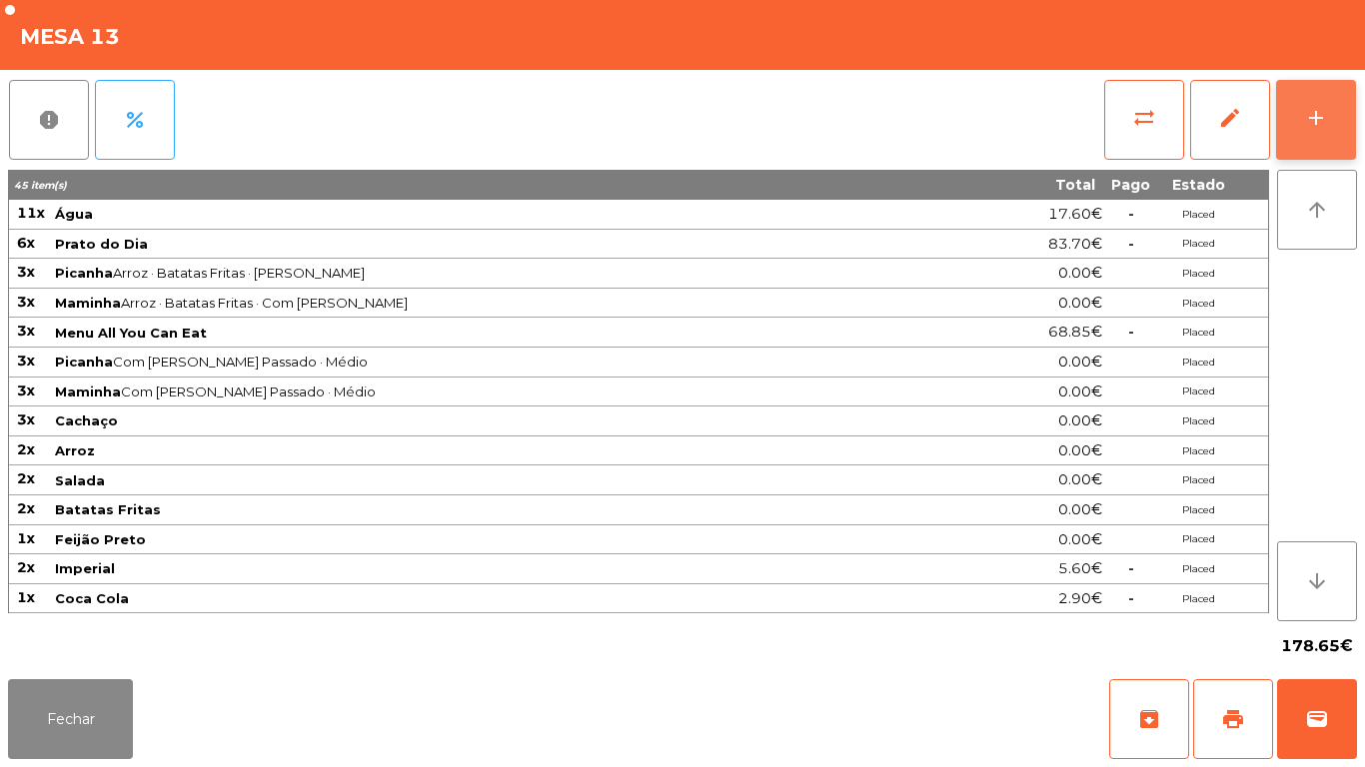
click at [1309, 116] on div "add" at bounding box center [1316, 118] width 24 height 24
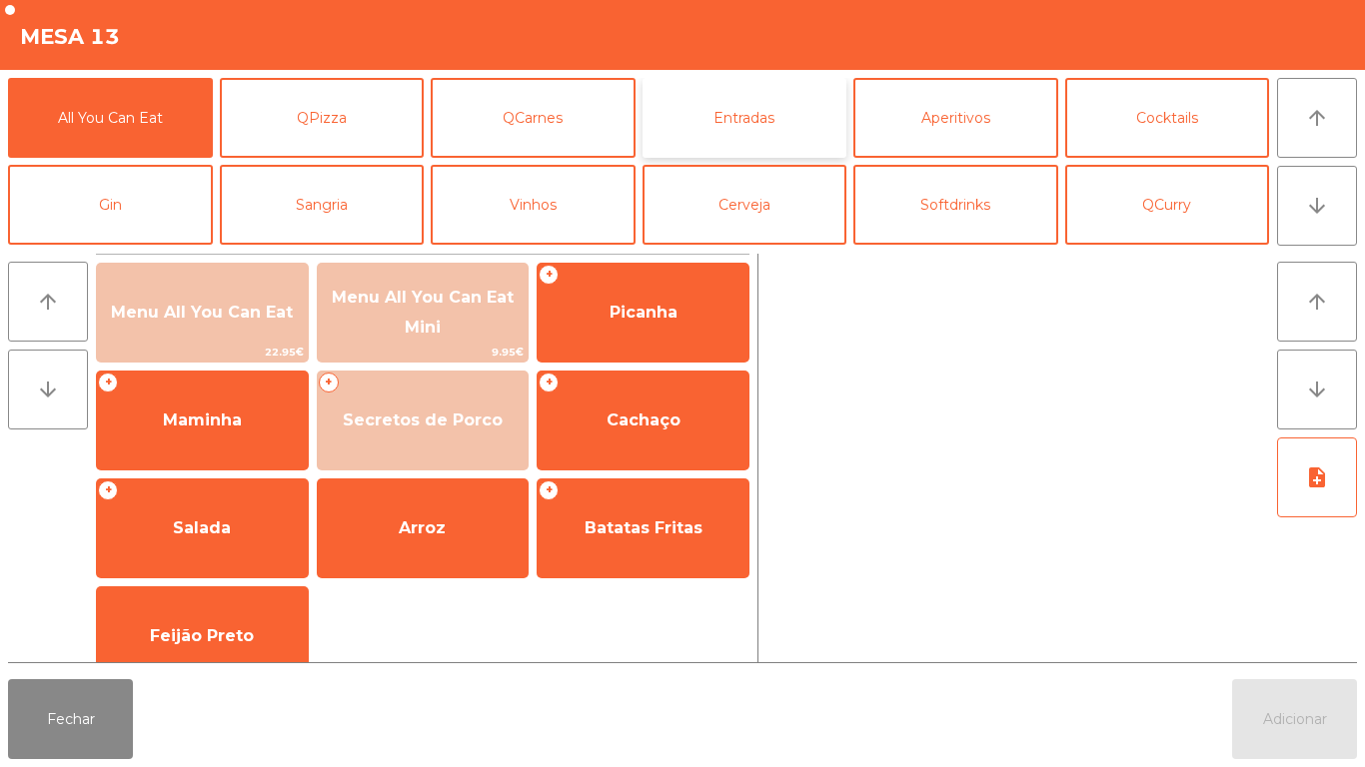
click at [741, 127] on button "Entradas" at bounding box center [744, 118] width 205 height 80
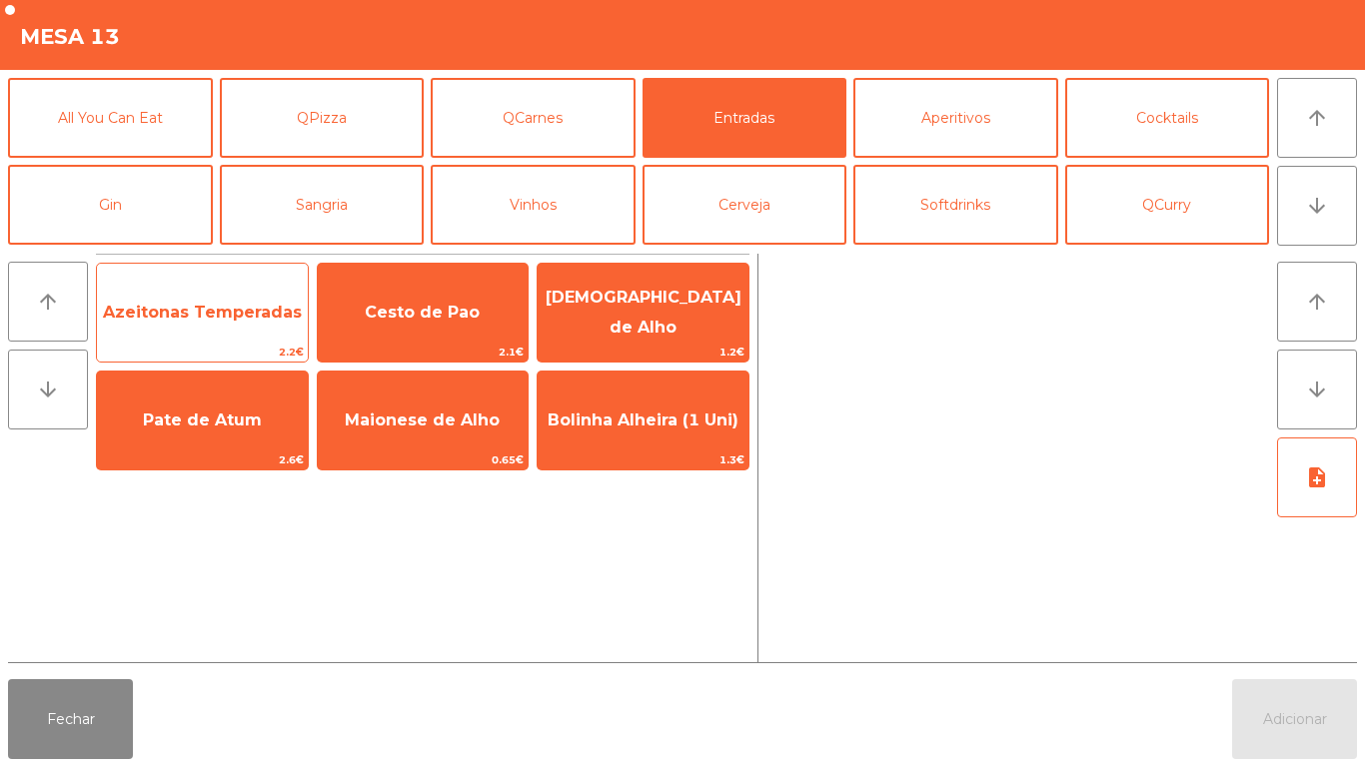
click at [222, 311] on span "Azeitonas Temperadas" at bounding box center [202, 312] width 199 height 19
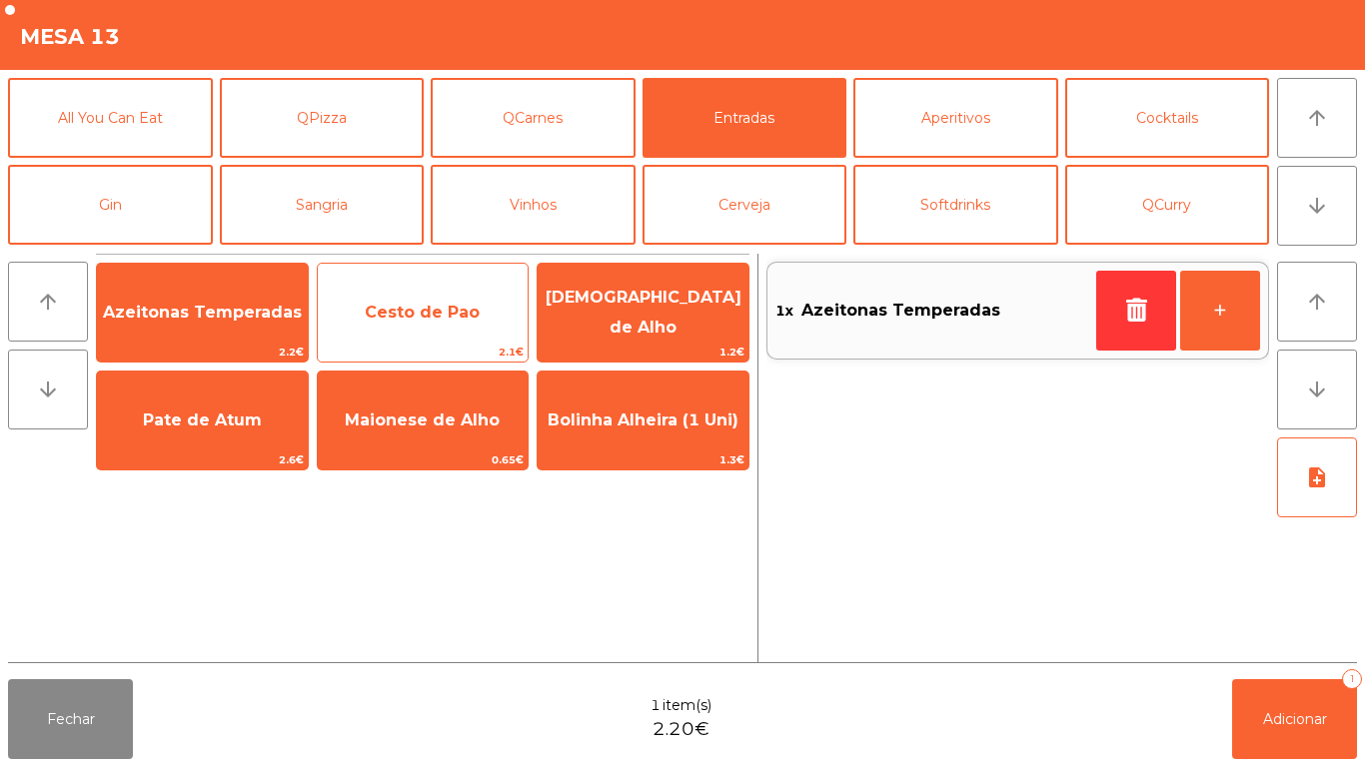
click at [401, 303] on span "Cesto de Pao" at bounding box center [422, 312] width 115 height 19
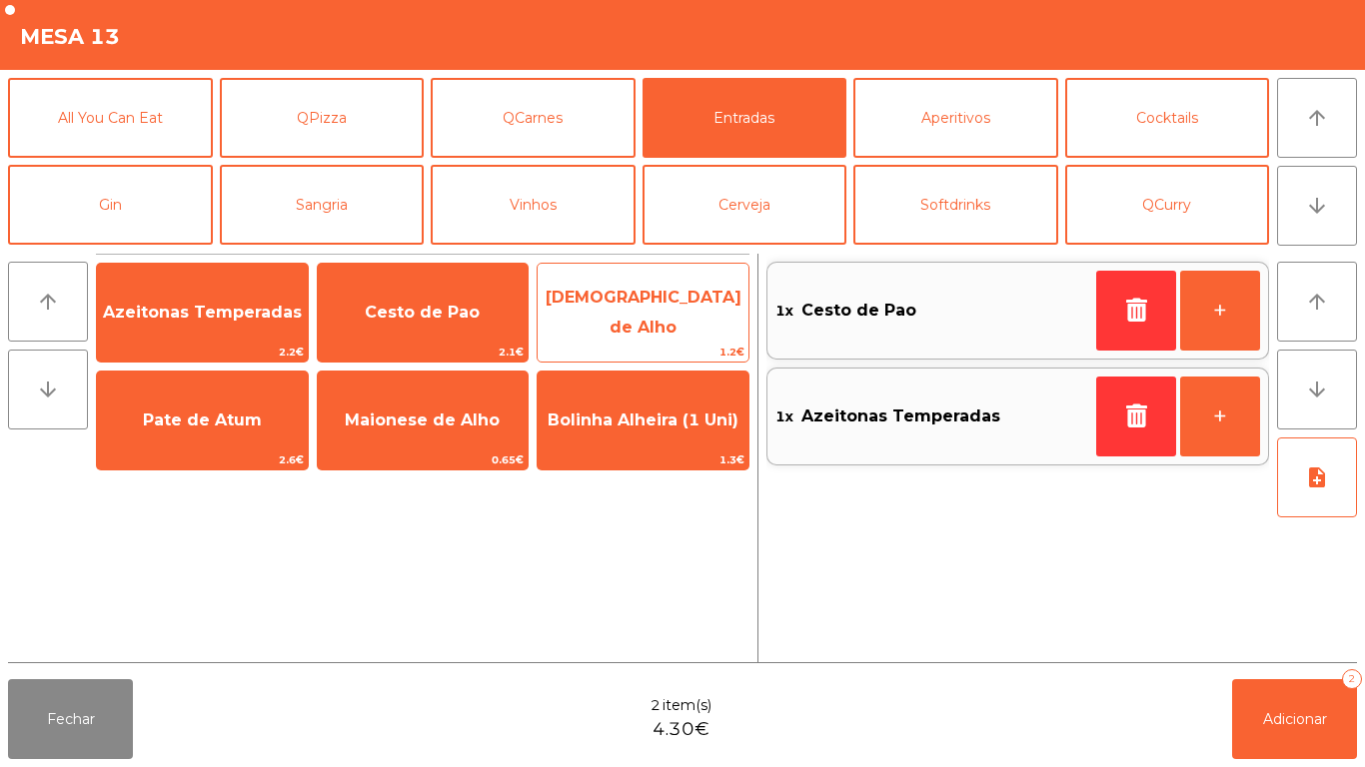
click at [605, 316] on span "[DEMOGRAPHIC_DATA] de Alho" at bounding box center [643, 312] width 196 height 49
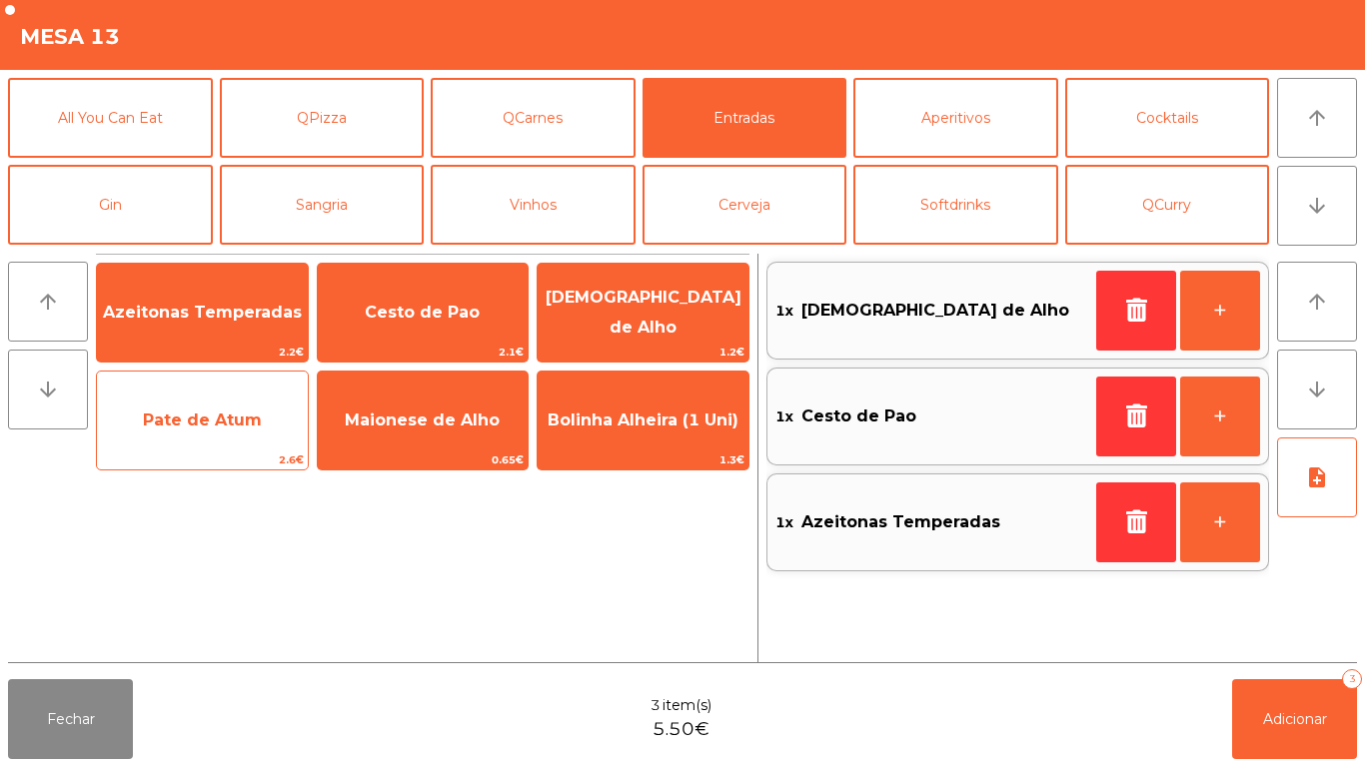
click at [234, 406] on span "Pate de Atum" at bounding box center [202, 421] width 211 height 54
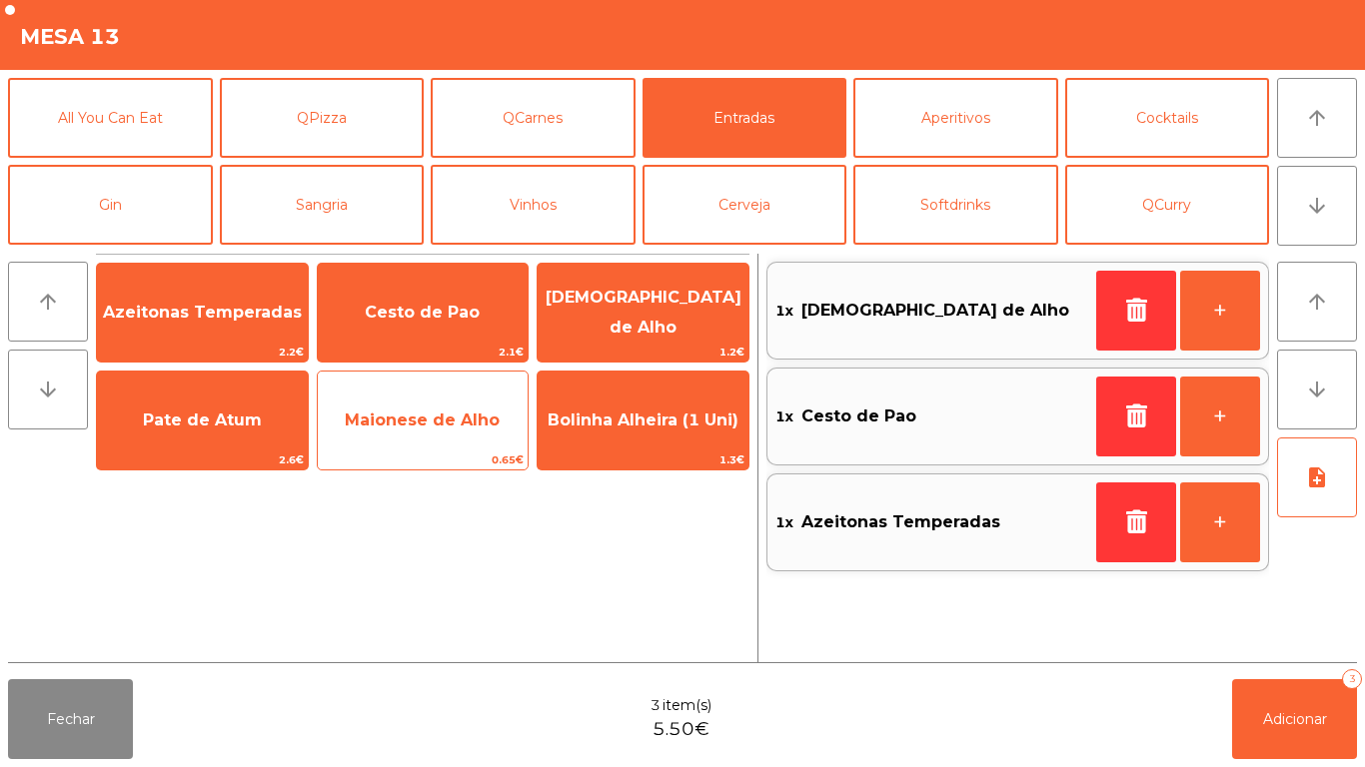
click at [418, 412] on span "Maionese de Alho" at bounding box center [422, 420] width 155 height 19
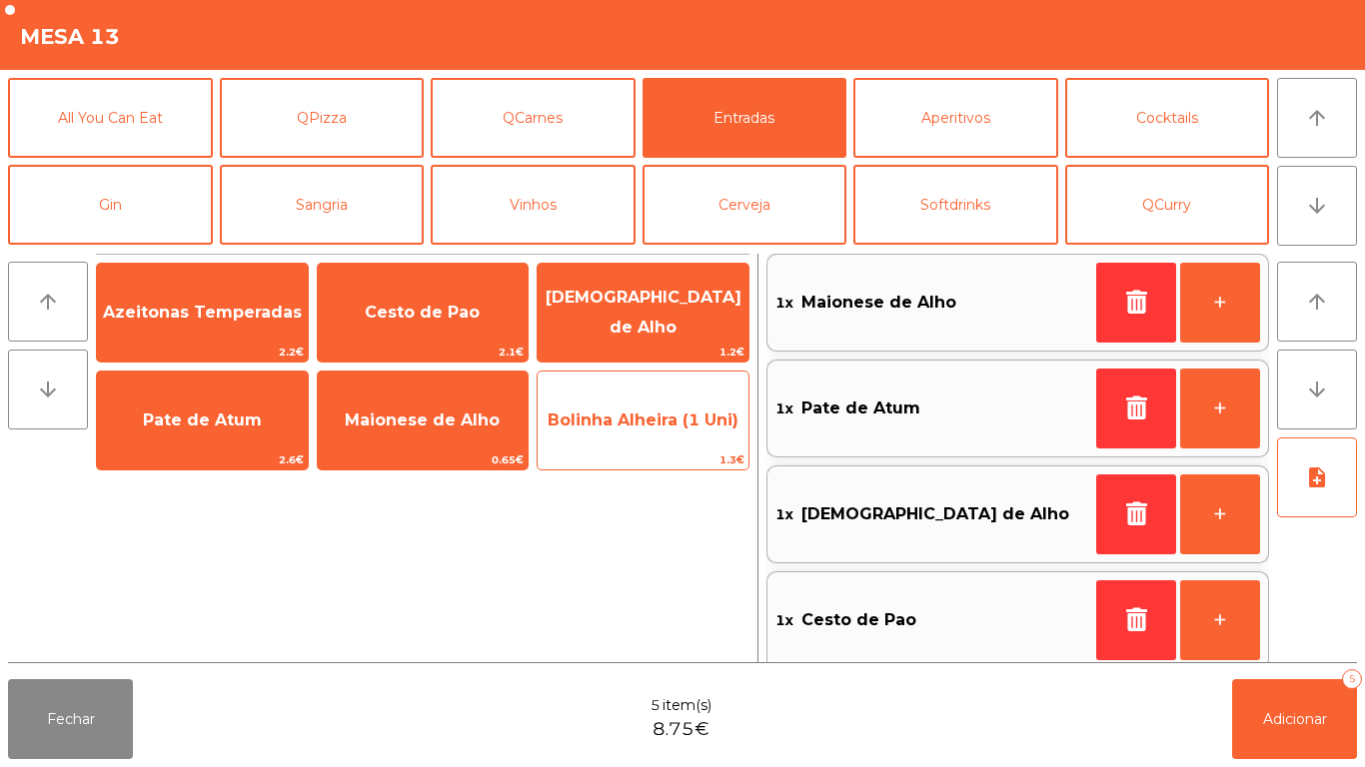
click at [642, 432] on span "Bolinha Alheira (1 Uni)" at bounding box center [642, 421] width 211 height 54
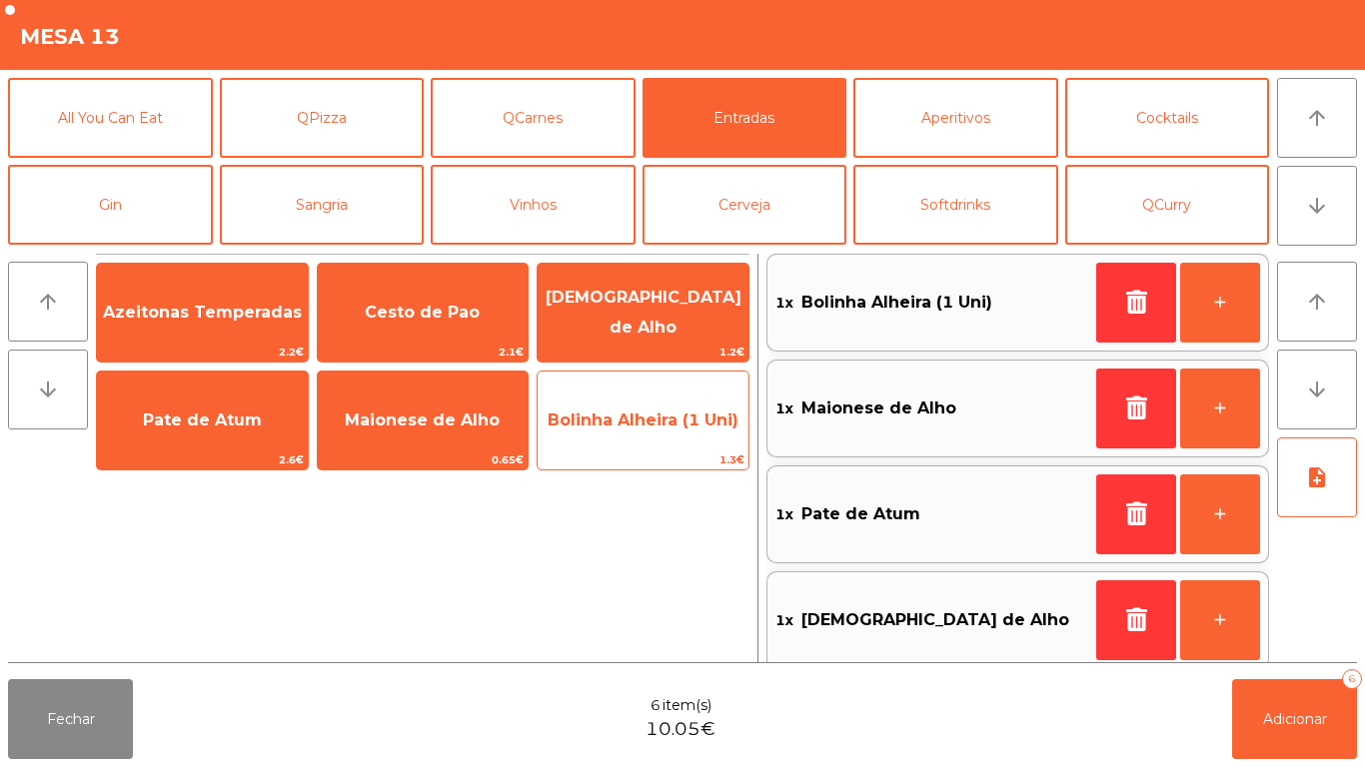
click at [658, 426] on span "Bolinha Alheira (1 Uni)" at bounding box center [642, 420] width 191 height 19
click at [669, 433] on span "Bolinha Alheira (1 Uni)" at bounding box center [642, 421] width 211 height 54
click at [631, 413] on span "Bolinha Alheira (1 Uni)" at bounding box center [642, 420] width 191 height 19
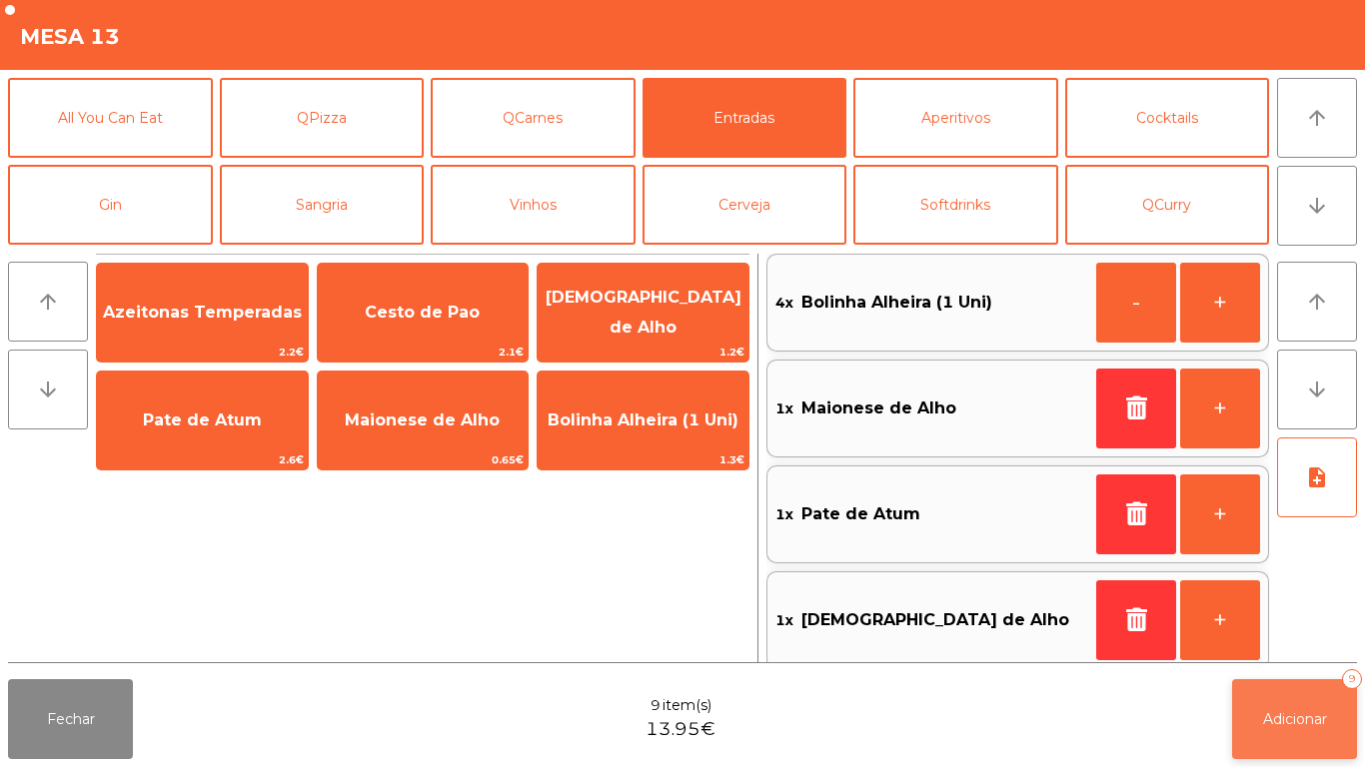
click at [1292, 714] on span "Adicionar" at bounding box center [1295, 719] width 64 height 18
